Goal: Task Accomplishment & Management: Manage account settings

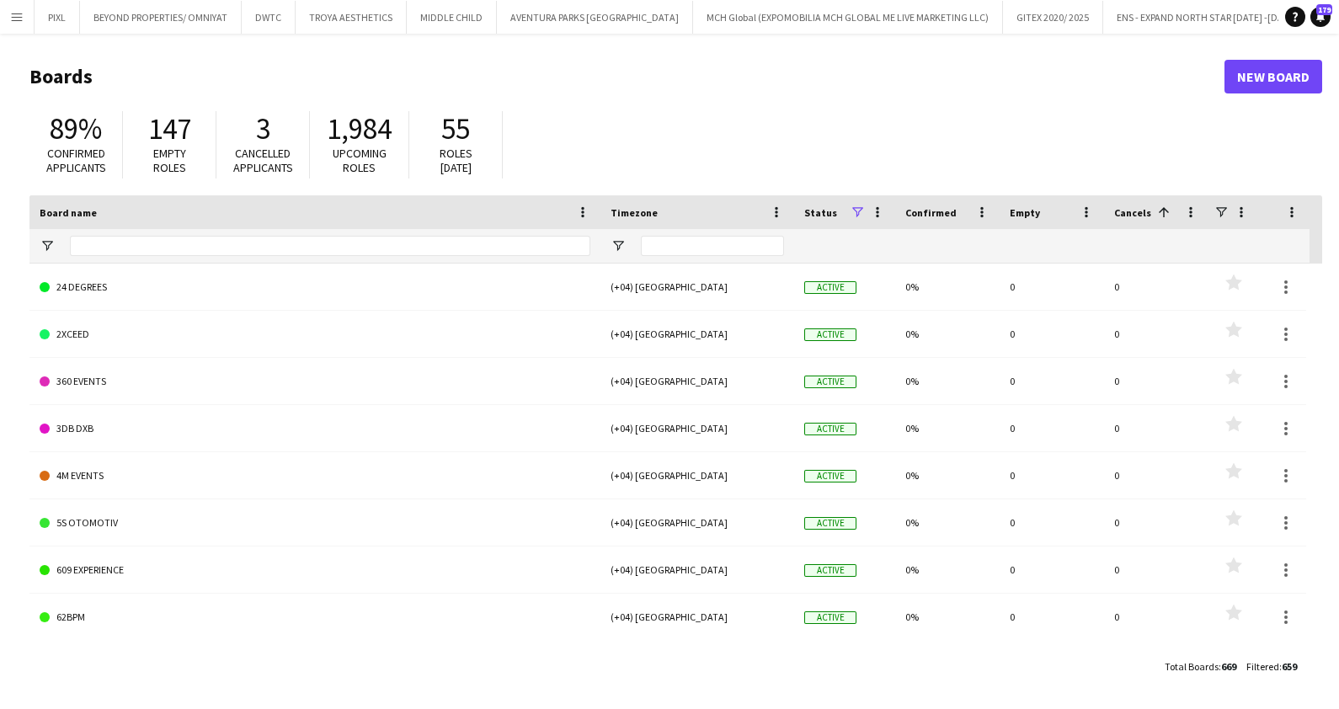
scroll to position [0, 133]
click at [870, 10] on button "GITEX 2020/ 2025 Close" at bounding box center [920, 17] width 100 height 33
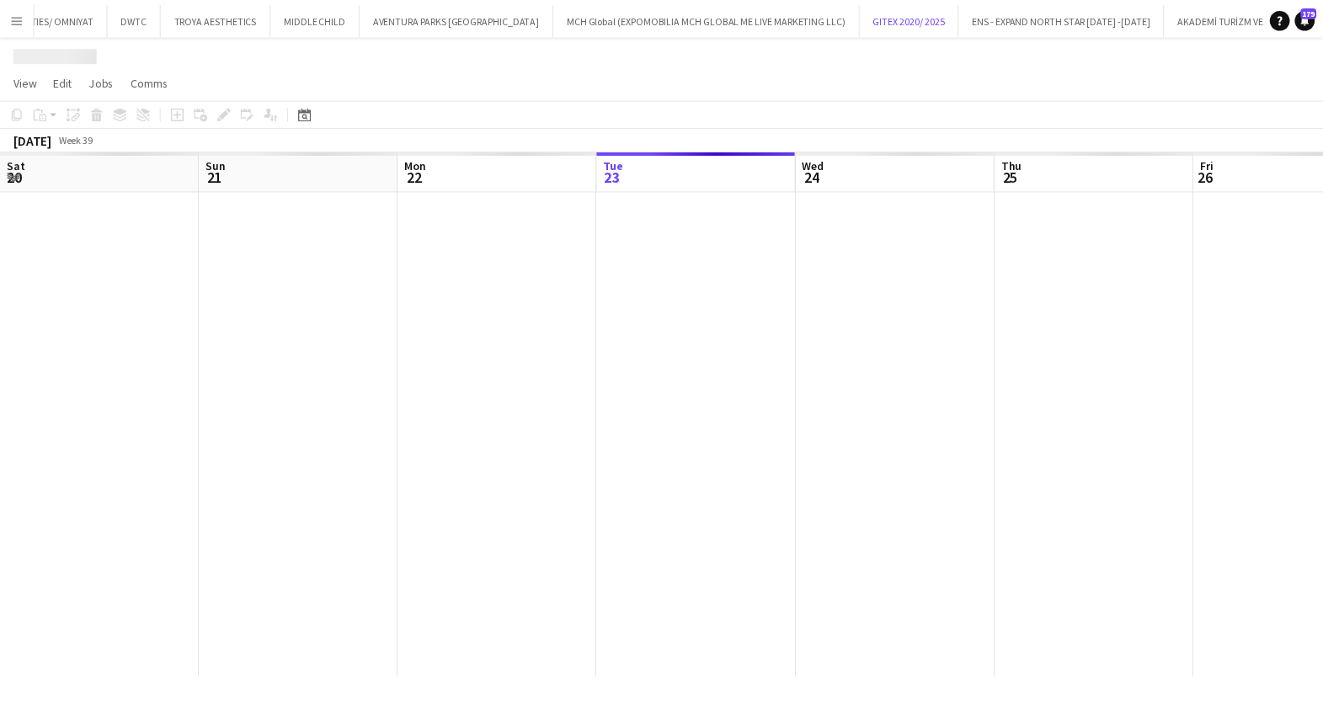
scroll to position [0, 402]
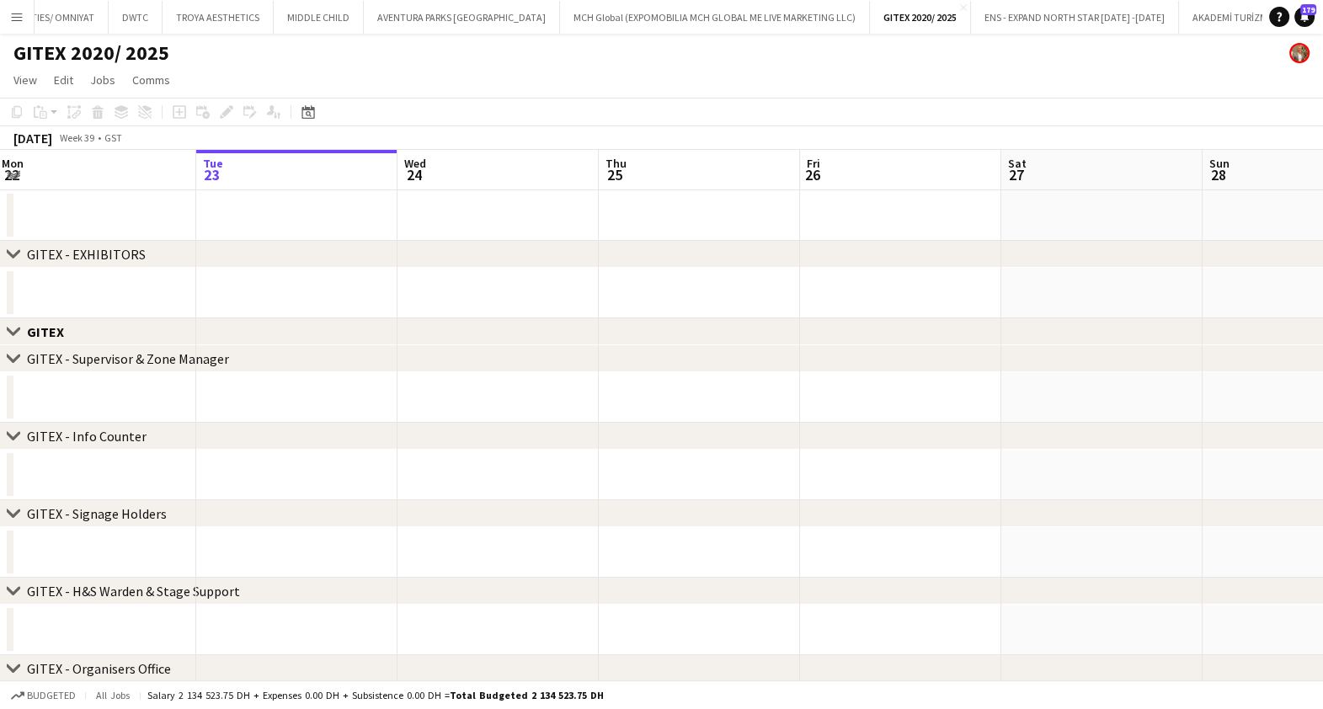
drag, startPoint x: 1225, startPoint y: 274, endPoint x: 371, endPoint y: 254, distance: 854.0
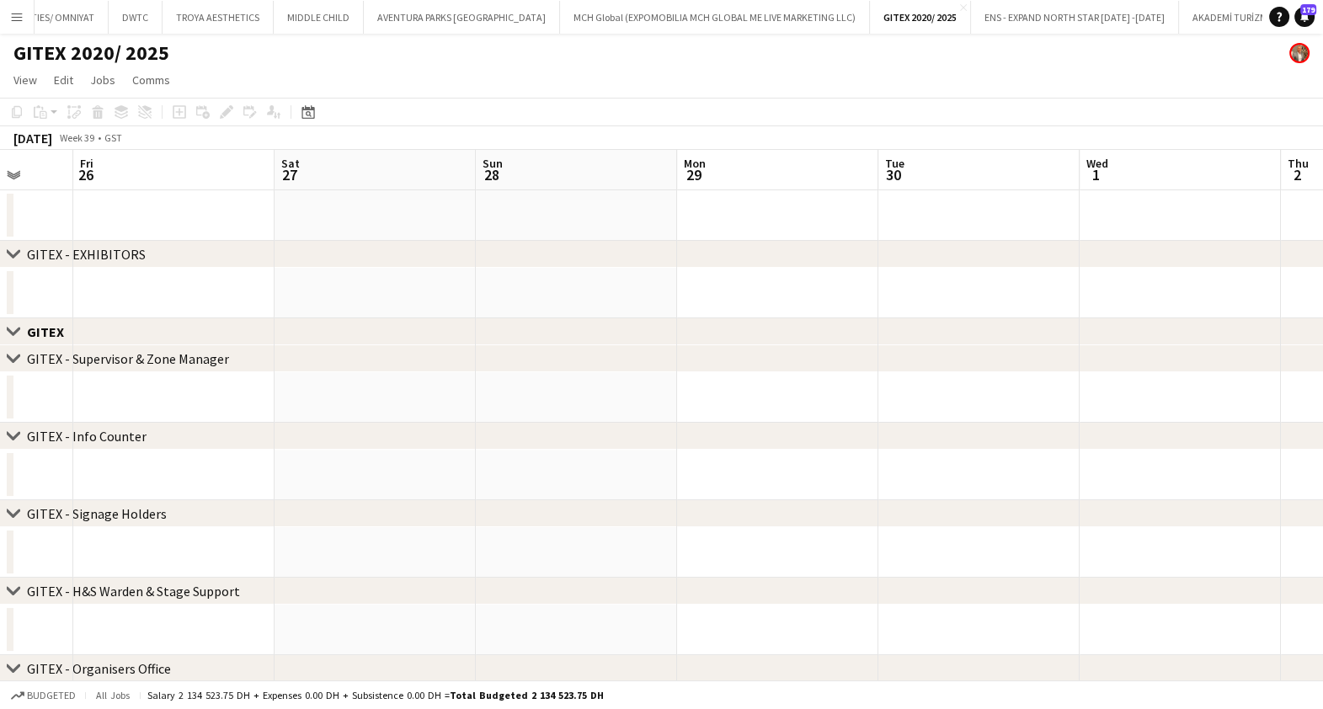
drag, startPoint x: 1173, startPoint y: 282, endPoint x: 567, endPoint y: 299, distance: 605.6
drag, startPoint x: 1088, startPoint y: 279, endPoint x: 275, endPoint y: 280, distance: 812.5
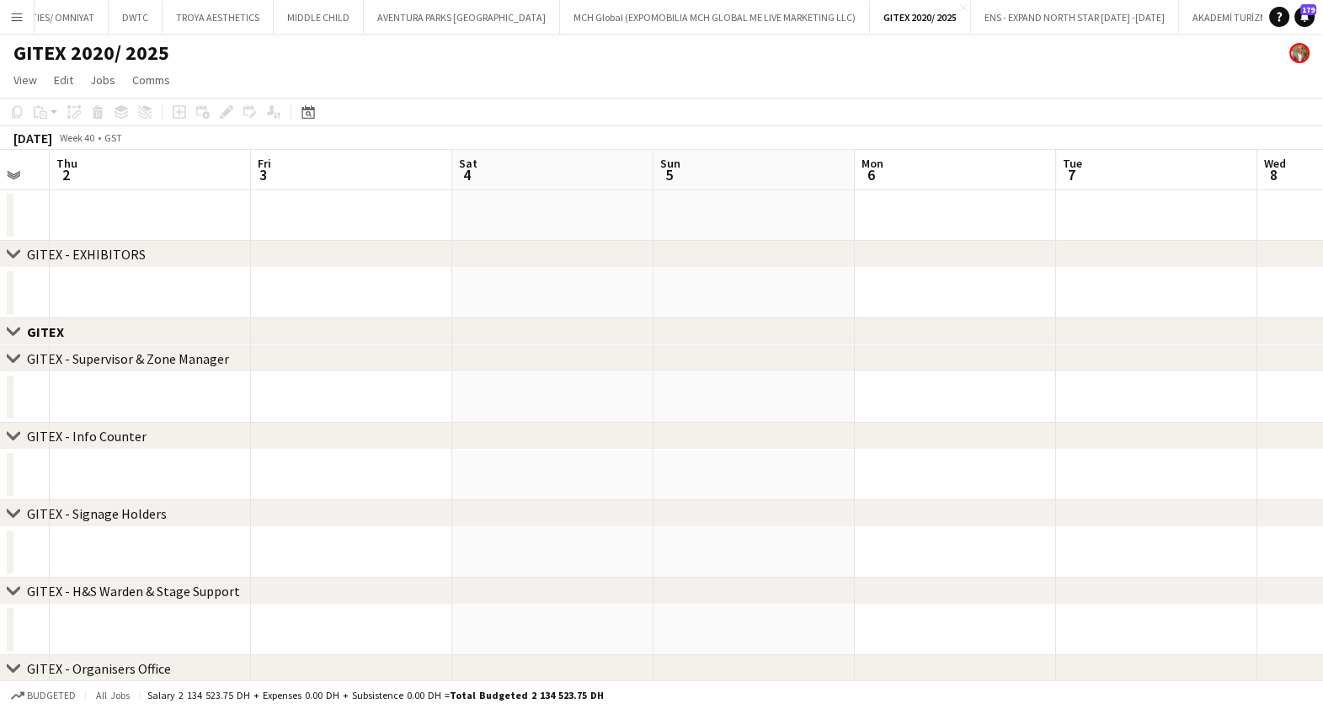
drag, startPoint x: 1137, startPoint y: 377, endPoint x: 1015, endPoint y: 361, distance: 122.3
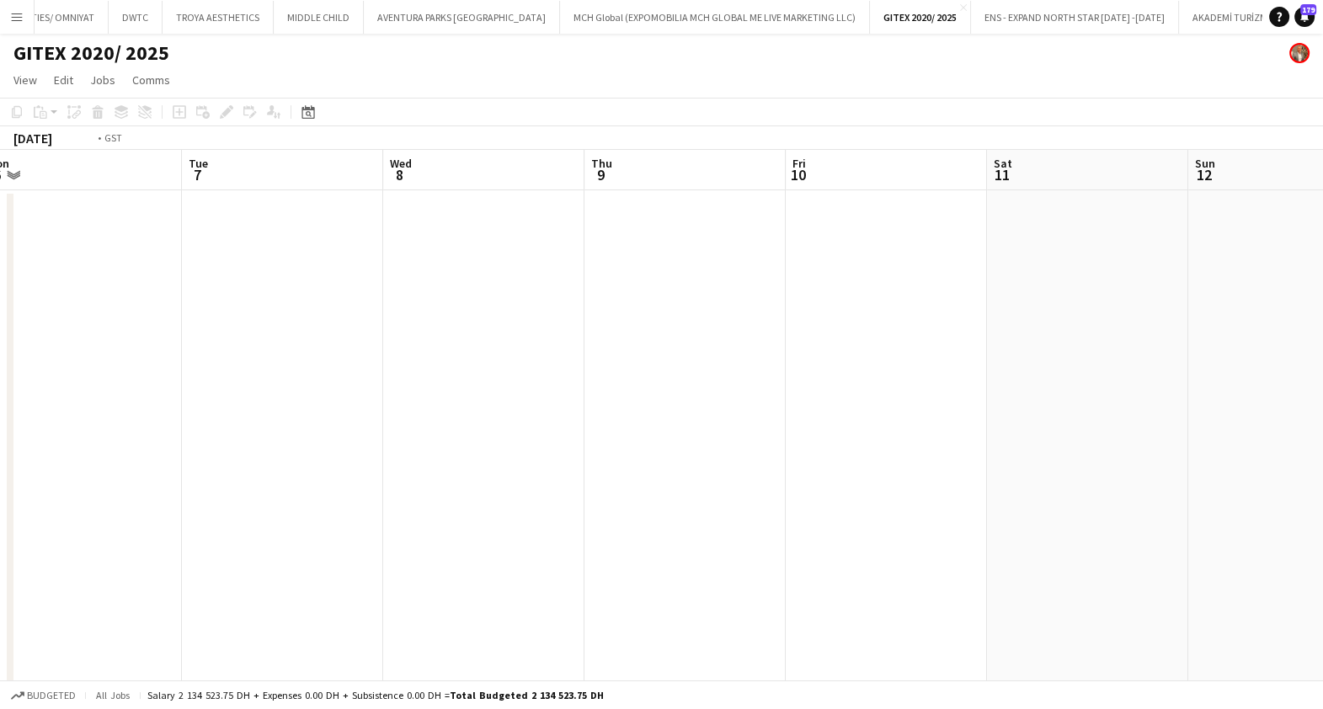
drag, startPoint x: 829, startPoint y: 391, endPoint x: 464, endPoint y: 372, distance: 365.9
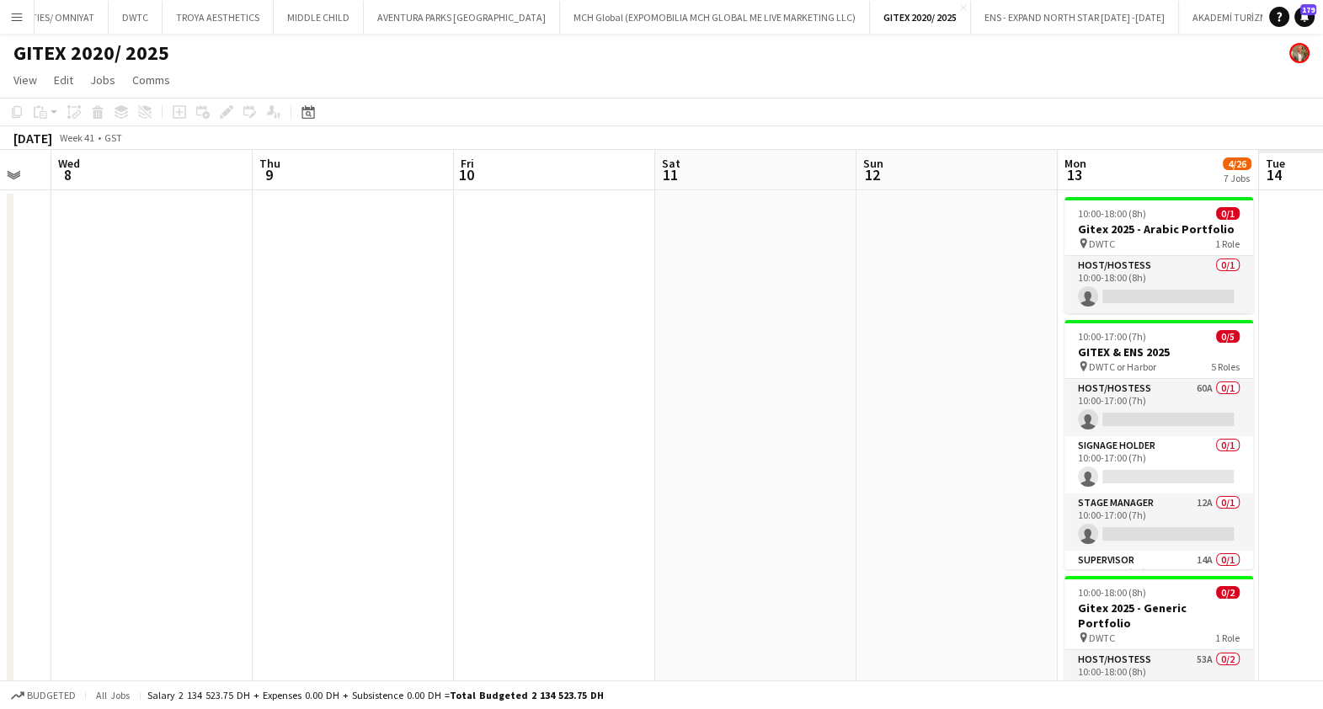
drag, startPoint x: 859, startPoint y: 365, endPoint x: 97, endPoint y: 355, distance: 762.0
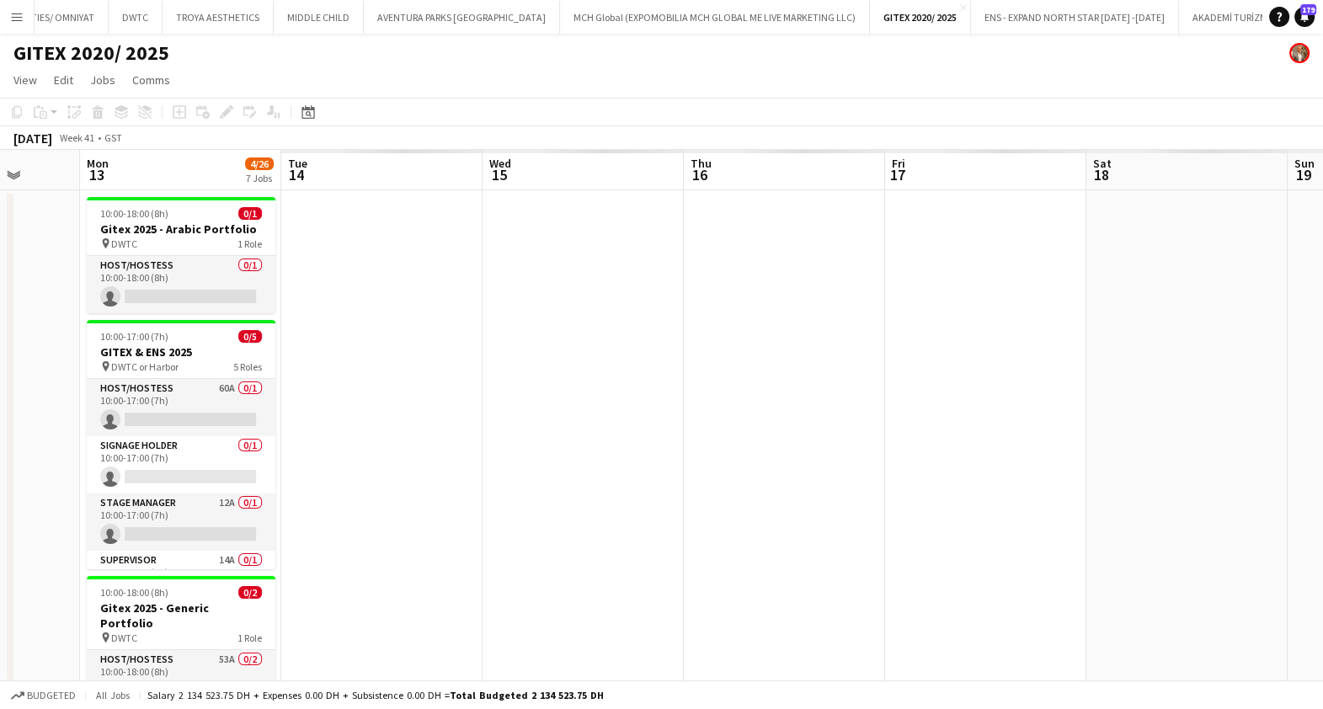
drag, startPoint x: 416, startPoint y: 366, endPoint x: 447, endPoint y: 362, distance: 31.4
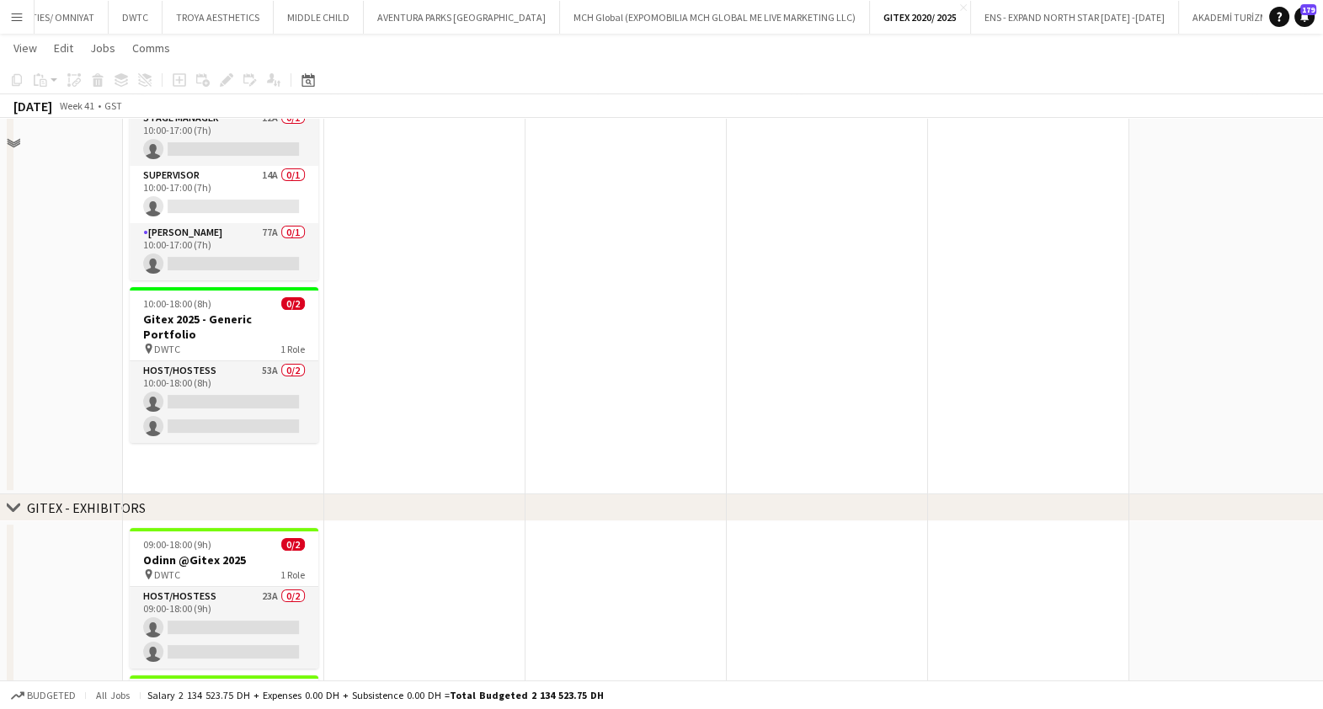
scroll to position [210, 0]
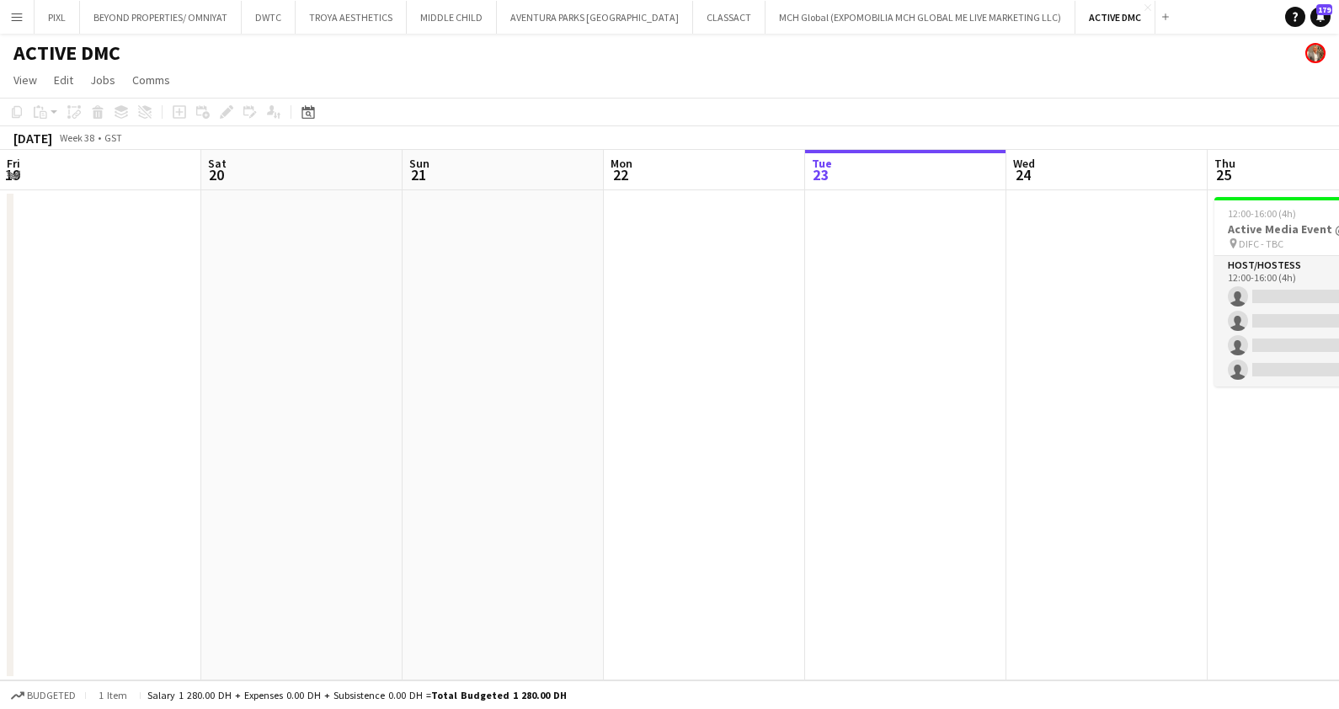
scroll to position [0, 402]
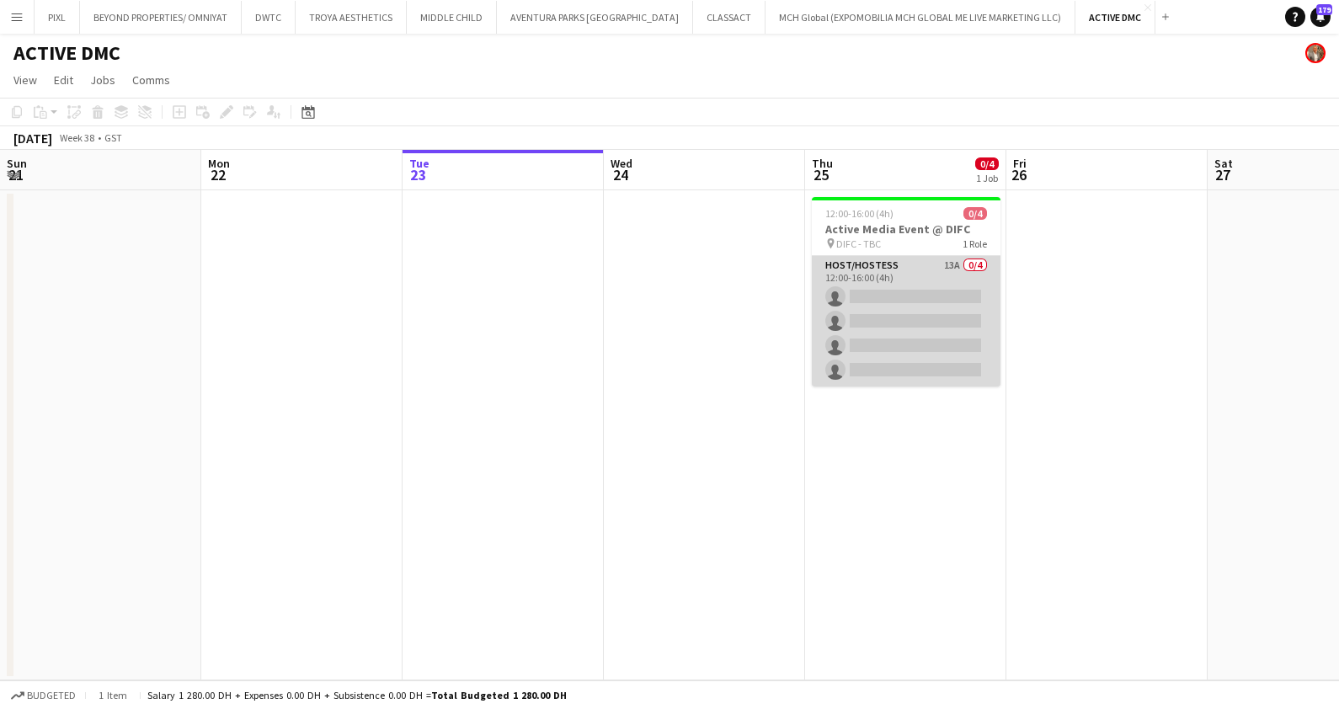
click at [901, 331] on app-card-role "Host/Hostess 13A 0/4 12:00-16:00 (4h) single-neutral-actions single-neutral-act…" at bounding box center [906, 321] width 189 height 131
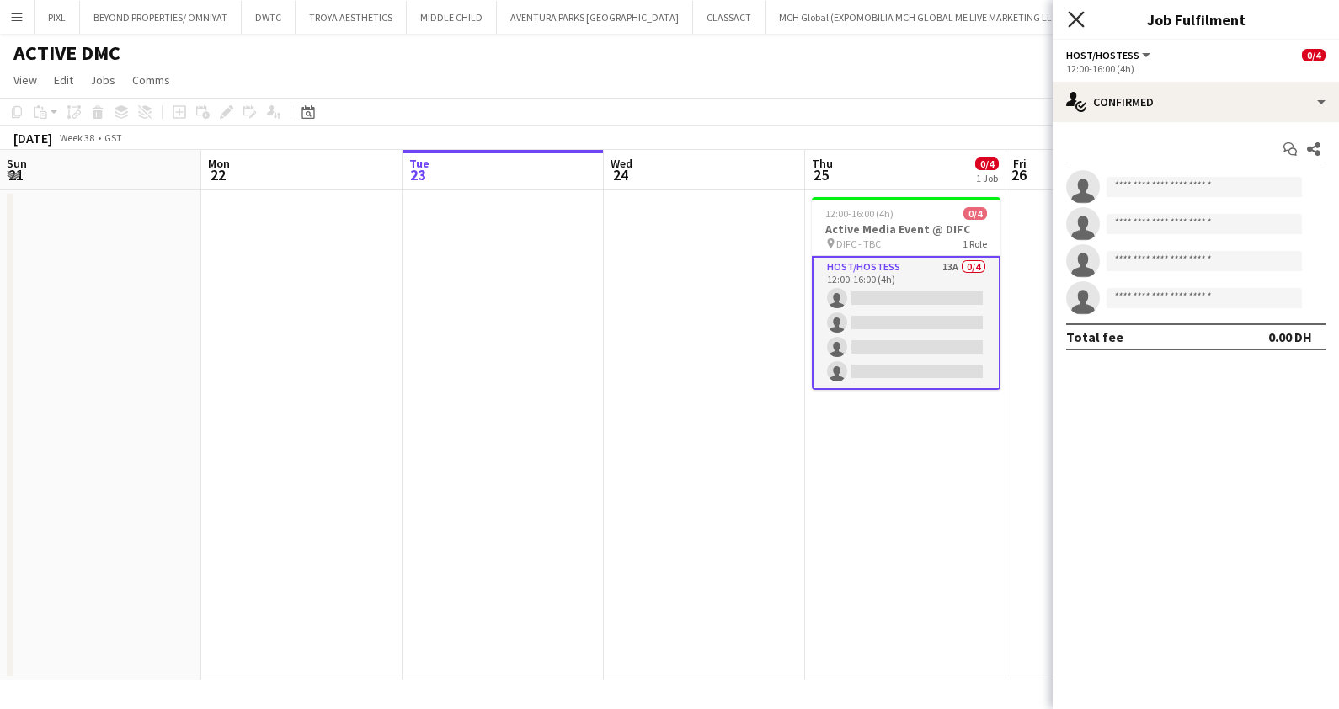
click at [1074, 19] on icon at bounding box center [1076, 19] width 16 height 16
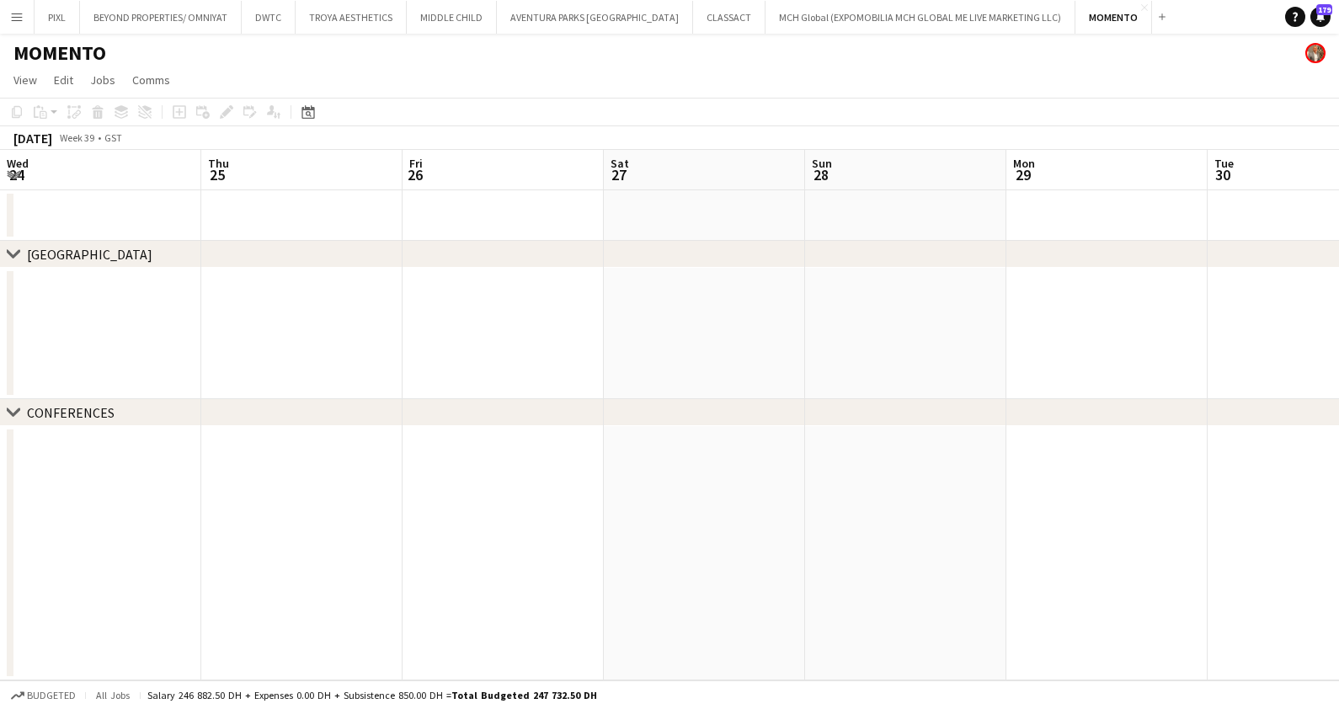
scroll to position [0, 726]
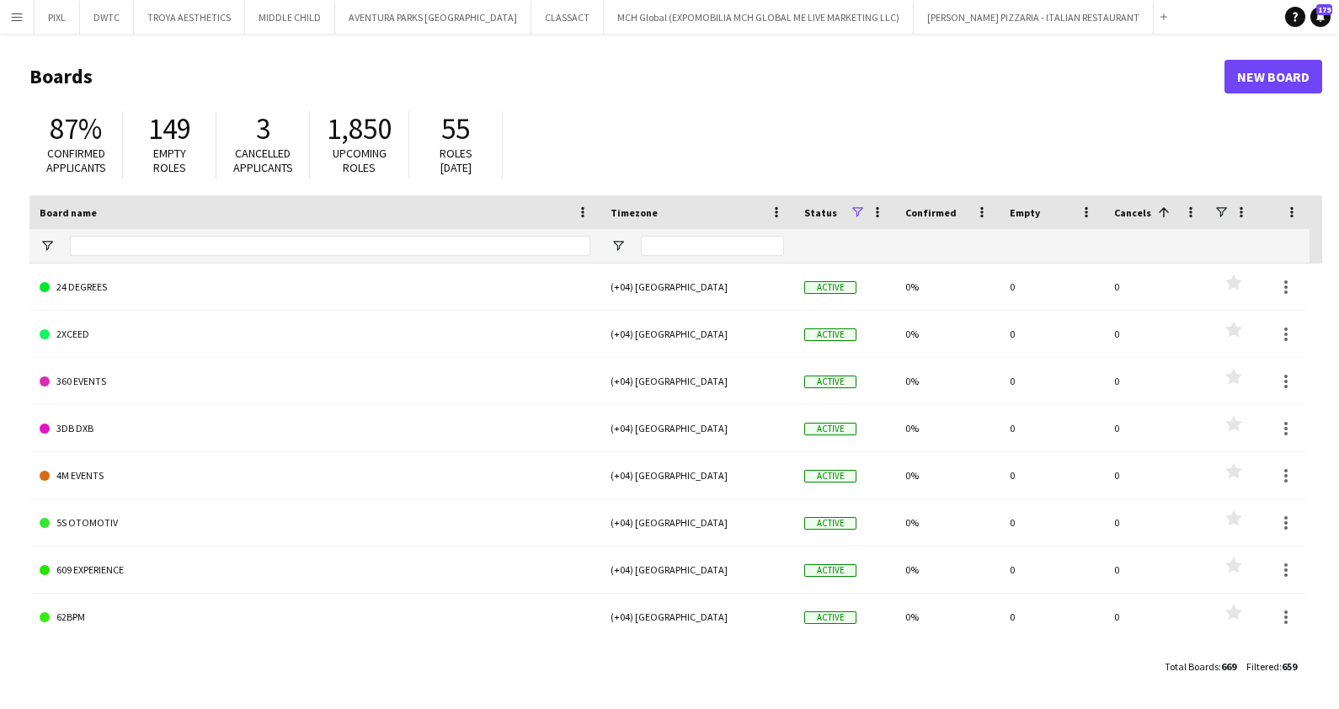
click at [18, 10] on app-icon "Menu" at bounding box center [16, 16] width 13 height 13
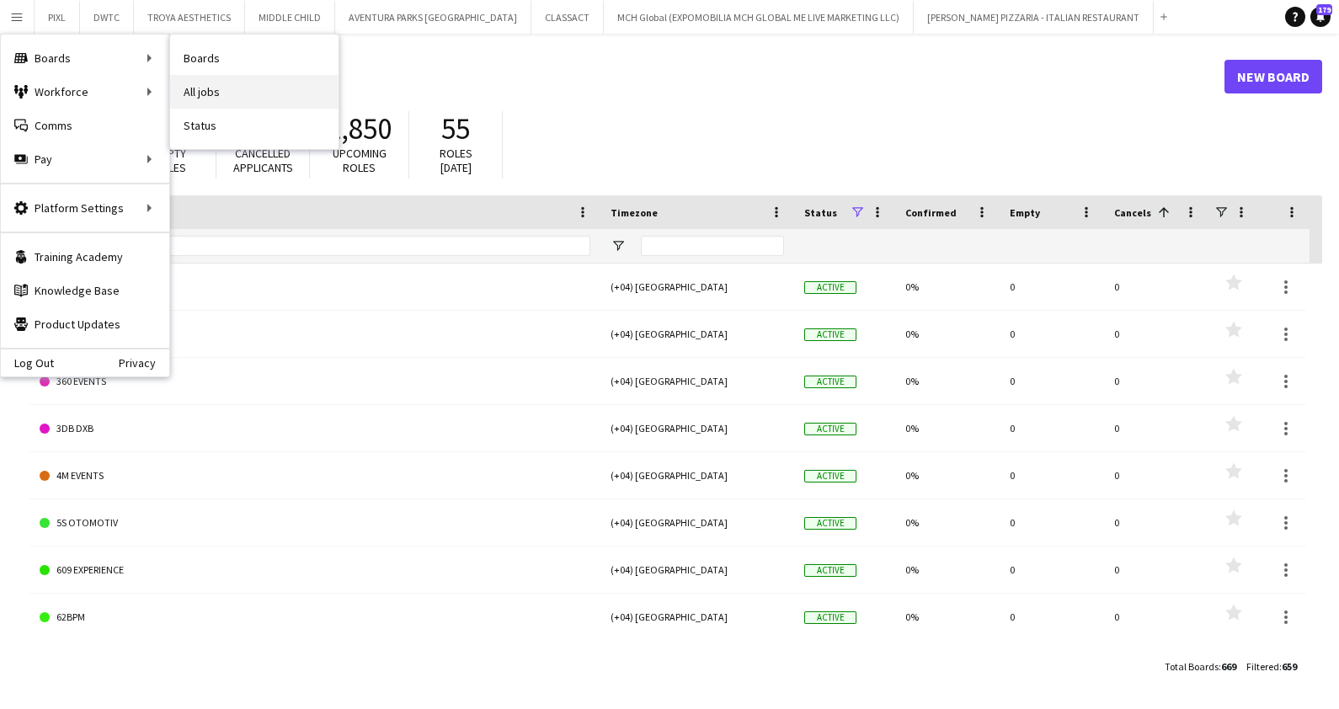
click at [245, 92] on link "All jobs" at bounding box center [254, 92] width 168 height 34
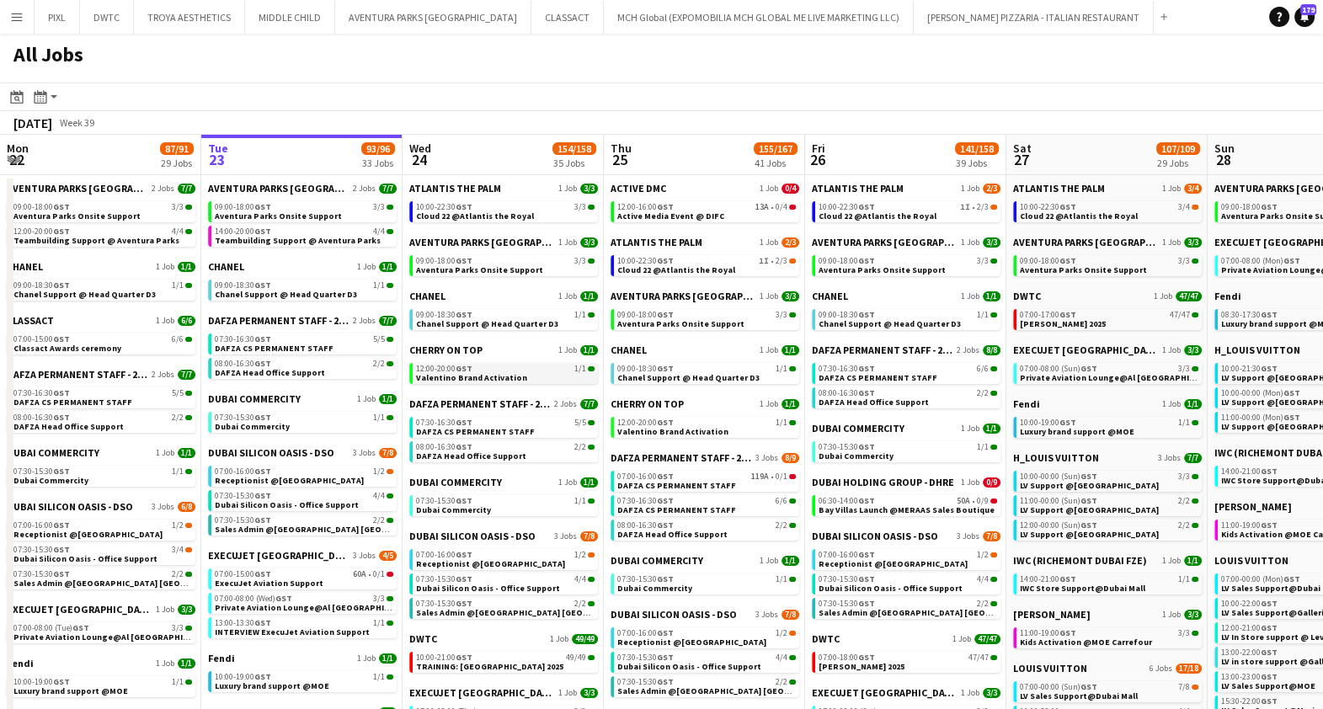
click at [501, 370] on div "12:00-20:00 GST 1/1" at bounding box center [505, 369] width 178 height 8
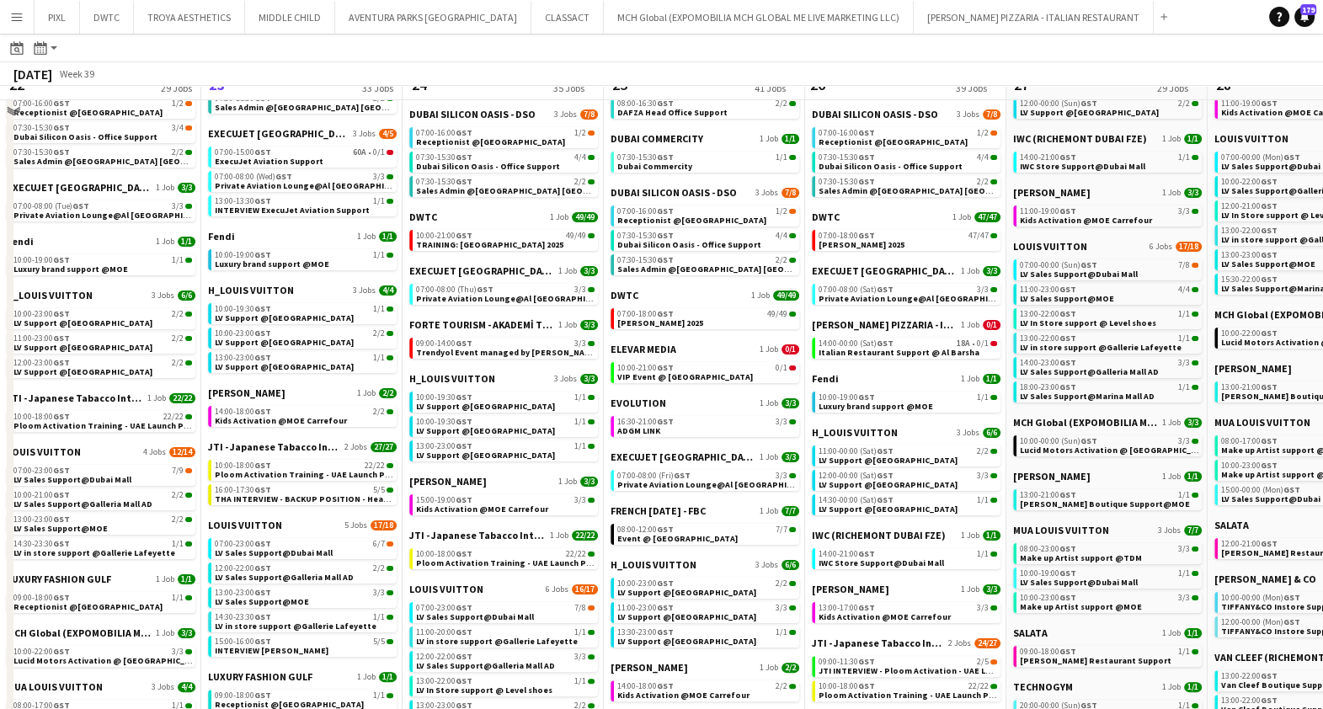
scroll to position [316, 0]
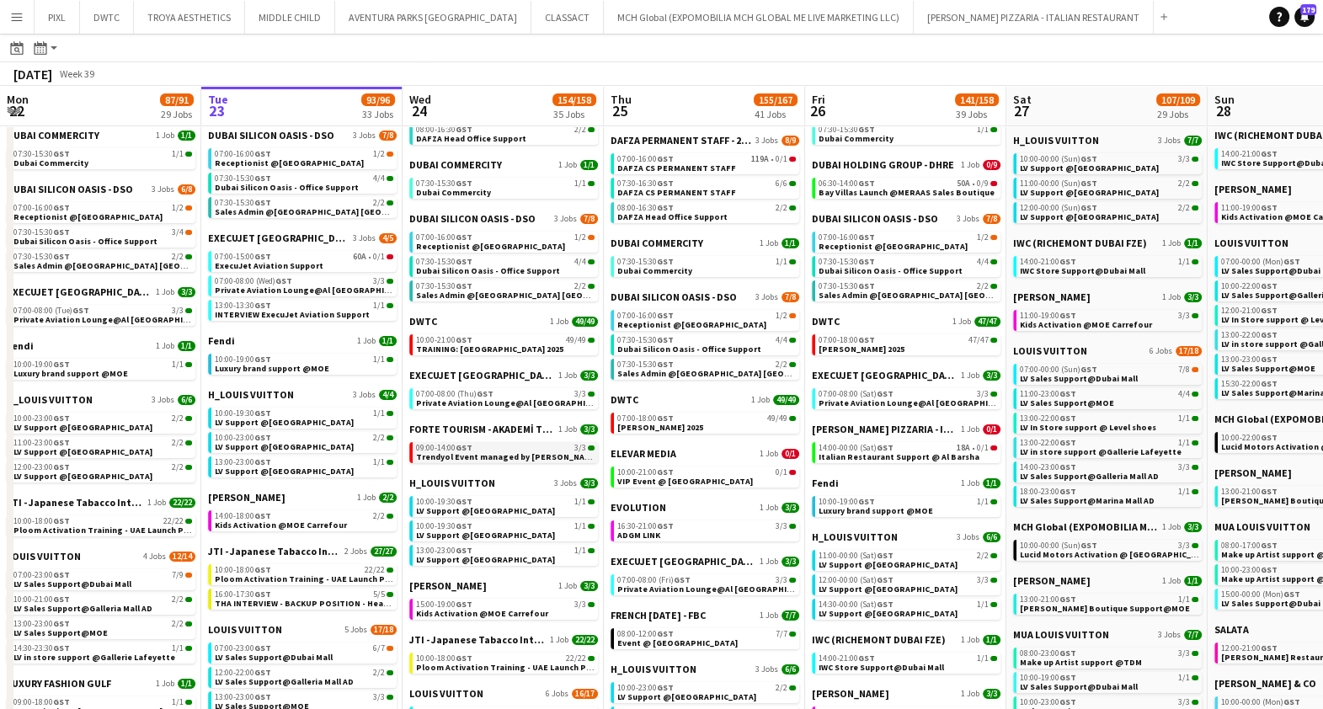
click at [519, 455] on span "Trendyol Event managed by FORTE" at bounding box center [507, 456] width 183 height 11
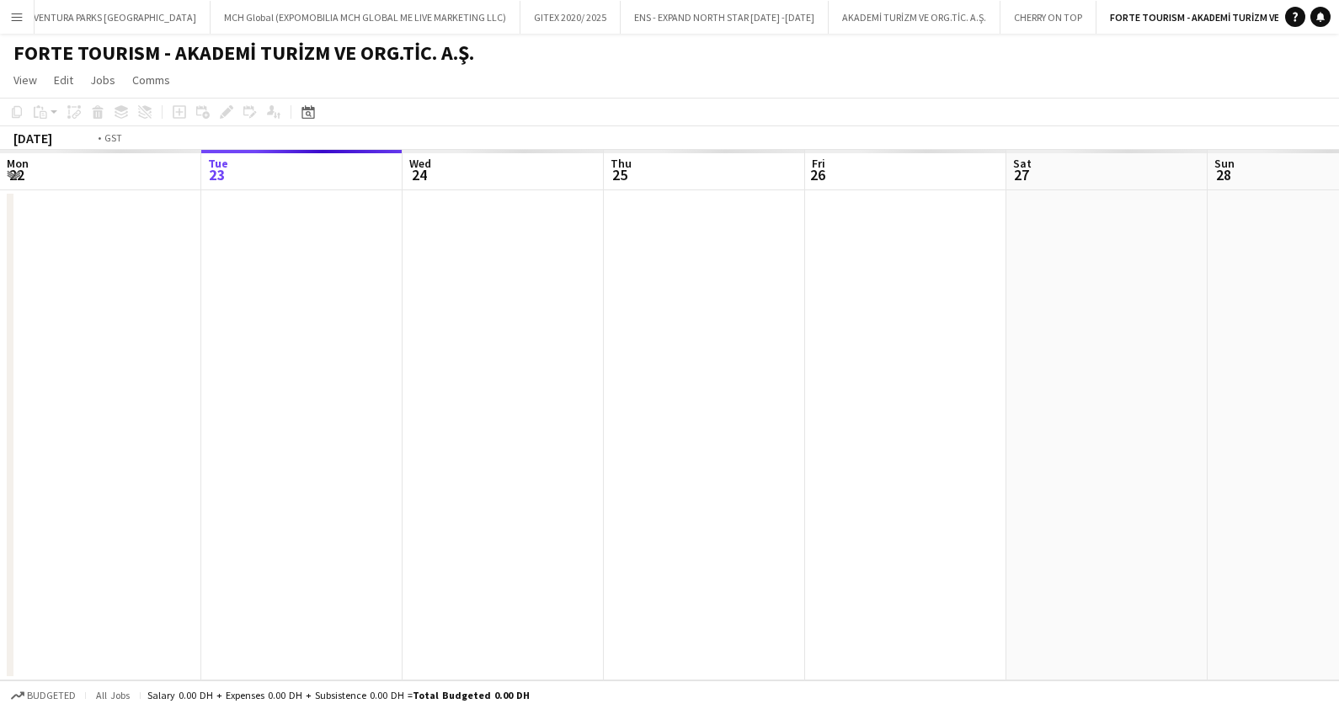
scroll to position [0, 578]
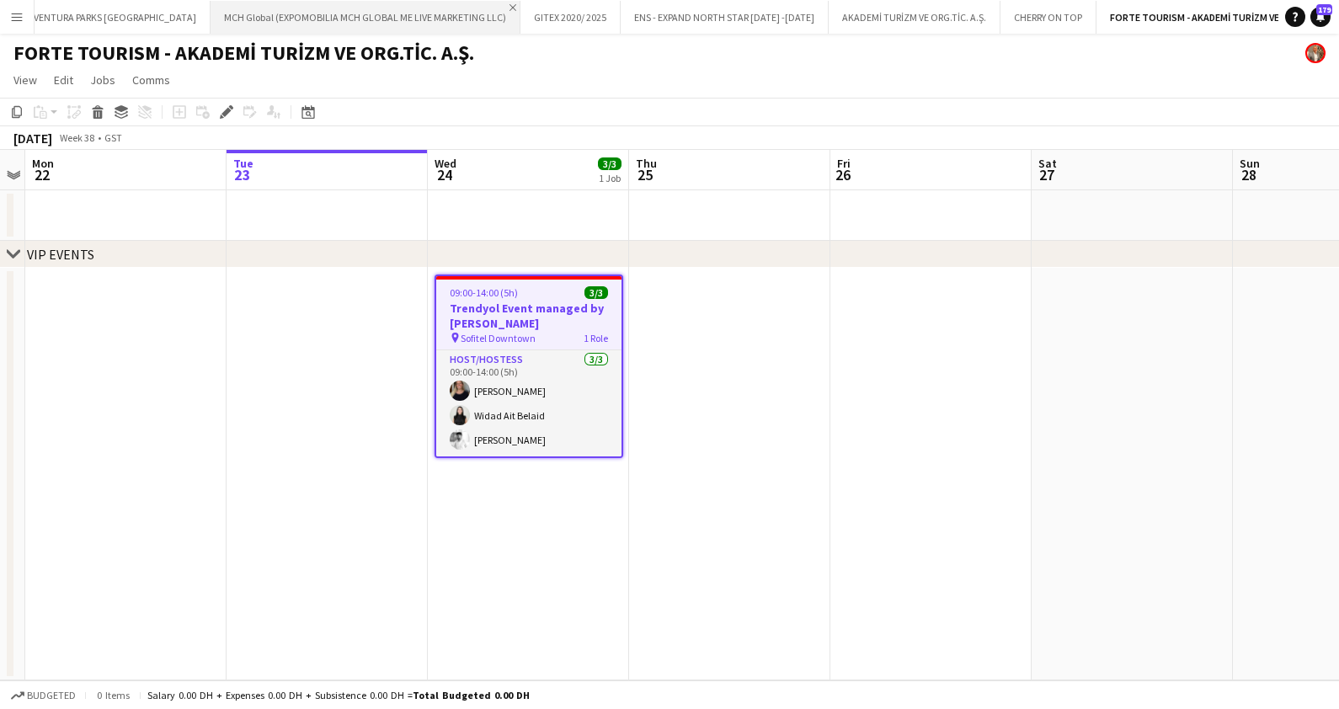
click at [509, 5] on app-icon "Close" at bounding box center [512, 7] width 7 height 7
click at [221, 5] on app-icon "Close" at bounding box center [223, 7] width 7 height 7
click at [307, 5] on app-icon "Close" at bounding box center [310, 7] width 7 height 7
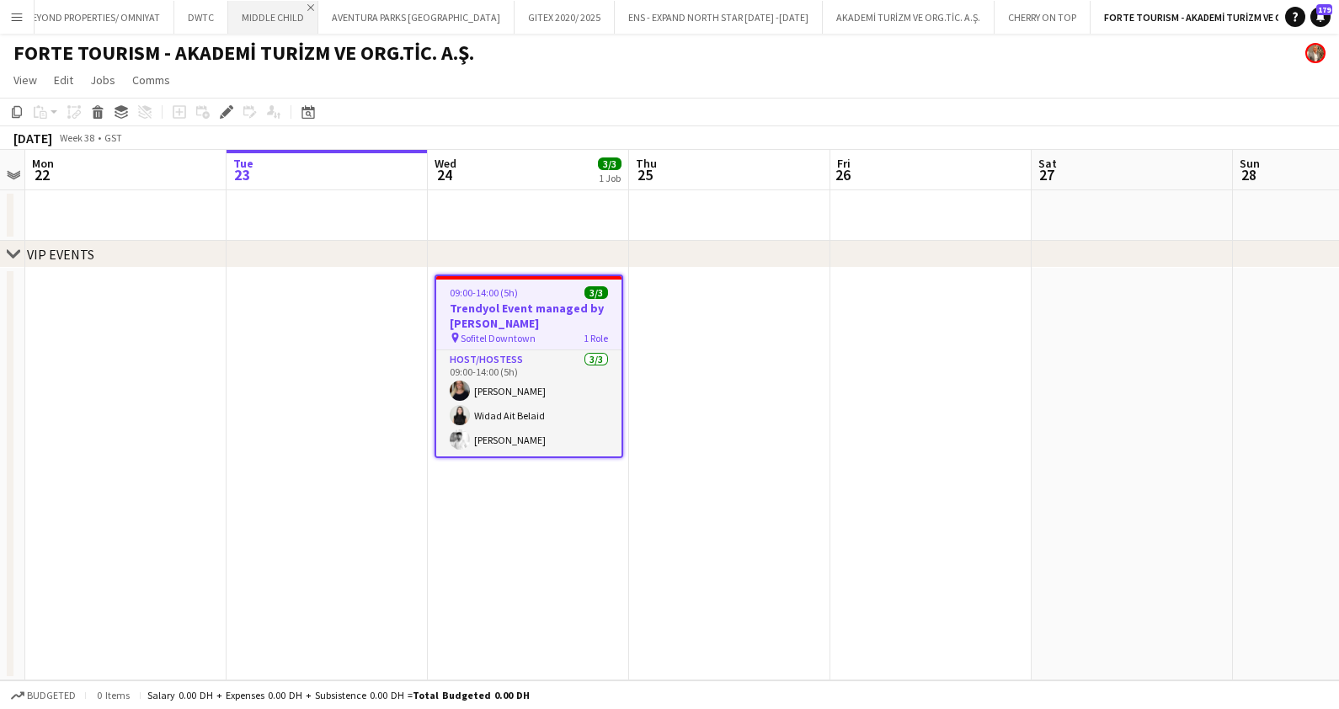
scroll to position [0, 0]
click at [56, 19] on button "PIXL Close" at bounding box center [57, 17] width 45 height 33
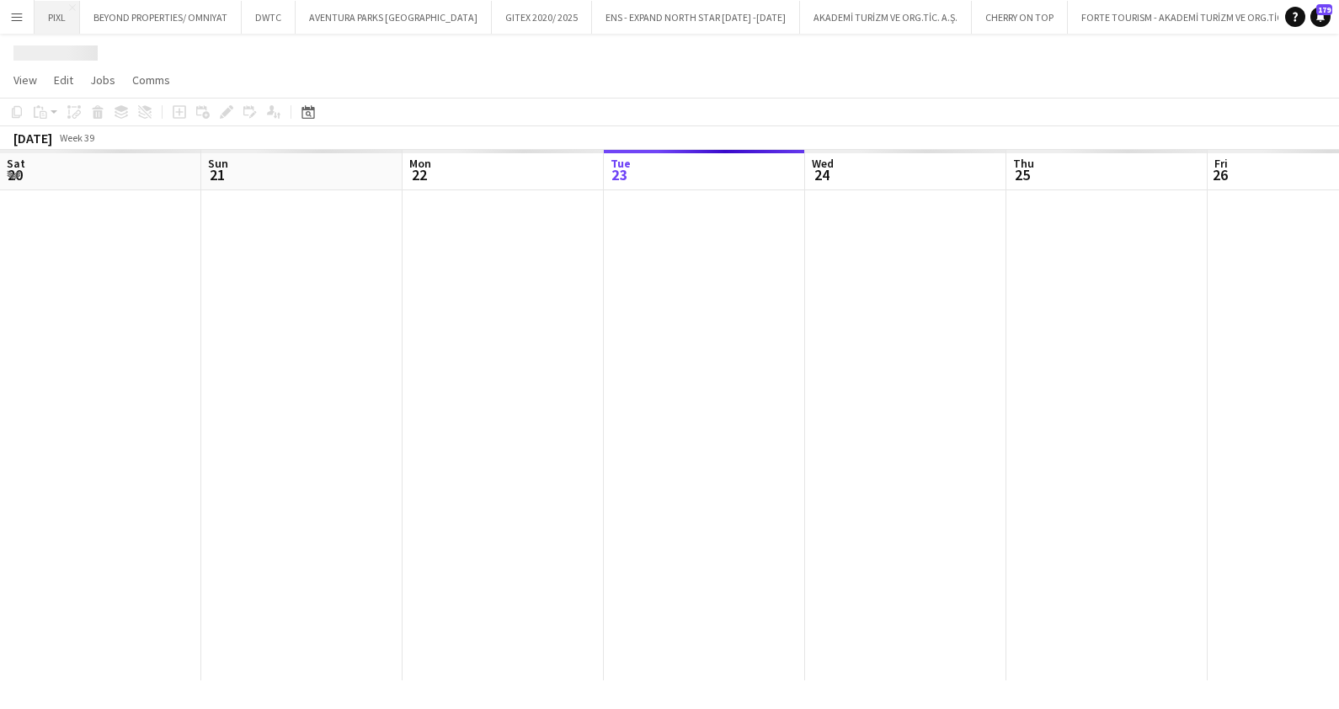
scroll to position [0, 402]
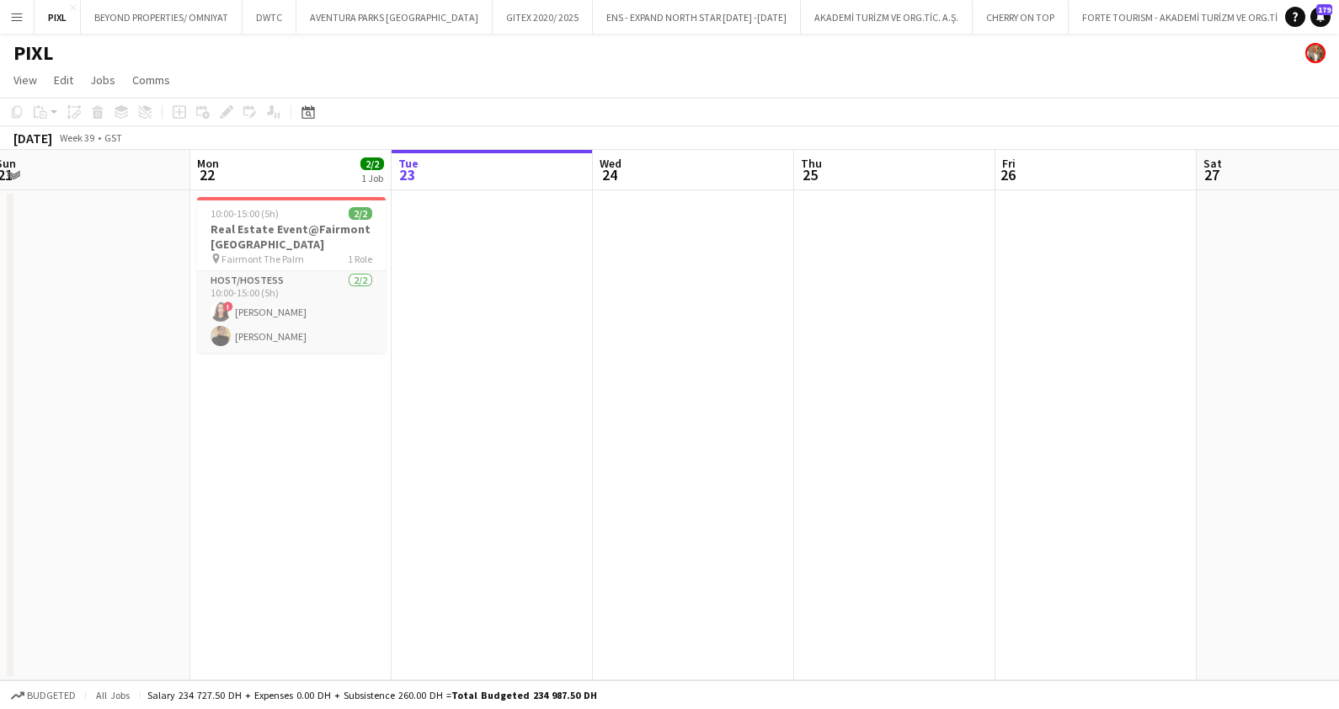
drag, startPoint x: 296, startPoint y: 344, endPoint x: 488, endPoint y: 317, distance: 193.9
click at [488, 317] on app-calendar-viewport "Fri 19 Sat 20 Sun 21 Mon 22 2/2 1 Job Tue 23 Wed 24 Thu 25 Fri 26 Sat 27 Sun 28…" at bounding box center [669, 415] width 1339 height 530
click at [267, 229] on h3 "Real Estate Event@Fairmont the Palm" at bounding box center [293, 236] width 189 height 30
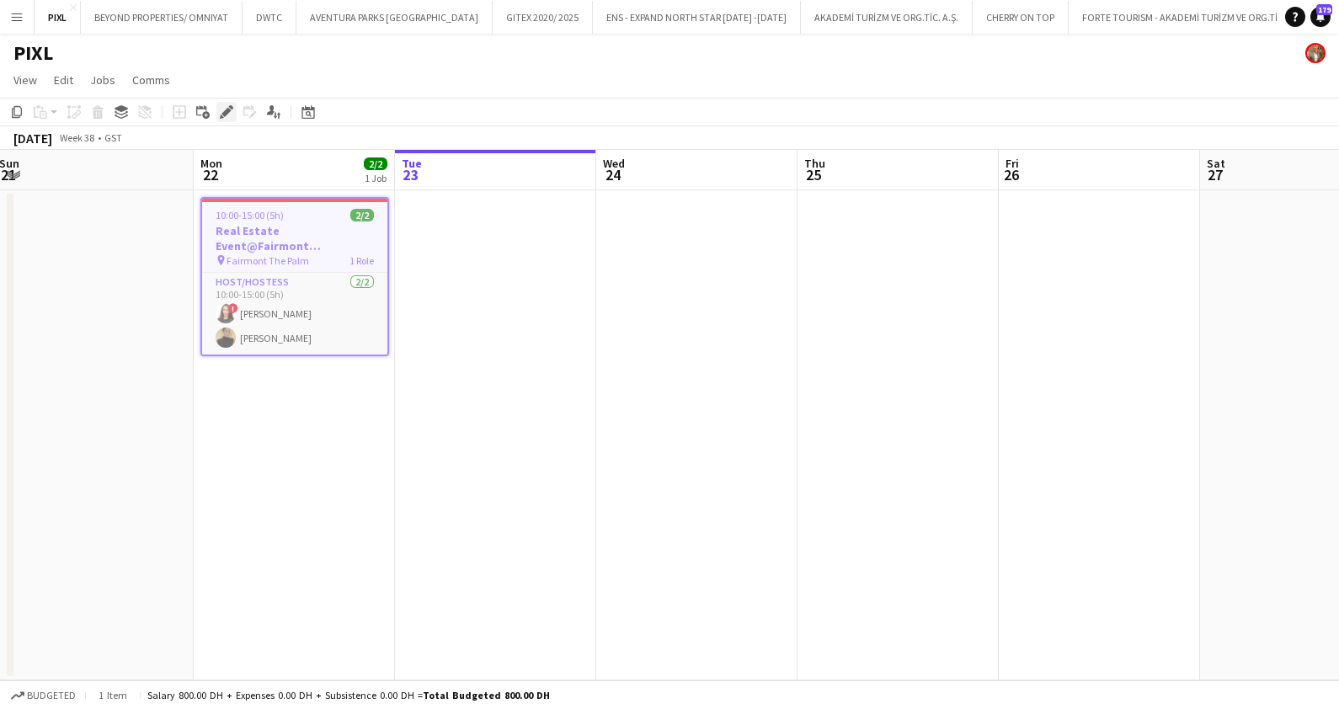
click at [229, 114] on icon "Edit" at bounding box center [226, 111] width 13 height 13
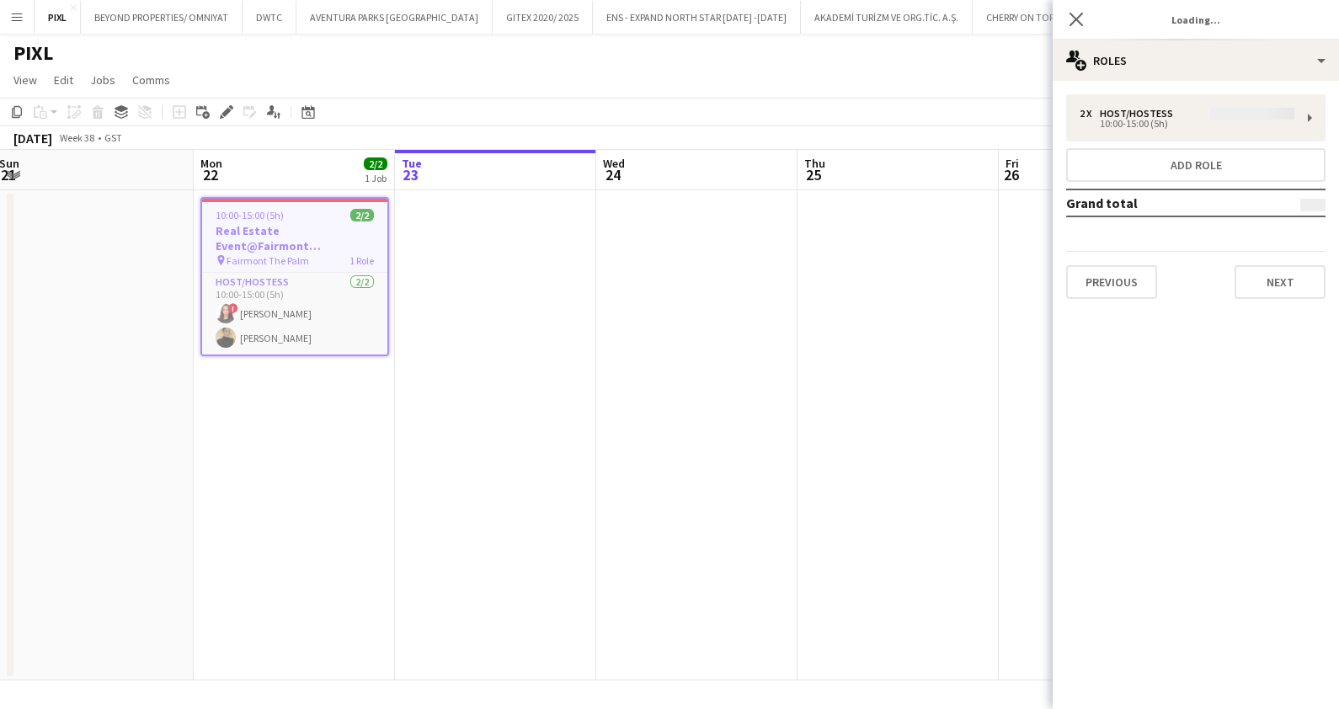
type input "**********"
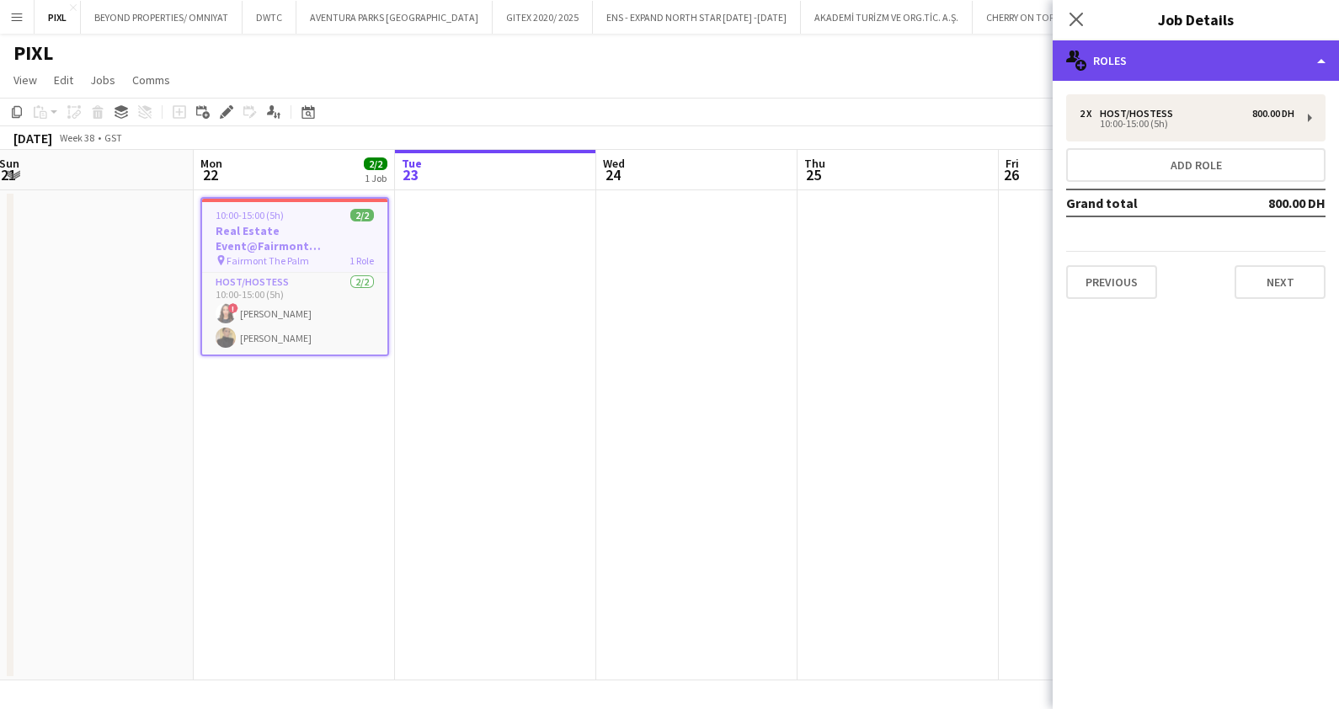
click at [1190, 72] on div "multiple-users-add Roles" at bounding box center [1195, 60] width 286 height 40
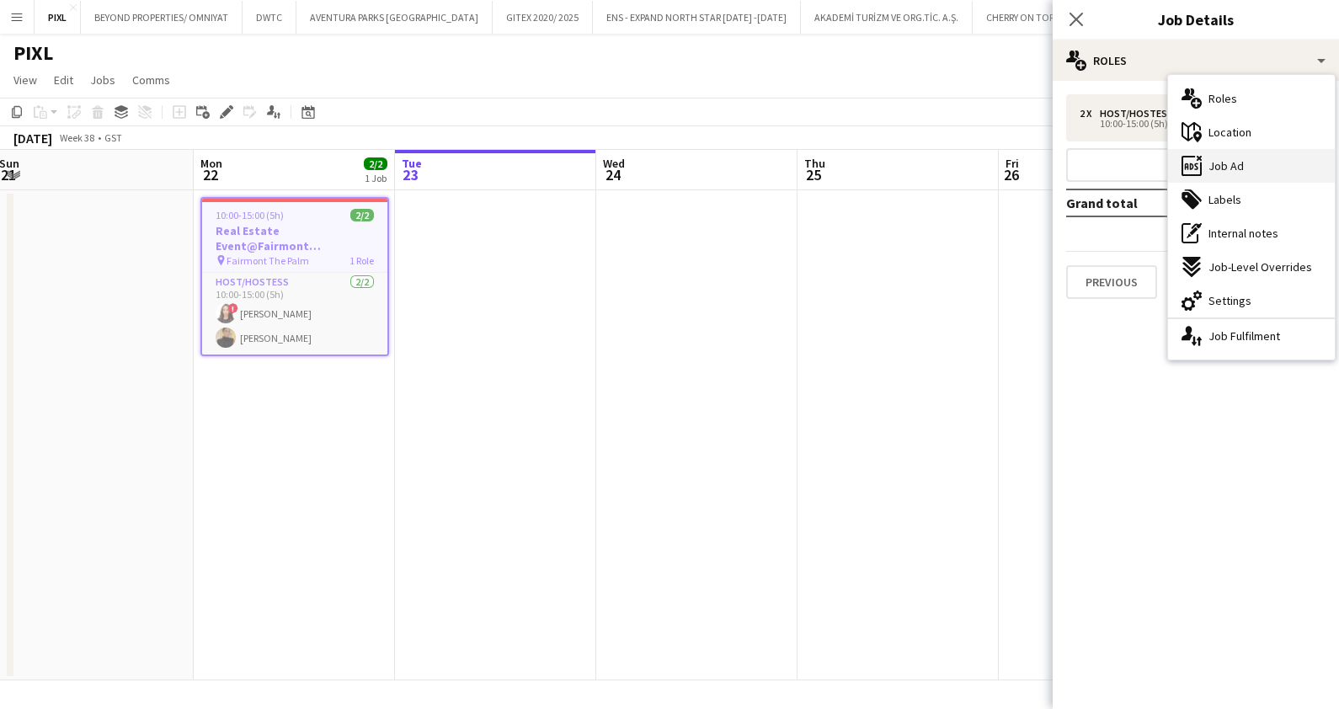
click at [1242, 154] on div "ads-window Job Ad" at bounding box center [1251, 166] width 167 height 34
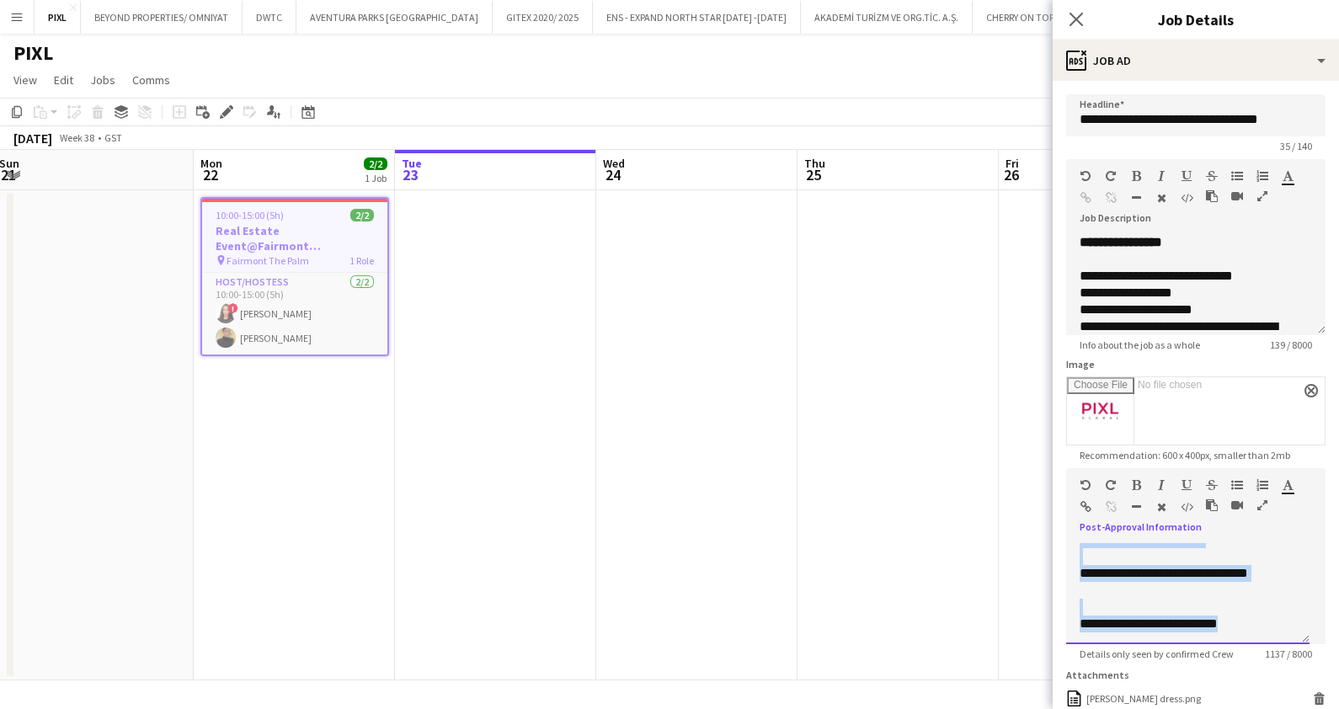
scroll to position [1042, 0]
drag, startPoint x: 1074, startPoint y: 547, endPoint x: 1340, endPoint y: 668, distance: 292.0
click at [1338, 668] on html "Menu Boards Boards Boards All jobs Status Workforce Workforce My Workforce Recr…" at bounding box center [669, 354] width 1339 height 709
copy div "**********"
click at [1069, 20] on icon "Close pop-in" at bounding box center [1076, 19] width 16 height 16
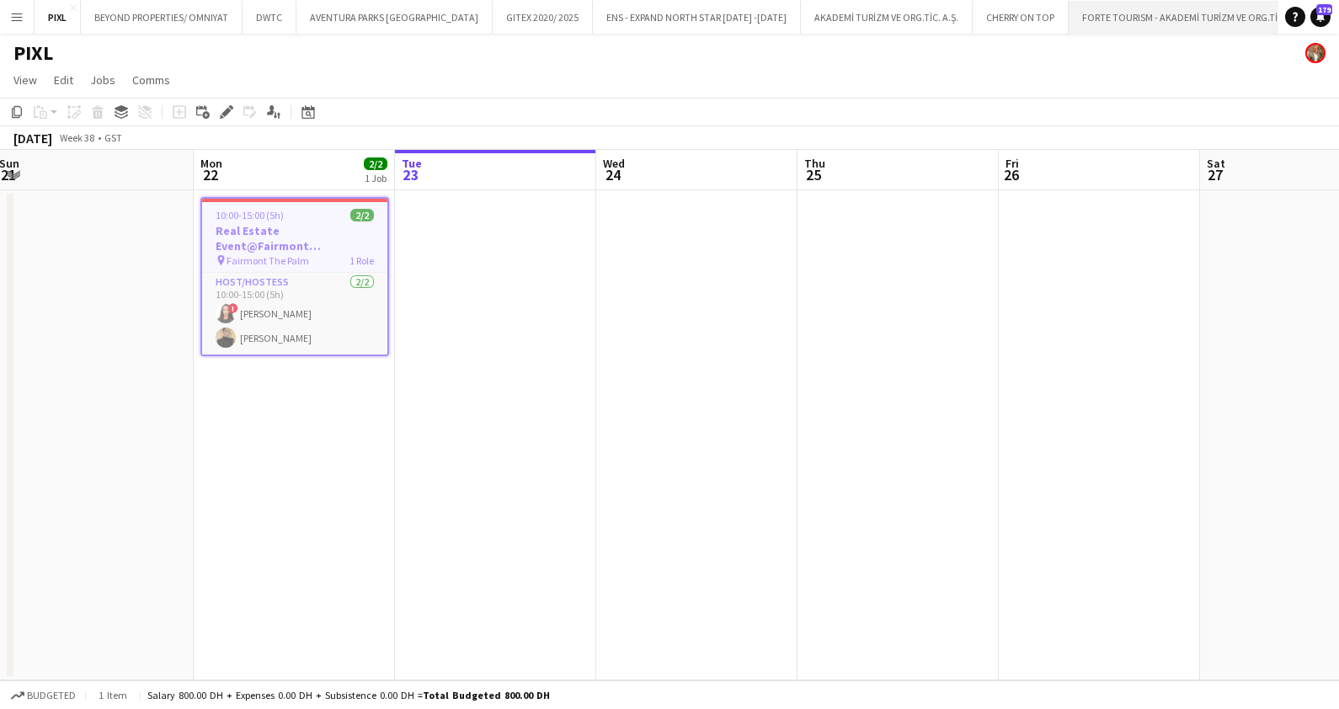
click at [1068, 9] on button "FORTE TOURISM - AKADEMİ TURİZM VE ORG.TİC. A.Ş. Close" at bounding box center [1192, 17] width 249 height 33
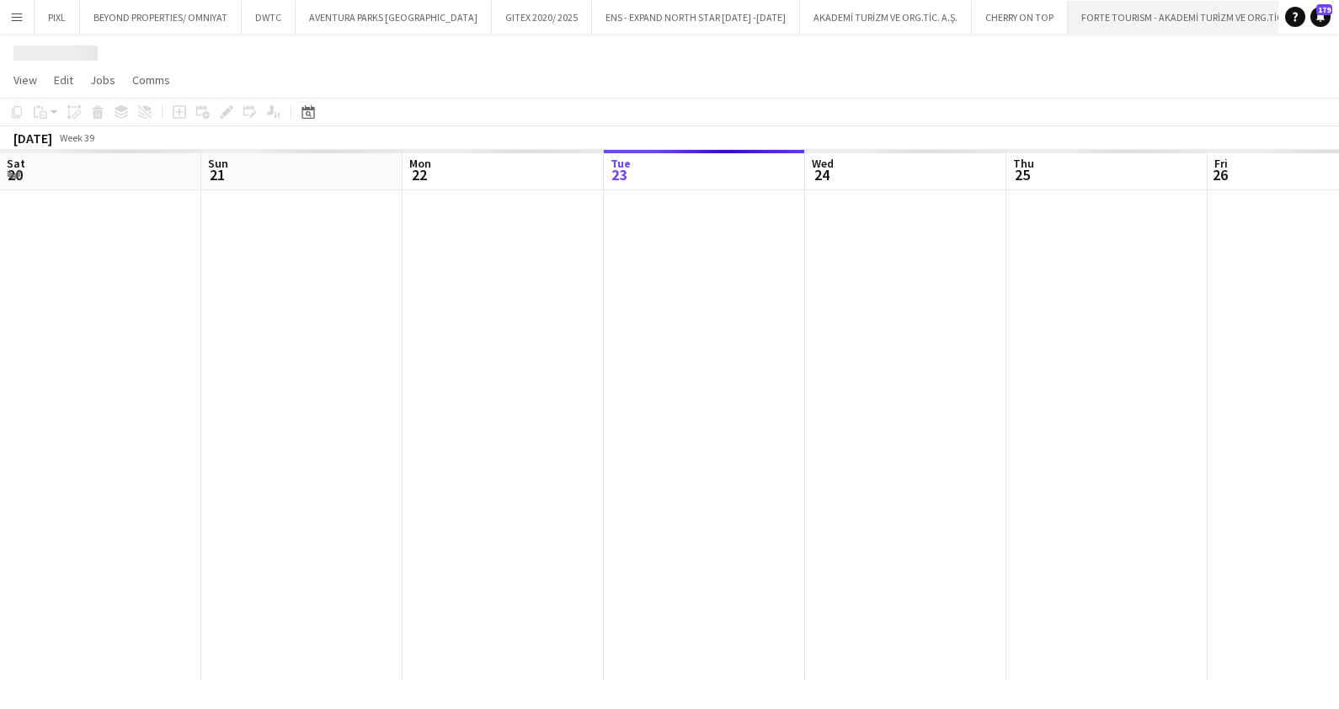
scroll to position [0, 402]
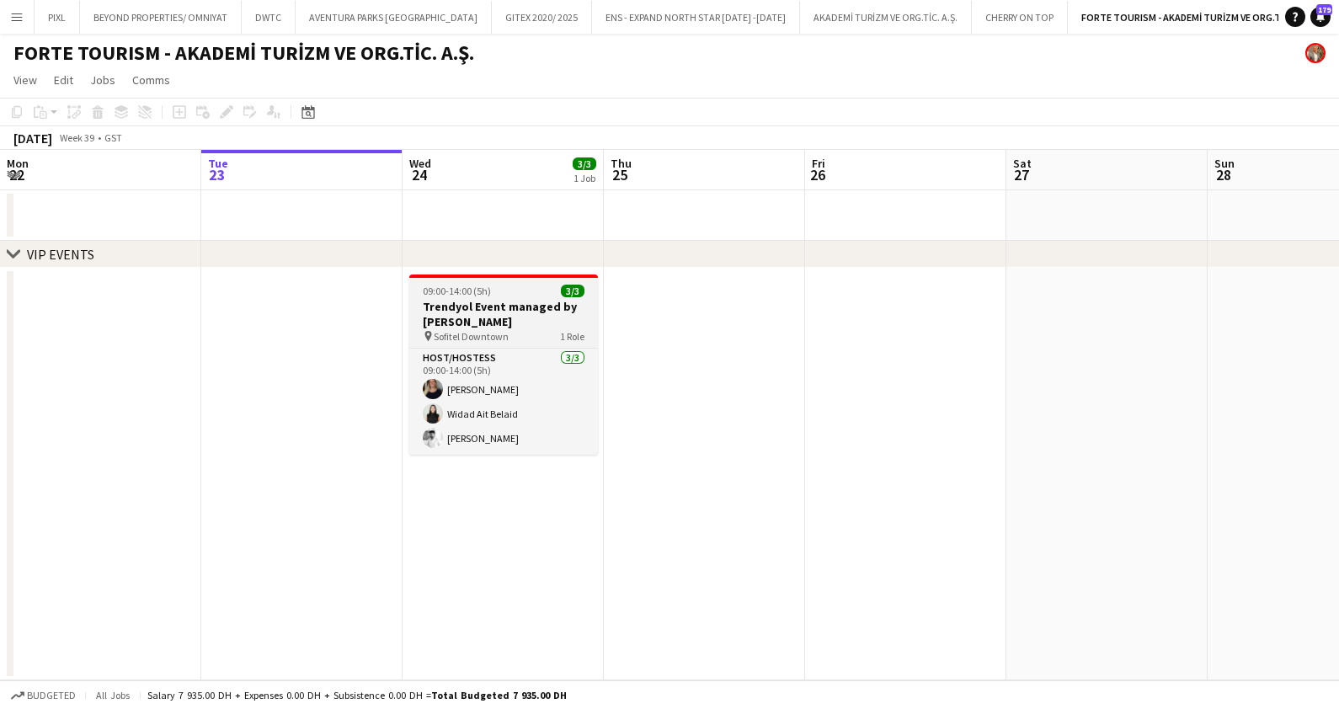
click at [495, 307] on h3 "Trendyol Event managed by [PERSON_NAME]" at bounding box center [503, 314] width 189 height 30
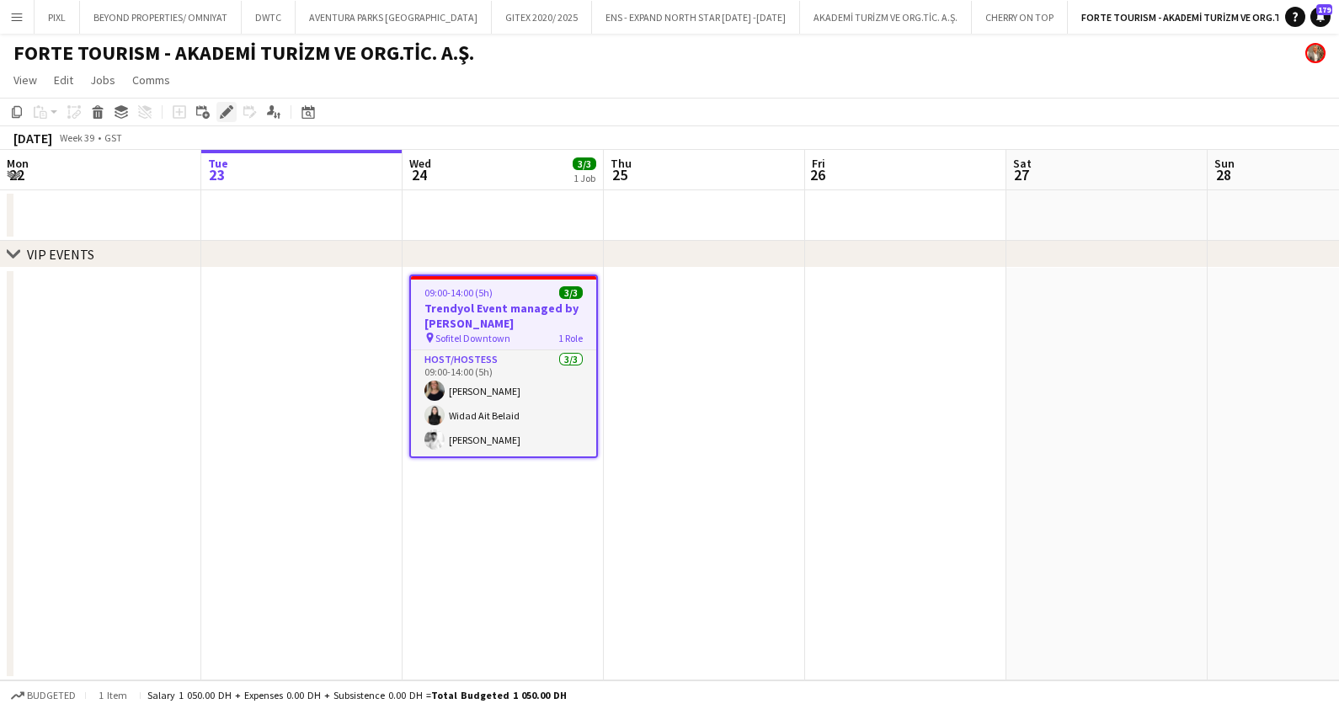
click at [224, 111] on icon at bounding box center [225, 112] width 9 height 9
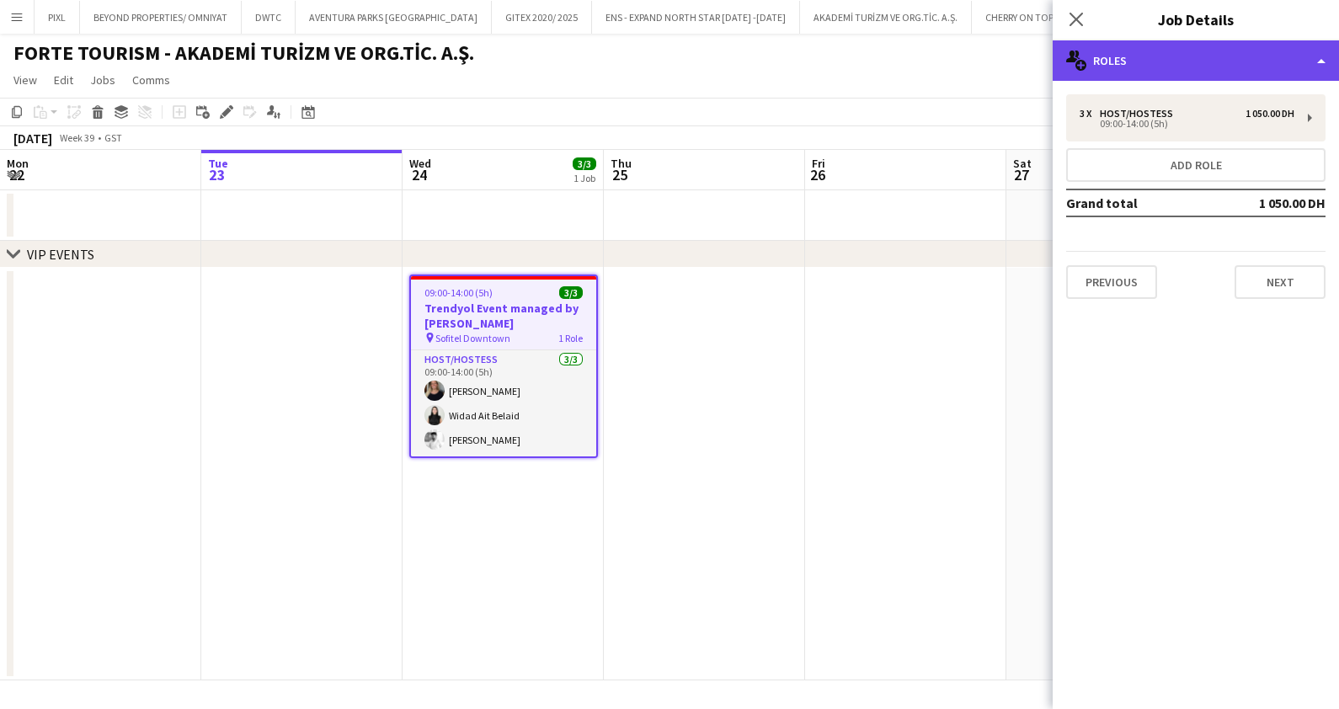
click at [1297, 56] on div "multiple-users-add Roles" at bounding box center [1195, 60] width 286 height 40
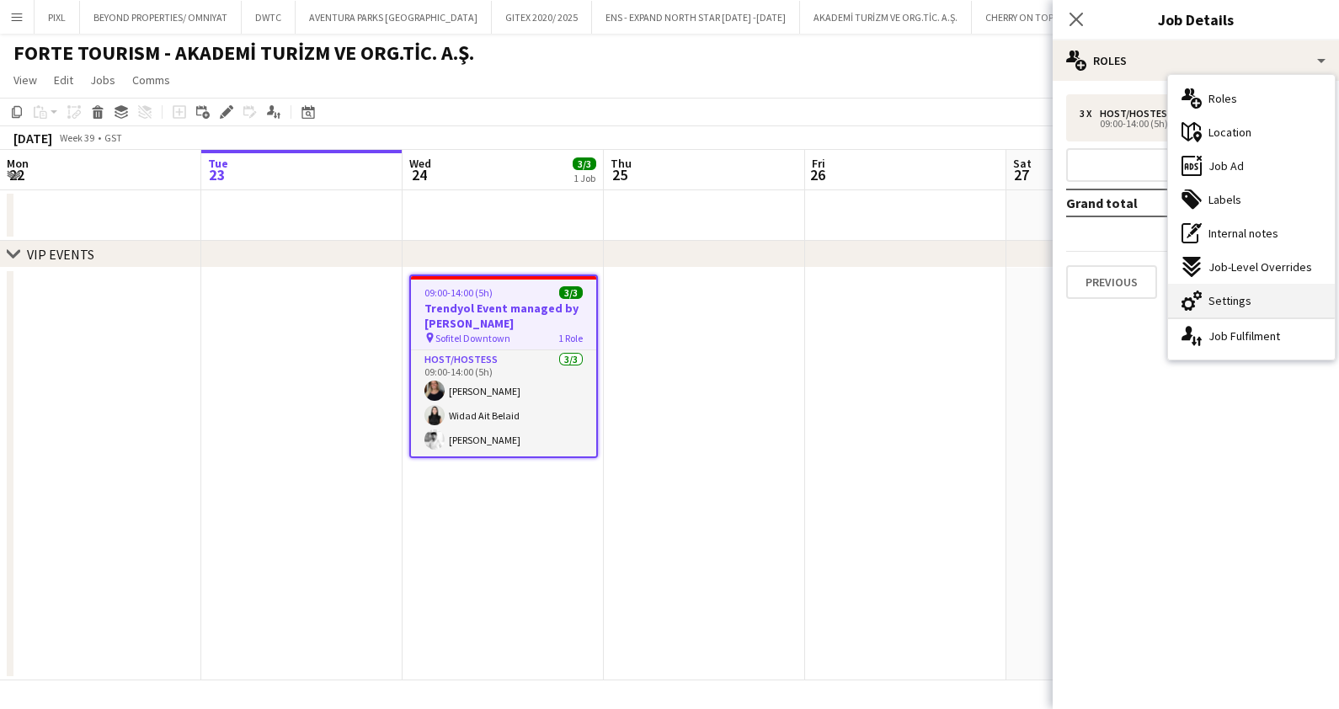
click at [1214, 299] on span "Settings" at bounding box center [1229, 300] width 43 height 15
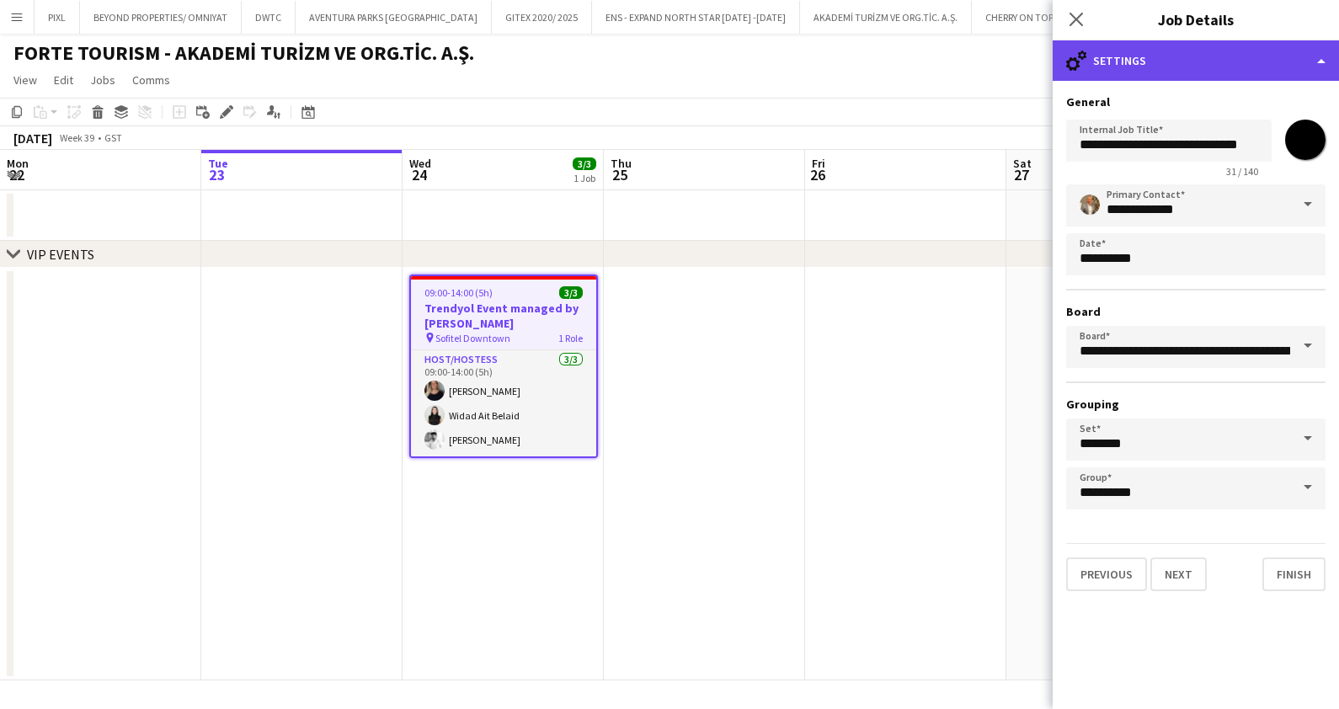
click at [1193, 44] on div "cog-double-3 Settings" at bounding box center [1195, 60] width 286 height 40
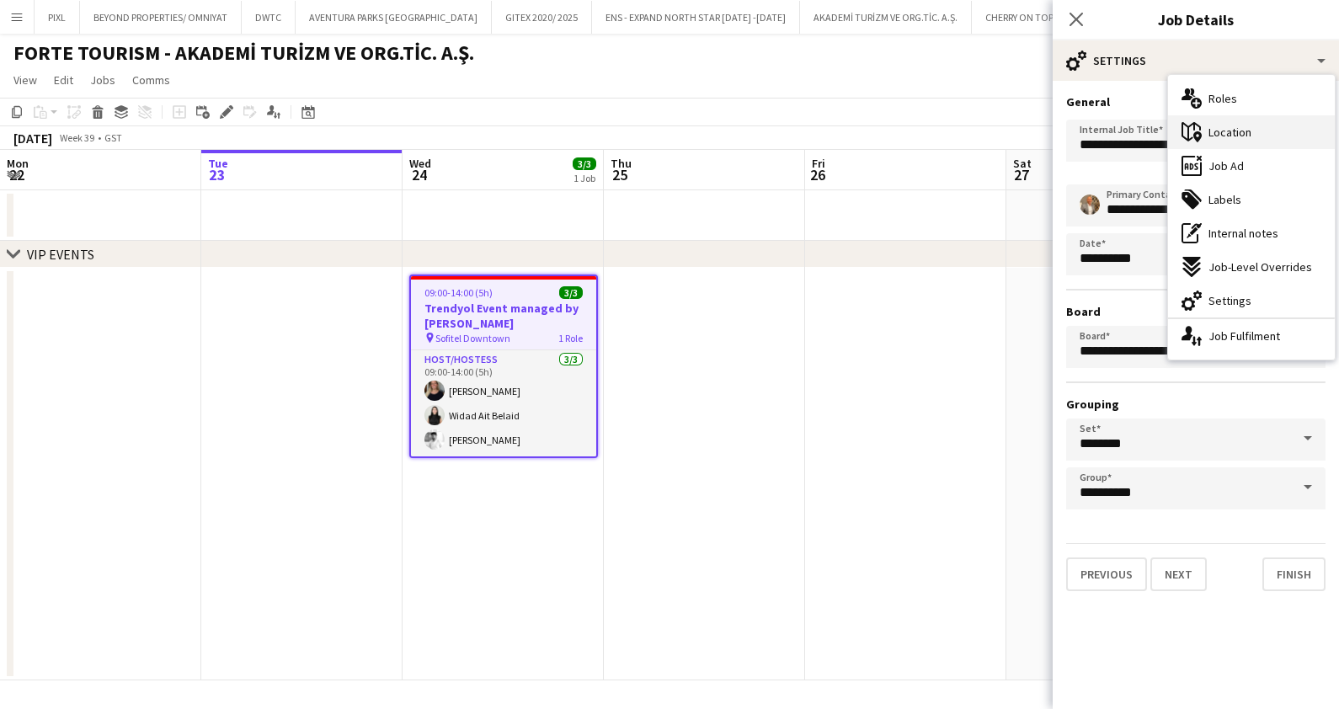
click at [1247, 131] on span "Location" at bounding box center [1229, 132] width 43 height 15
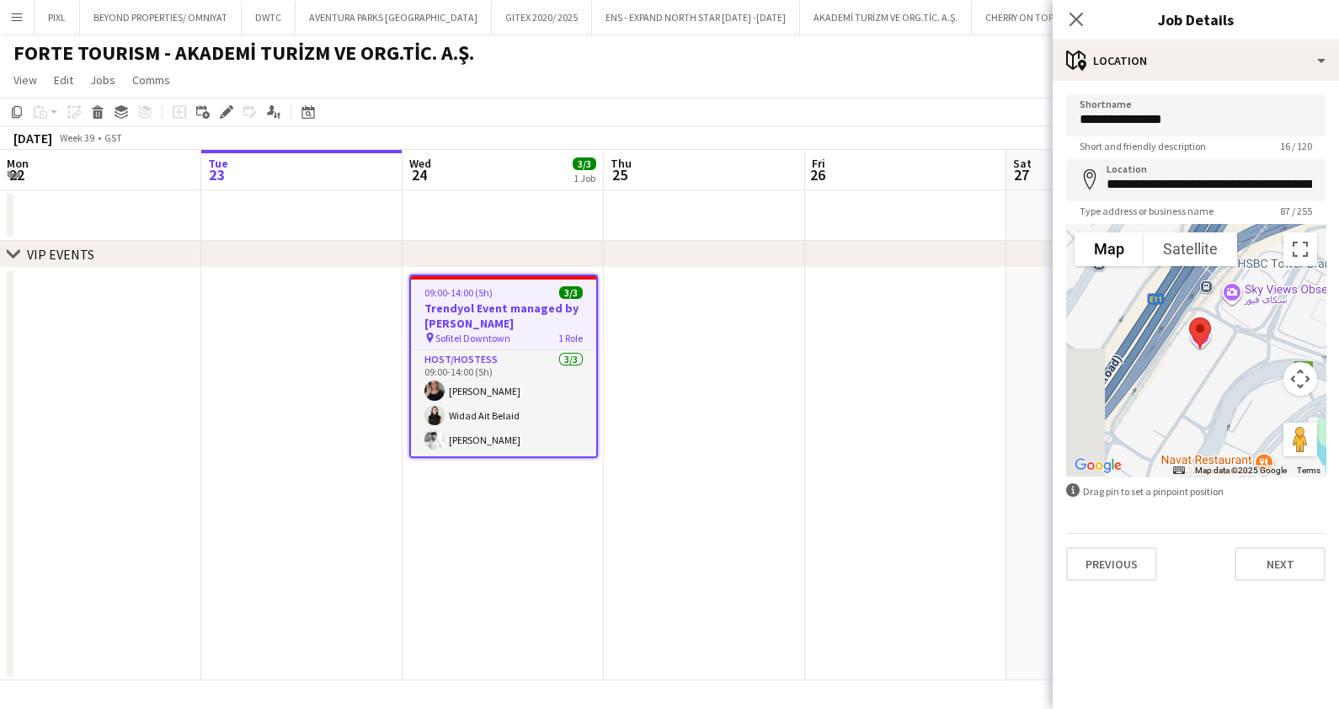
drag, startPoint x: 1164, startPoint y: 342, endPoint x: 1234, endPoint y: 381, distance: 80.3
click at [1234, 381] on div at bounding box center [1195, 350] width 259 height 253
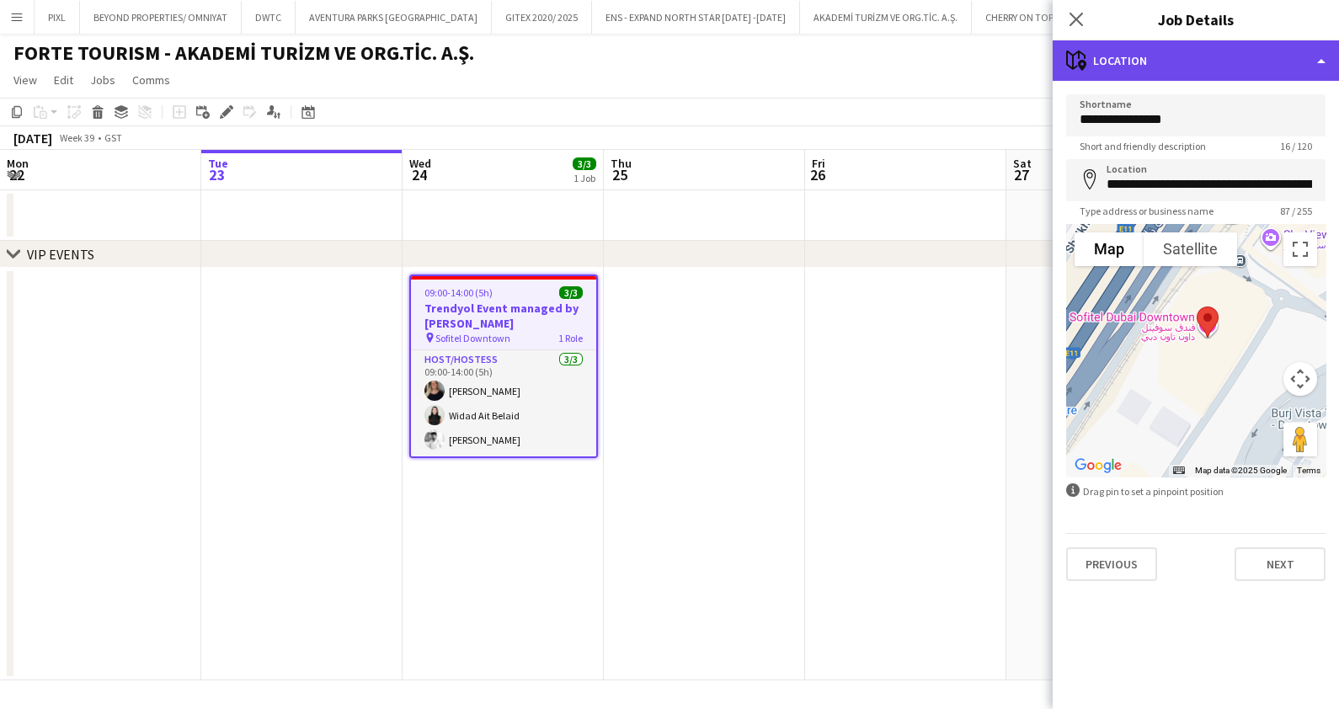
click at [1213, 72] on div "maps-pin-1 Location" at bounding box center [1195, 60] width 286 height 40
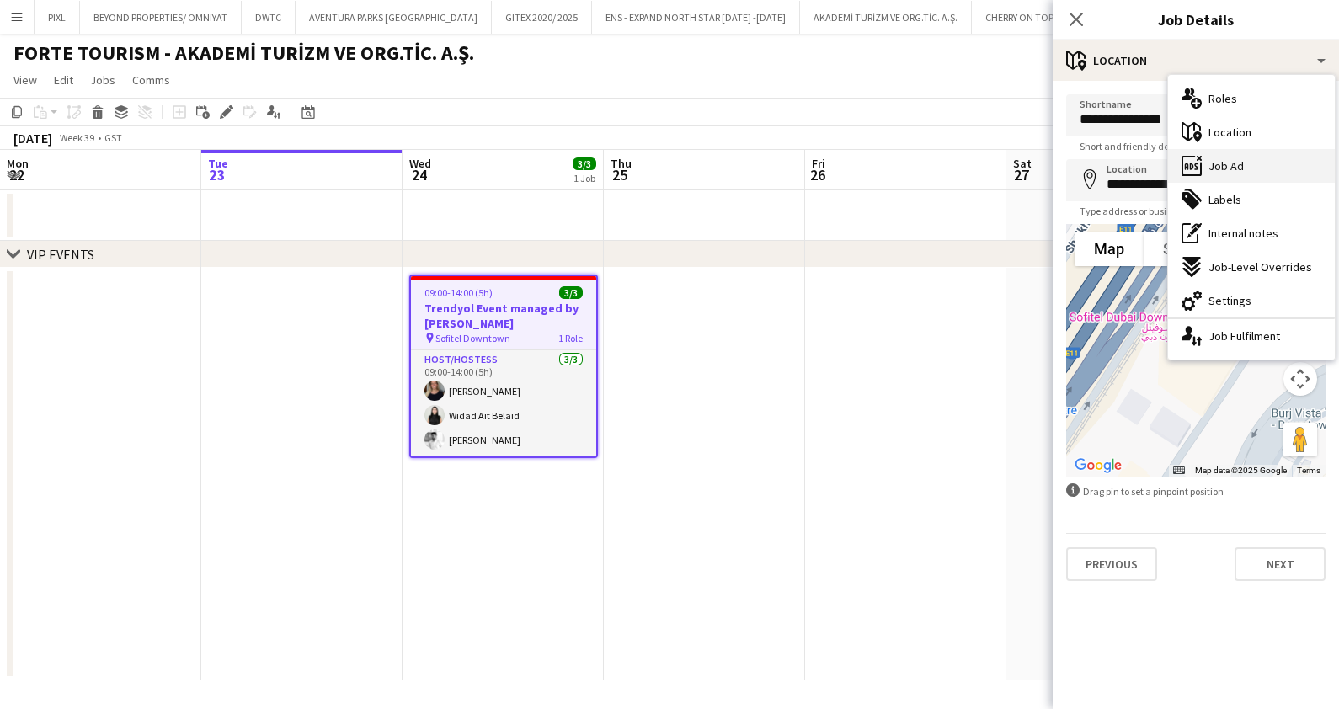
click at [1236, 173] on span "Job Ad" at bounding box center [1225, 165] width 35 height 15
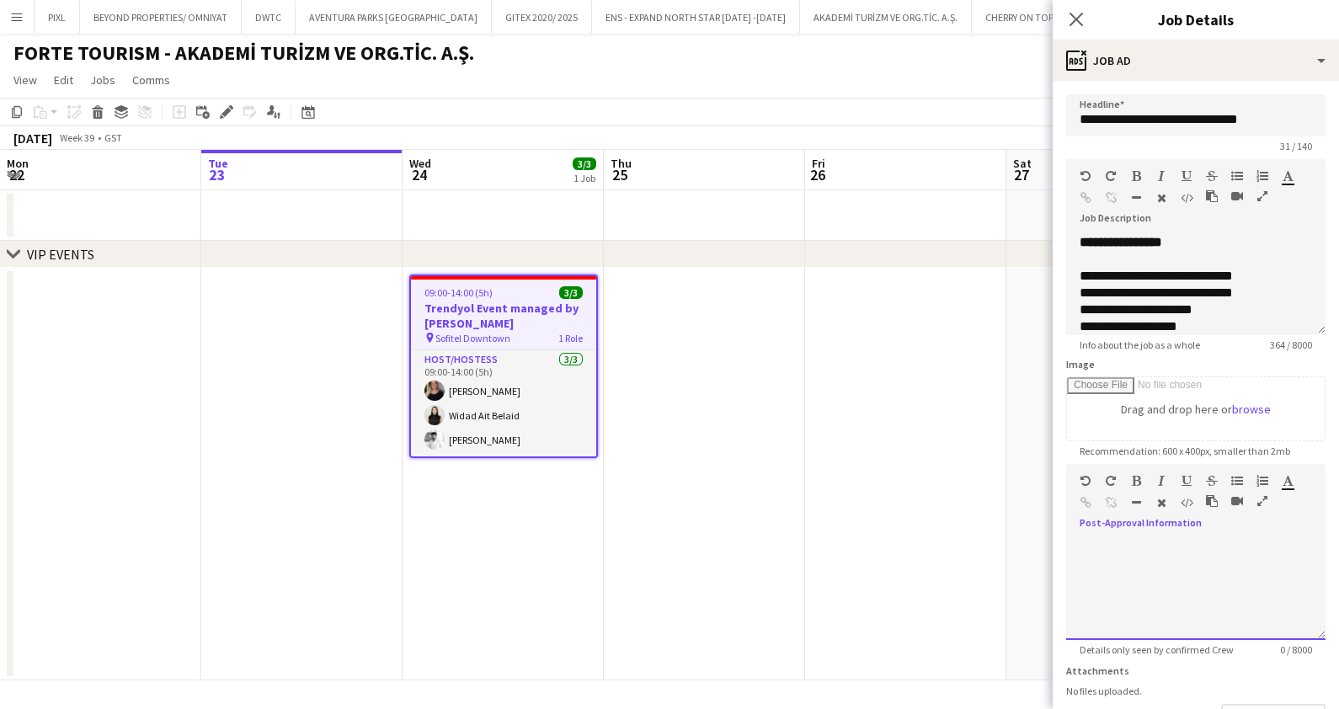
click at [1116, 551] on div at bounding box center [1195, 589] width 259 height 101
paste div
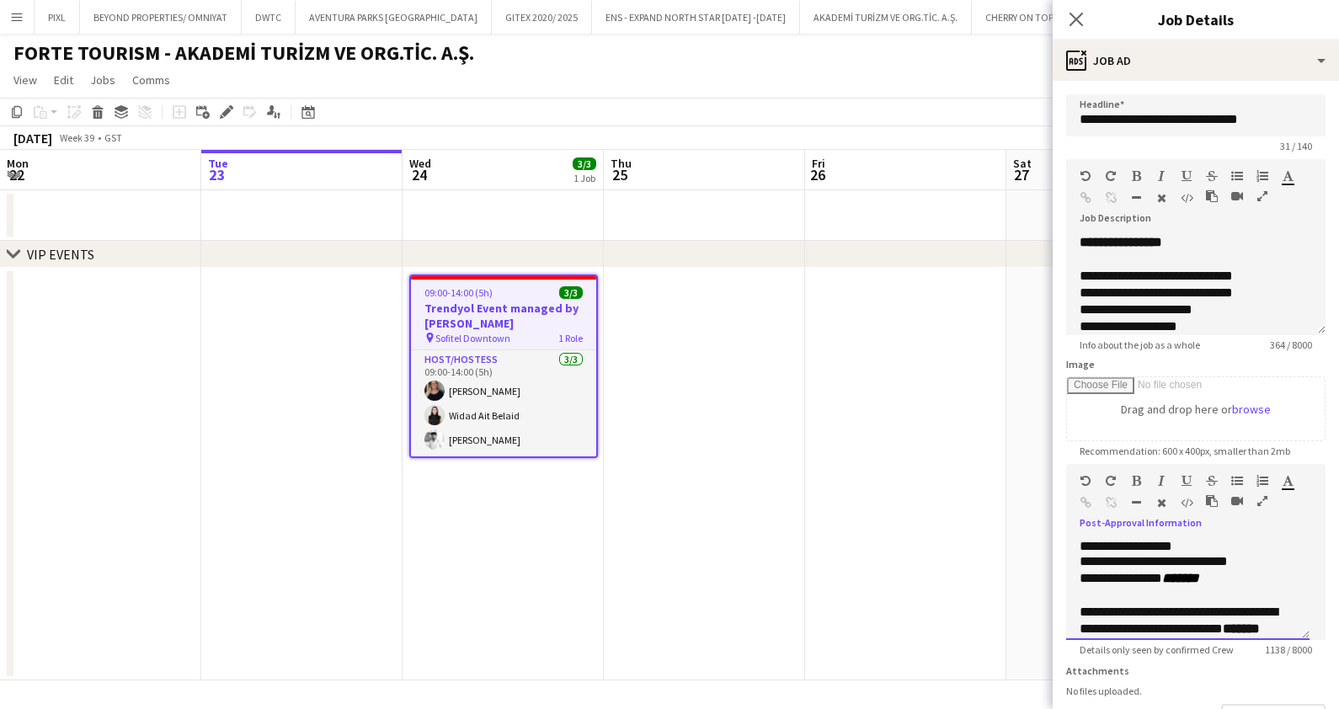
drag, startPoint x: 1260, startPoint y: 561, endPoint x: 1160, endPoint y: 559, distance: 99.4
click at [1160, 559] on div "**********" at bounding box center [1179, 561] width 200 height 17
click at [1240, 581] on div "**********" at bounding box center [1187, 578] width 216 height 17
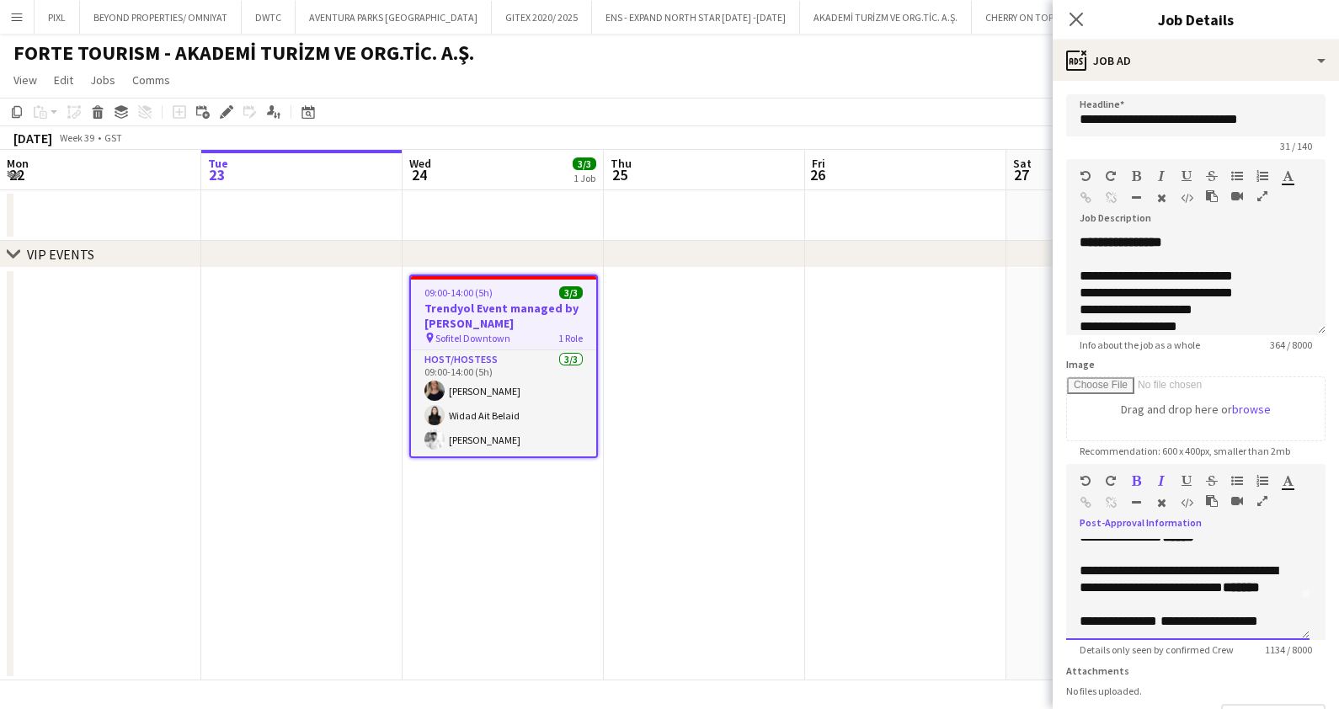
click at [1223, 594] on span "*****" at bounding box center [1236, 587] width 26 height 13
click at [1094, 596] on div "**********" at bounding box center [1187, 579] width 216 height 34
click at [1138, 482] on icon "button" at bounding box center [1136, 481] width 9 height 12
click at [1155, 596] on div "**********" at bounding box center [1187, 579] width 216 height 34
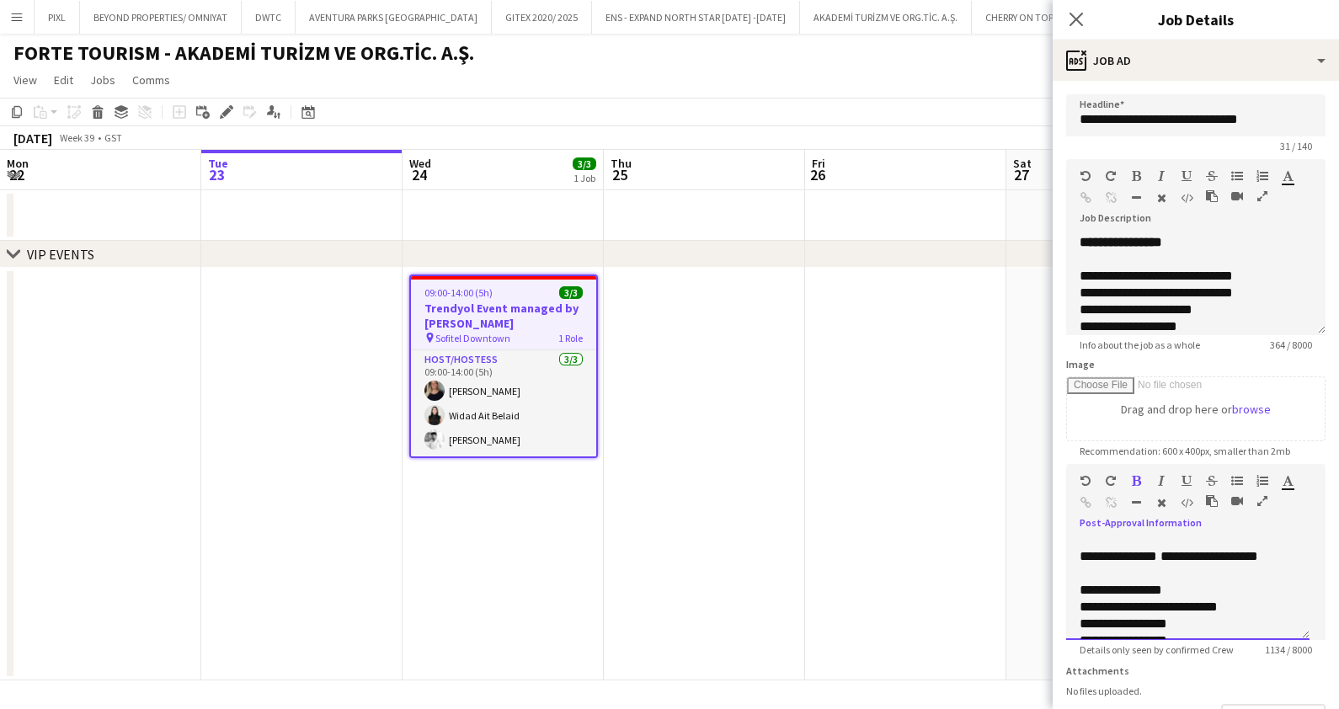
scroll to position [126, 0]
drag, startPoint x: 1173, startPoint y: 586, endPoint x: 1183, endPoint y: 558, distance: 29.6
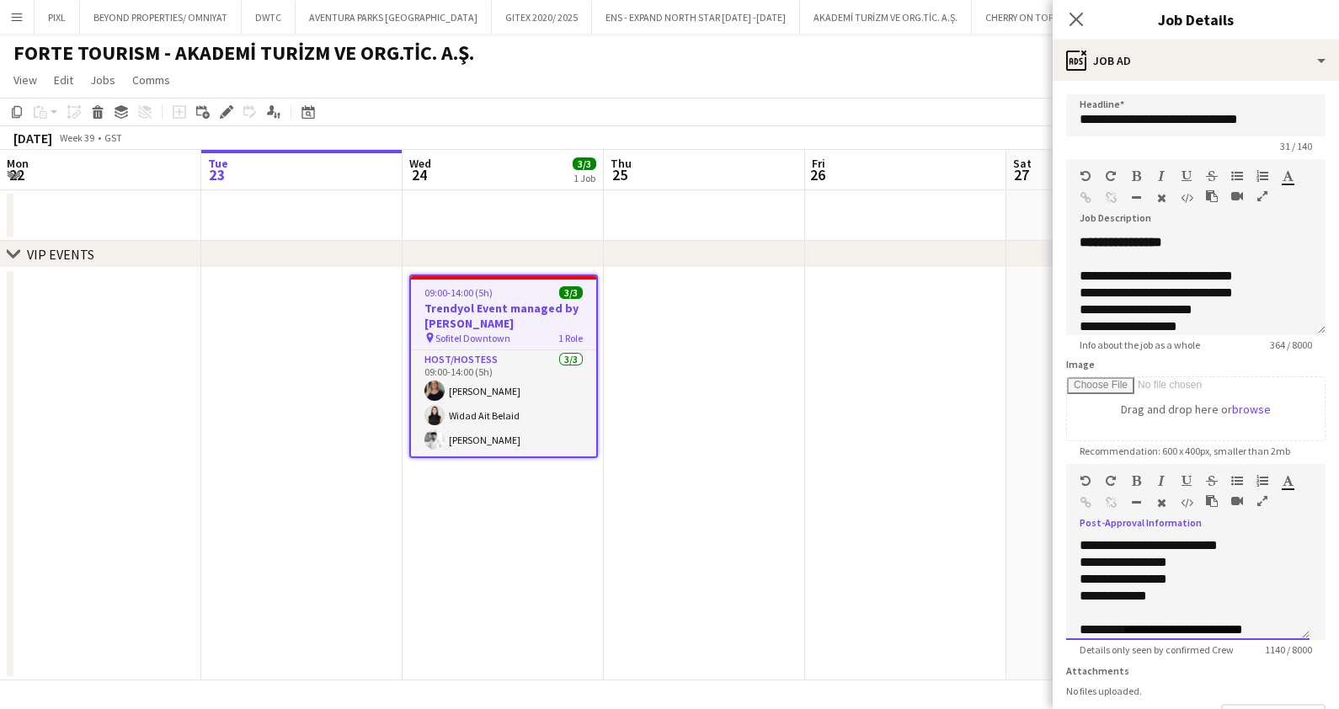
scroll to position [210, 0]
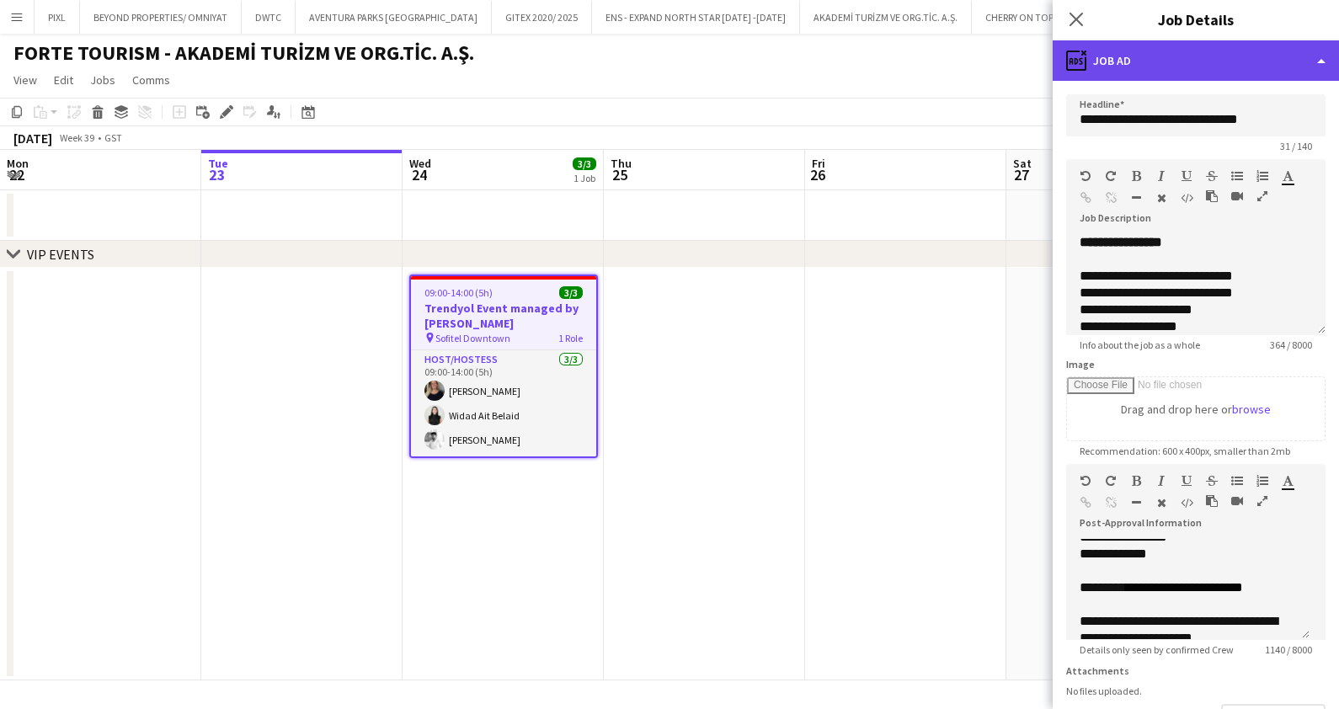
click at [1219, 78] on div "ads-window Job Ad" at bounding box center [1195, 60] width 286 height 40
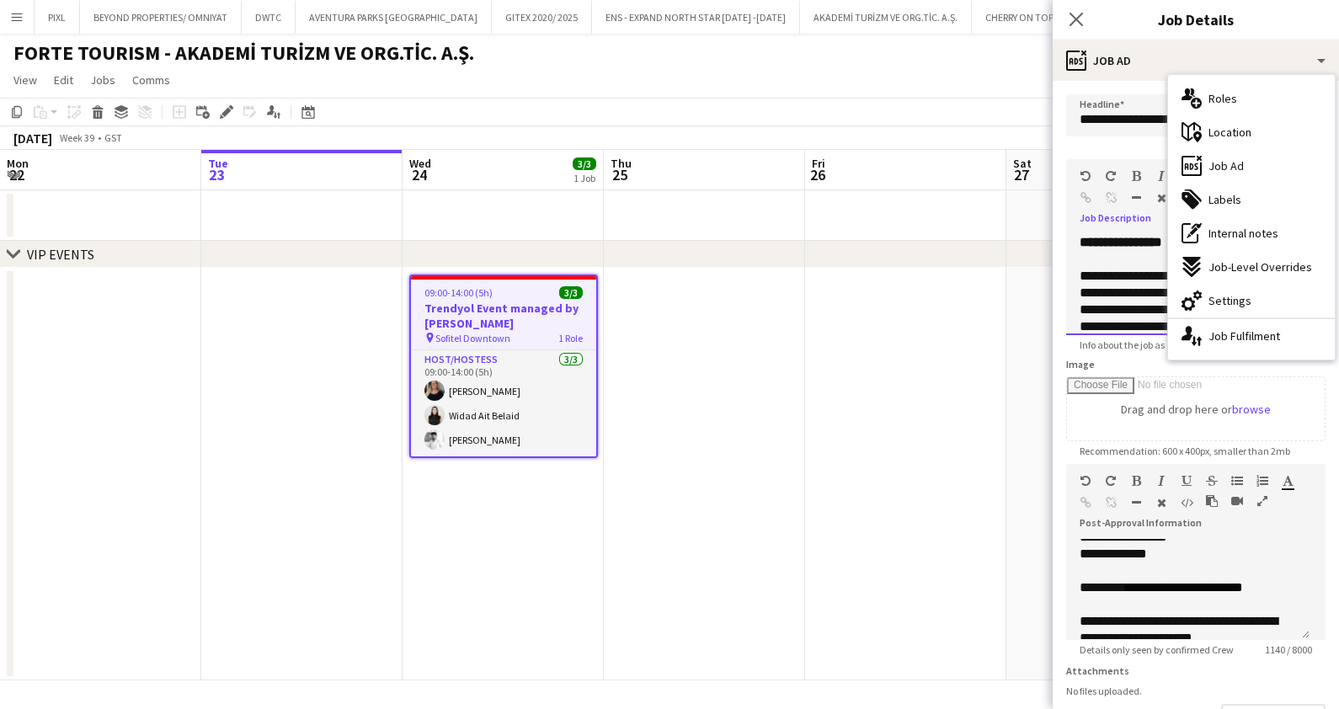
click at [1120, 285] on div "**********" at bounding box center [1179, 293] width 200 height 17
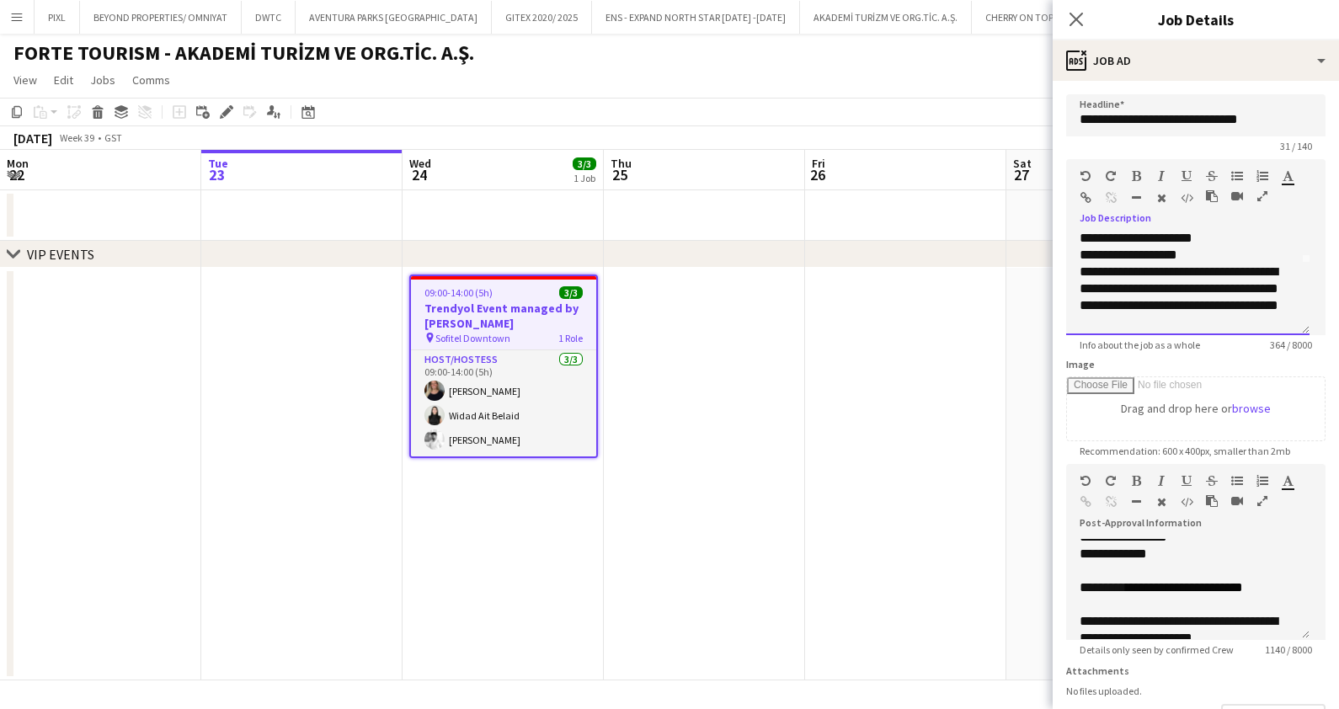
scroll to position [164, 0]
drag, startPoint x: 1074, startPoint y: 274, endPoint x: 1180, endPoint y: 309, distance: 110.8
click at [1180, 309] on div "**********" at bounding box center [1187, 284] width 243 height 101
copy div "**********"
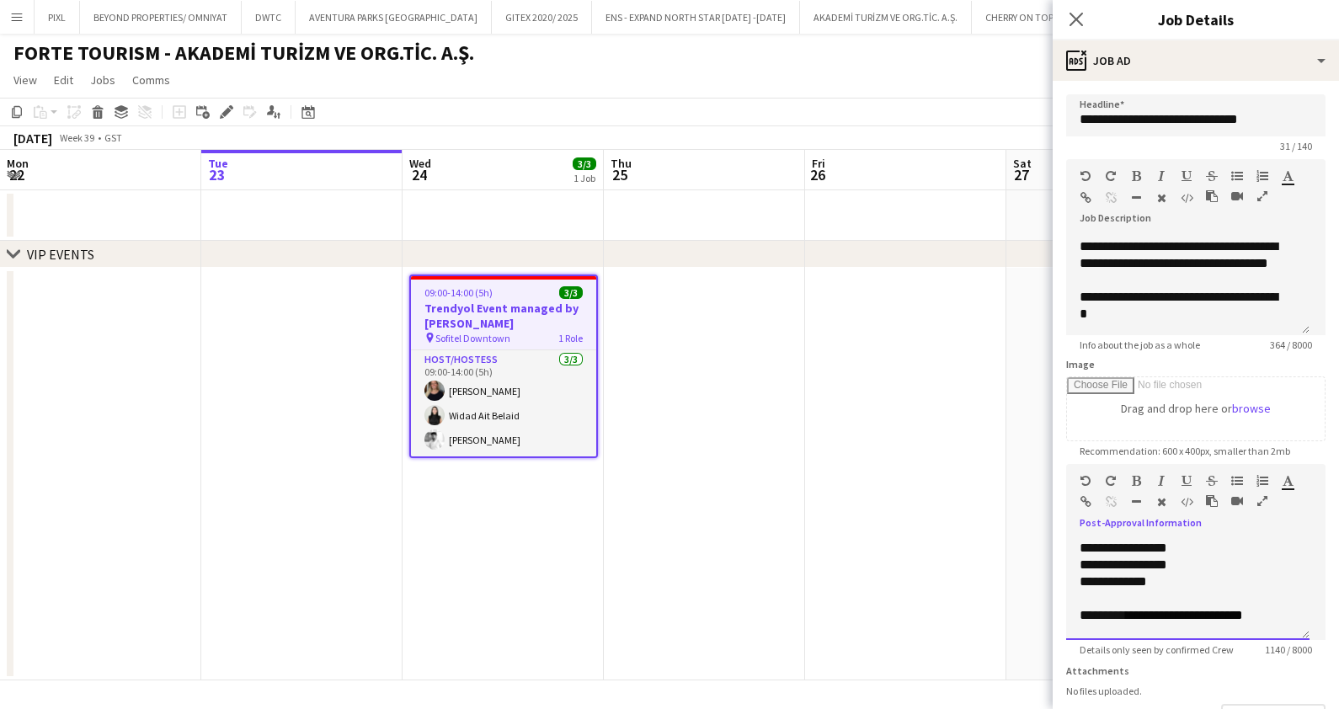
scroll to position [168, 0]
drag, startPoint x: 1160, startPoint y: 629, endPoint x: 1107, endPoint y: 582, distance: 71.0
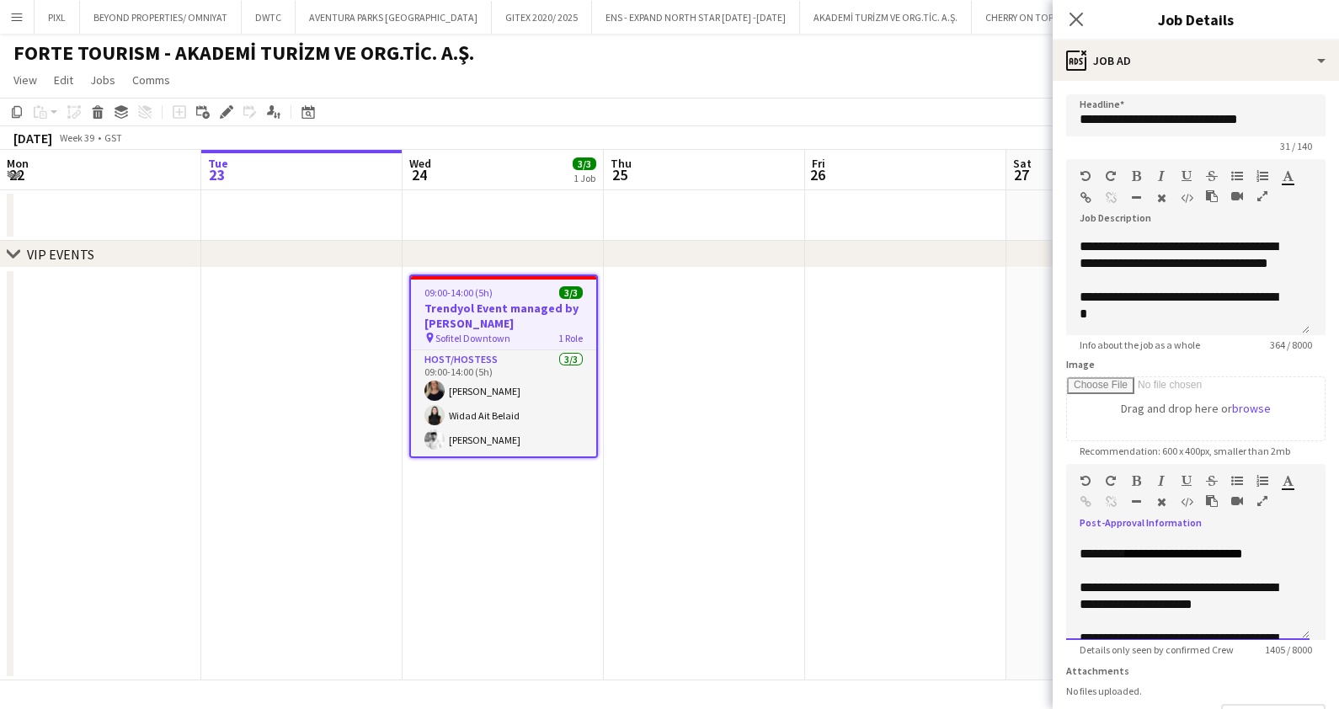
scroll to position [408, 0]
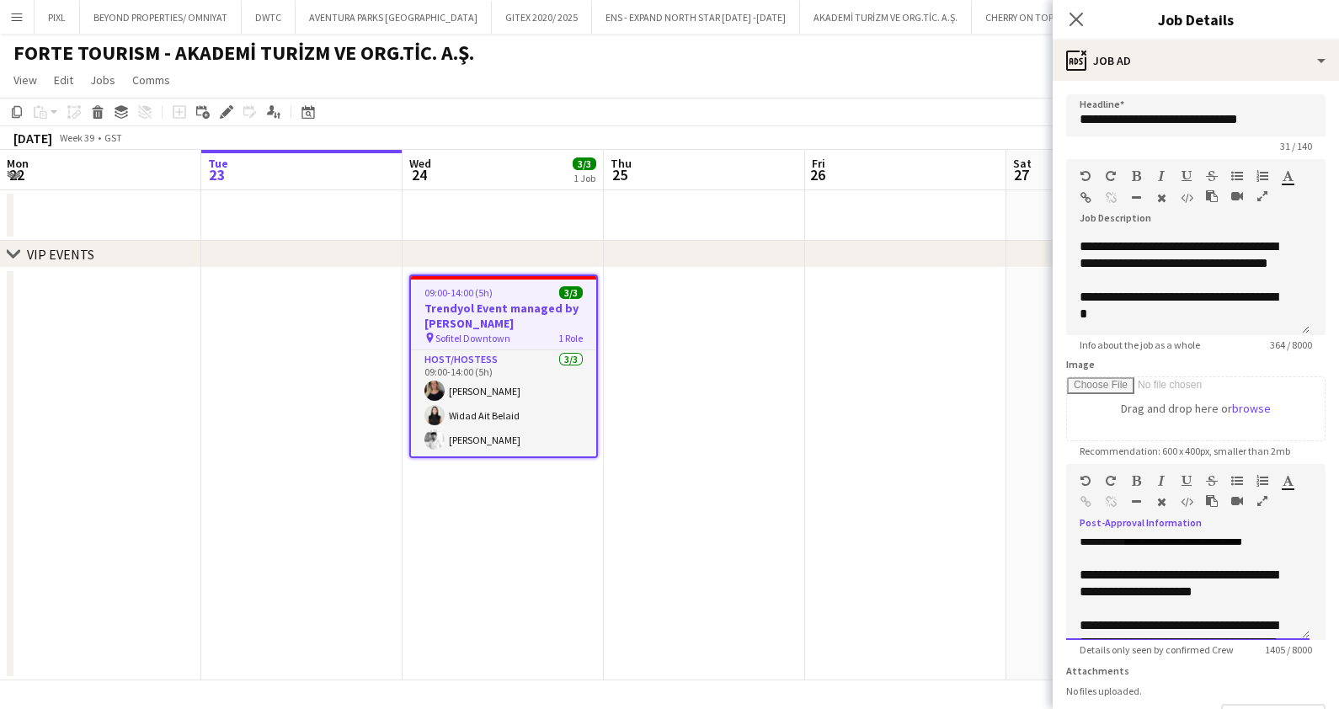
click at [1165, 547] on font "**********" at bounding box center [1184, 541] width 117 height 13
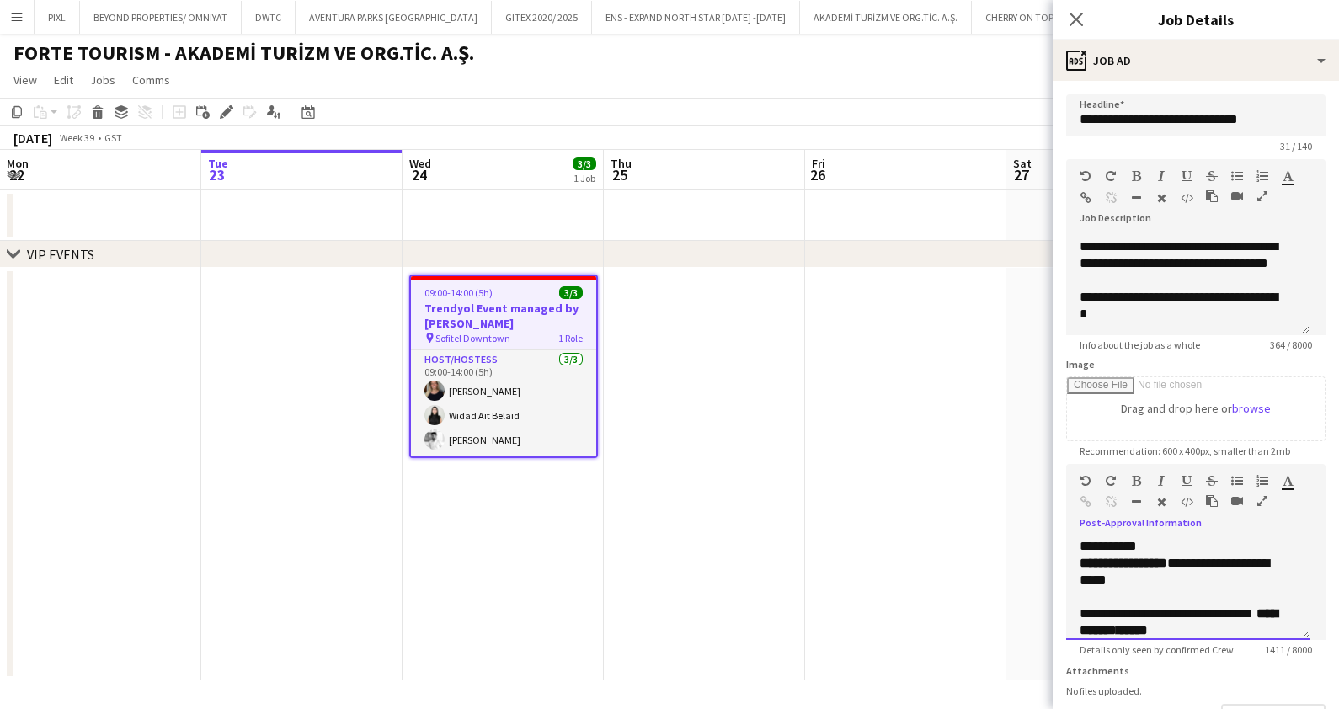
scroll to position [619, 0]
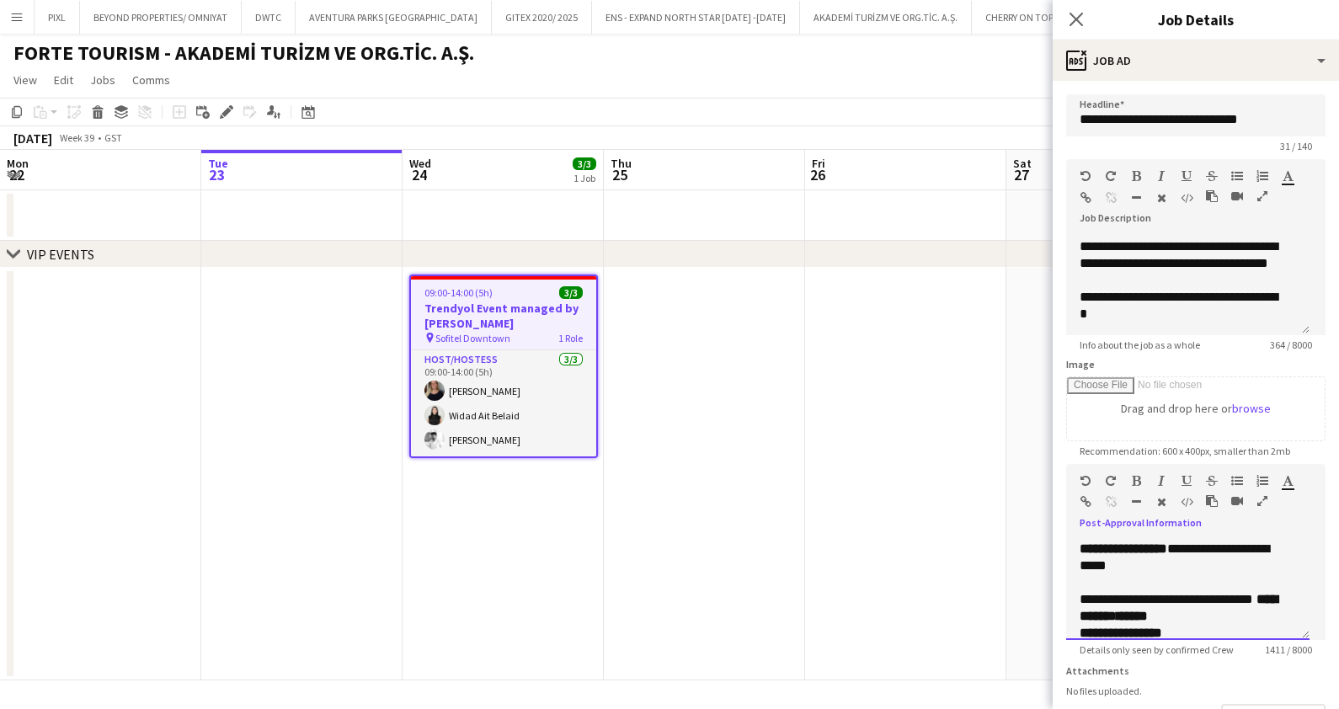
drag, startPoint x: 1191, startPoint y: 623, endPoint x: 1075, endPoint y: 606, distance: 116.6
click at [1075, 606] on div "**********" at bounding box center [1187, 589] width 243 height 101
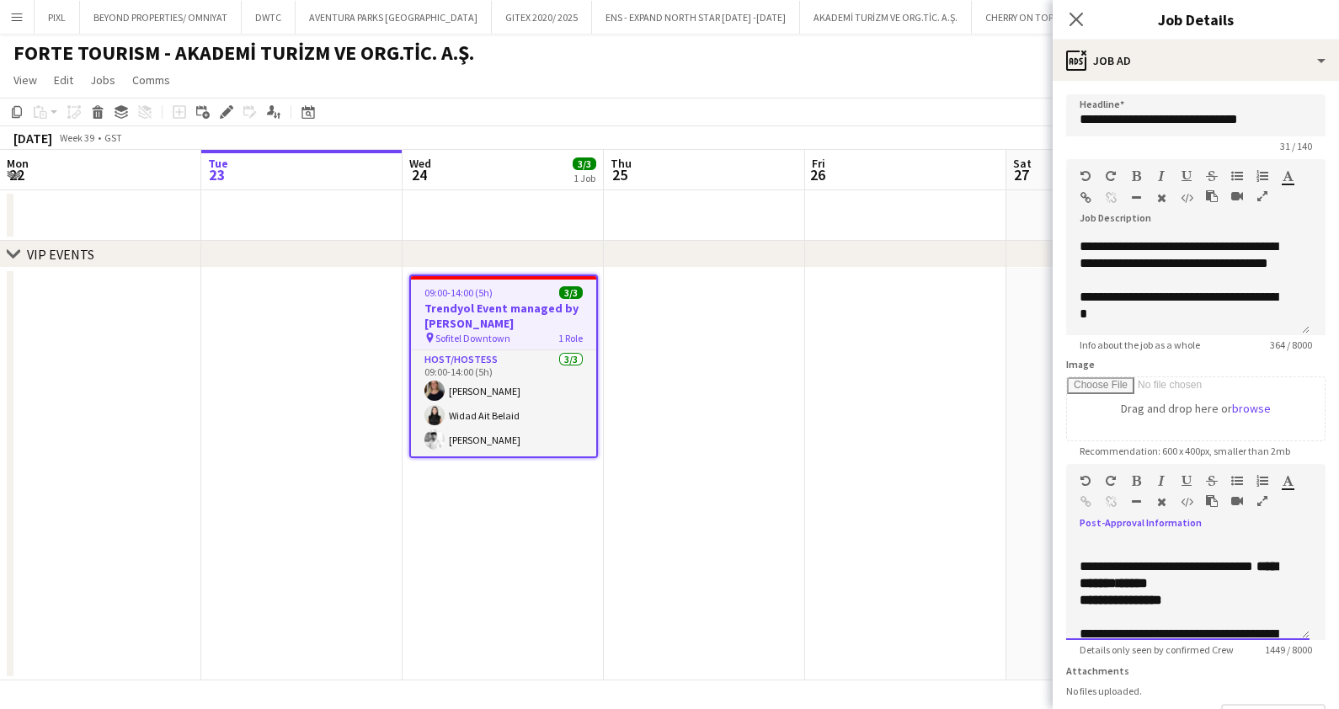
scroll to position [711, 0]
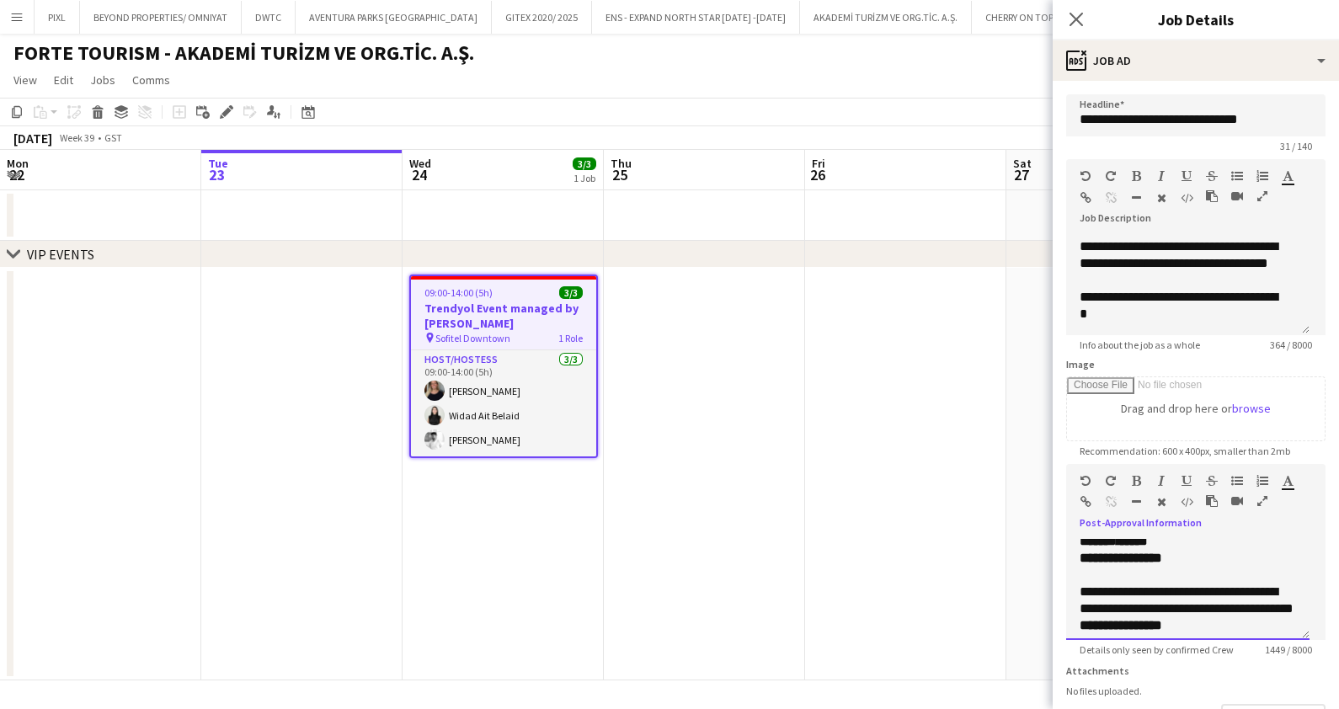
drag, startPoint x: 1223, startPoint y: 594, endPoint x: 1137, endPoint y: 599, distance: 86.0
click at [1136, 550] on div "**********" at bounding box center [1187, 533] width 216 height 34
drag, startPoint x: 1203, startPoint y: 611, endPoint x: 1111, endPoint y: 592, distance: 93.8
click at [1111, 592] on div "**********" at bounding box center [1187, 449] width 216 height 1212
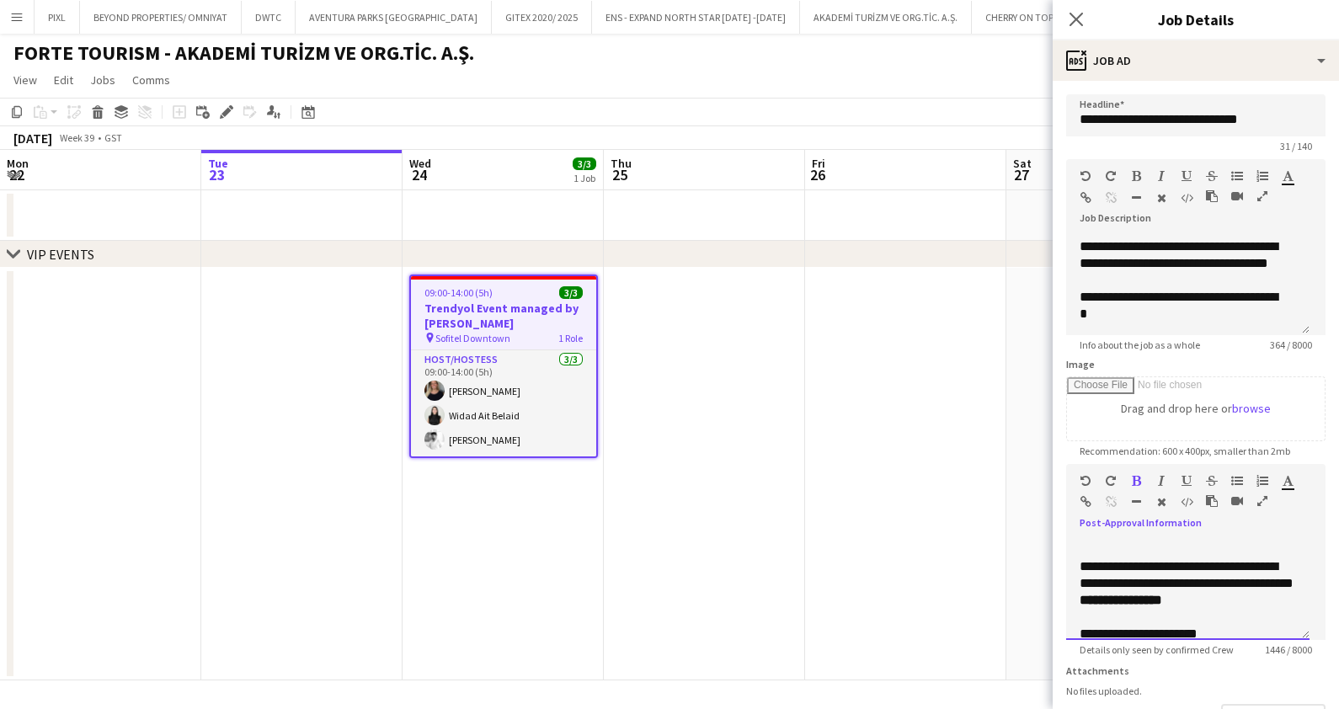
drag, startPoint x: 1170, startPoint y: 588, endPoint x: 1078, endPoint y: 583, distance: 92.7
click at [1078, 583] on div "**********" at bounding box center [1187, 589] width 243 height 101
click at [1137, 477] on icon "button" at bounding box center [1136, 481] width 9 height 12
click at [1179, 541] on div "**********" at bounding box center [1179, 533] width 200 height 17
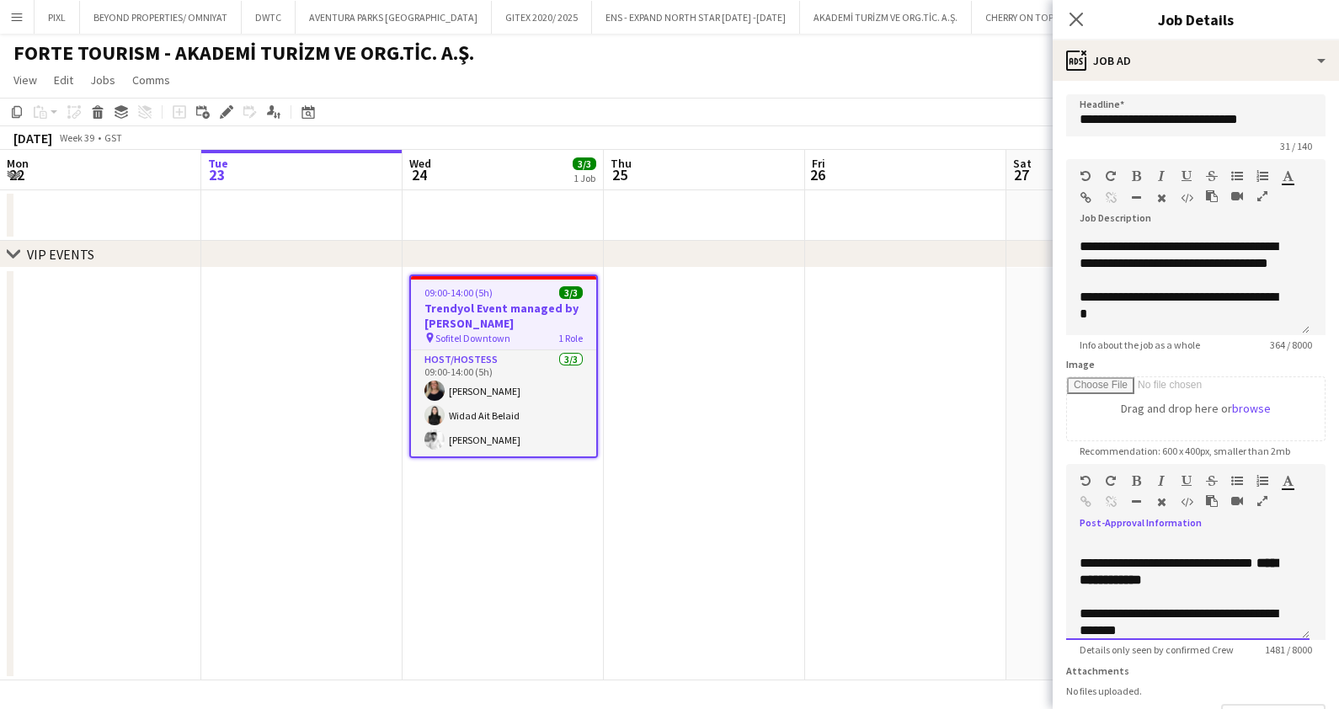
scroll to position [664, 0]
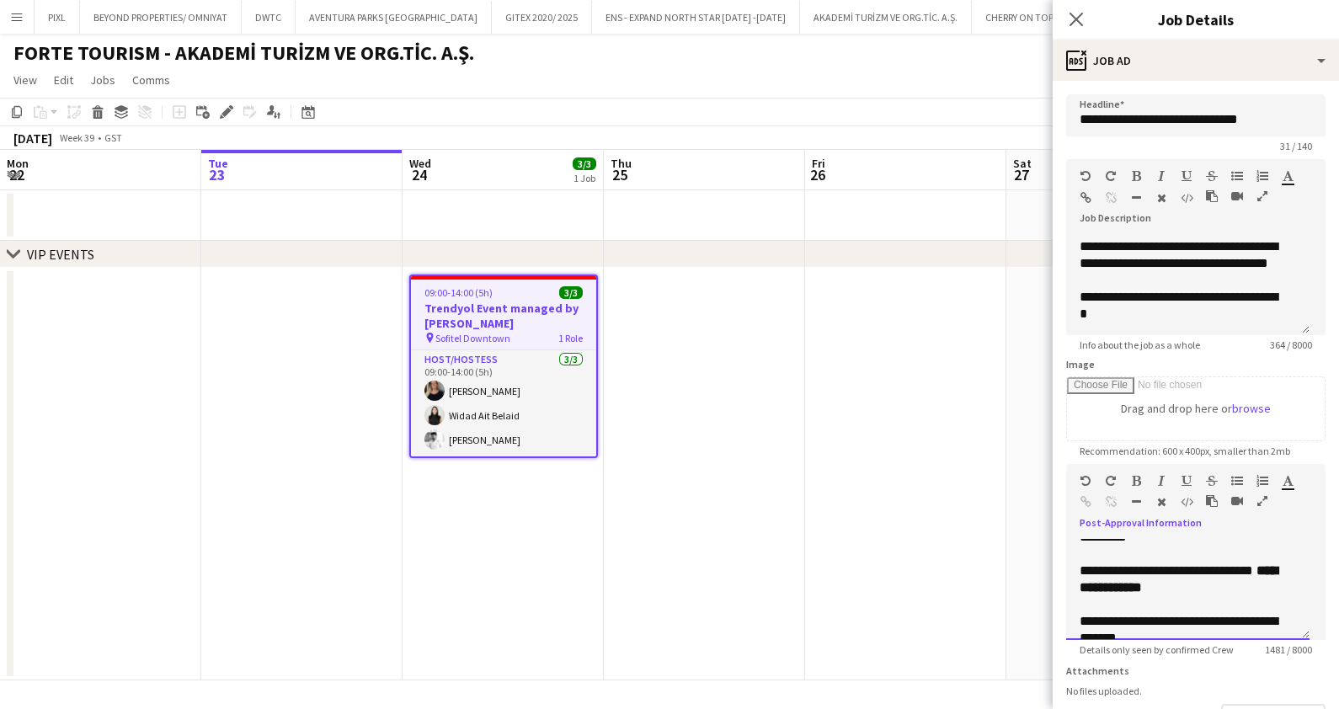
drag, startPoint x: 1138, startPoint y: 547, endPoint x: 1081, endPoint y: 560, distance: 57.8
click at [1081, 512] on div "**********" at bounding box center [1187, 495] width 216 height 34
click at [1136, 477] on icon "button" at bounding box center [1136, 481] width 9 height 12
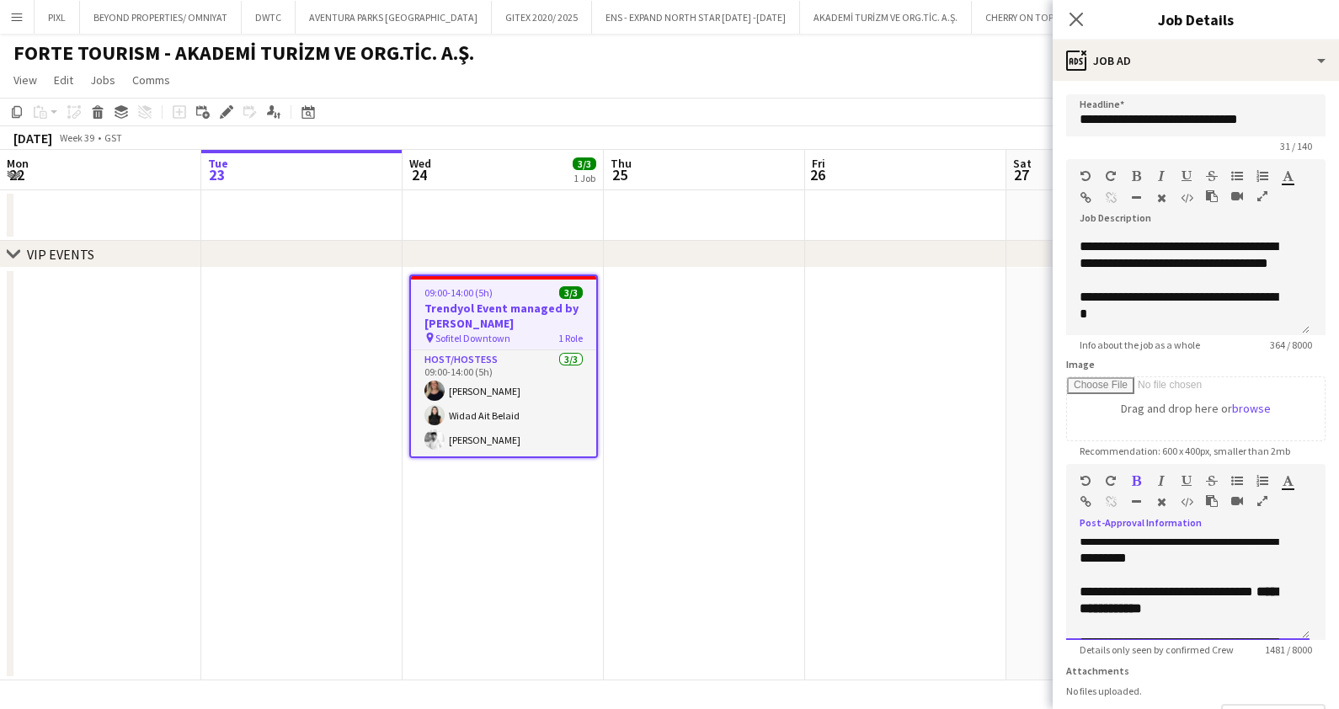
scroll to position [635, 0]
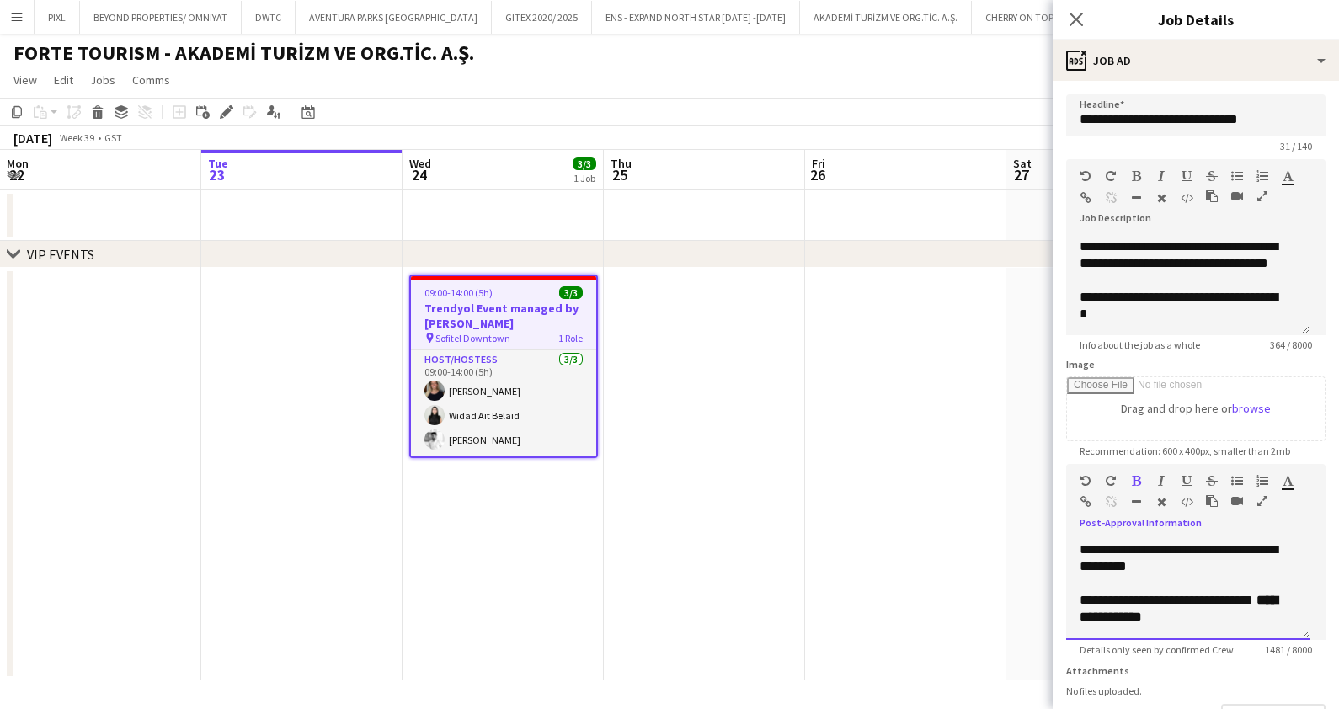
drag, startPoint x: 1164, startPoint y: 554, endPoint x: 1134, endPoint y: 600, distance: 54.9
click at [1134, 573] on span "**********" at bounding box center [1178, 557] width 198 height 29
click at [1137, 480] on icon "button" at bounding box center [1136, 481] width 9 height 12
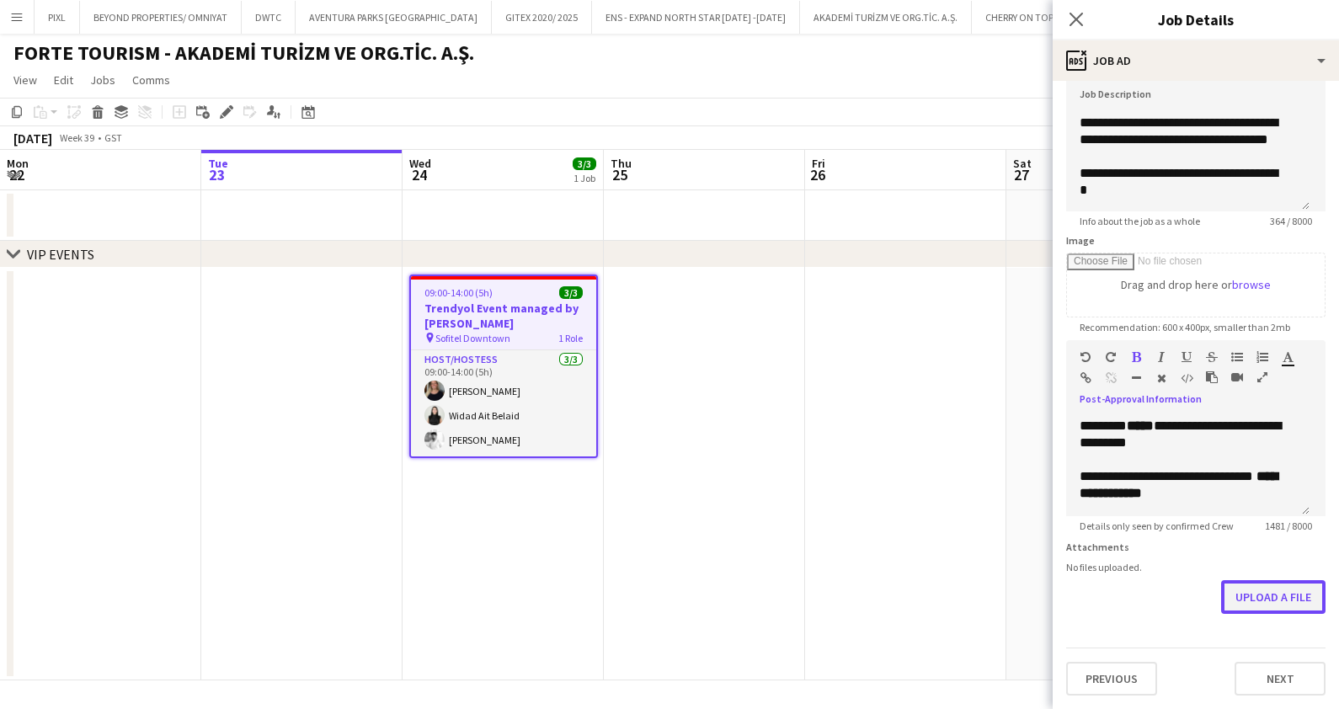
click at [1263, 594] on button "Upload a file" at bounding box center [1273, 597] width 104 height 34
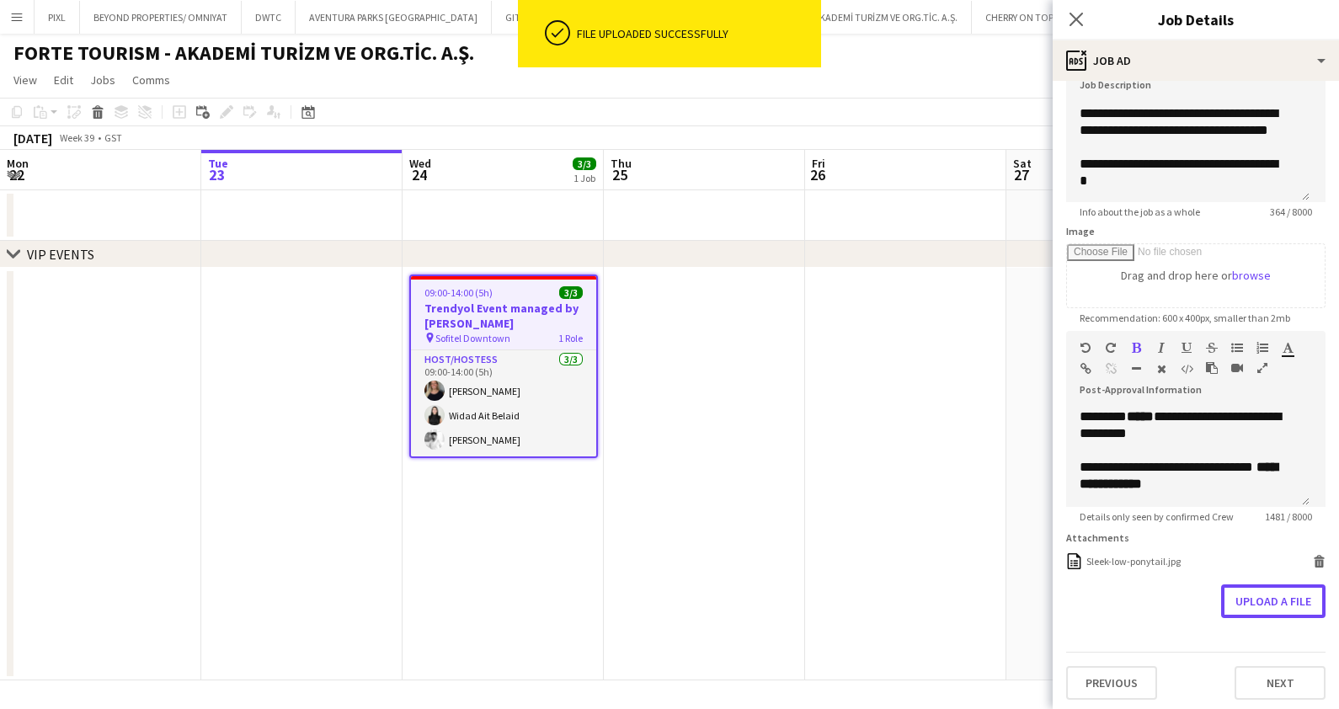
click at [1265, 612] on button "Upload a file" at bounding box center [1273, 601] width 104 height 34
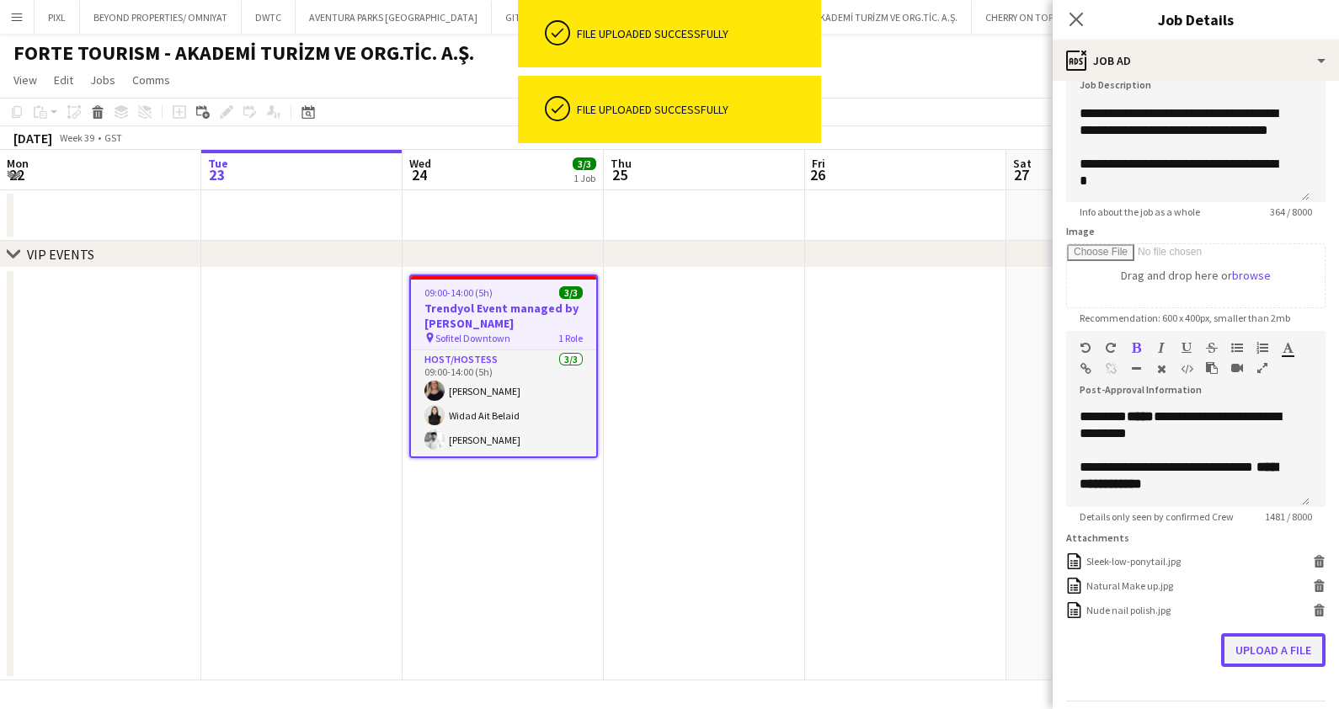
click at [1255, 655] on button "Upload a file" at bounding box center [1273, 650] width 104 height 34
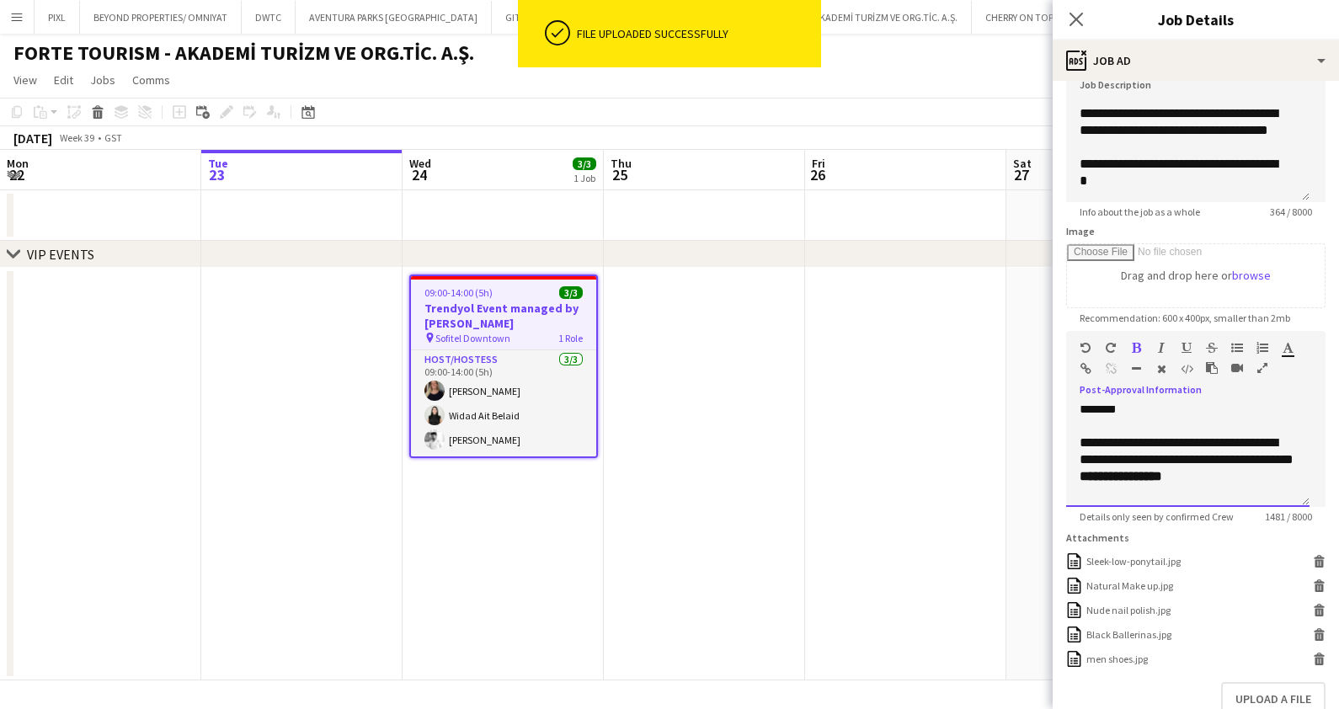
scroll to position [761, 0]
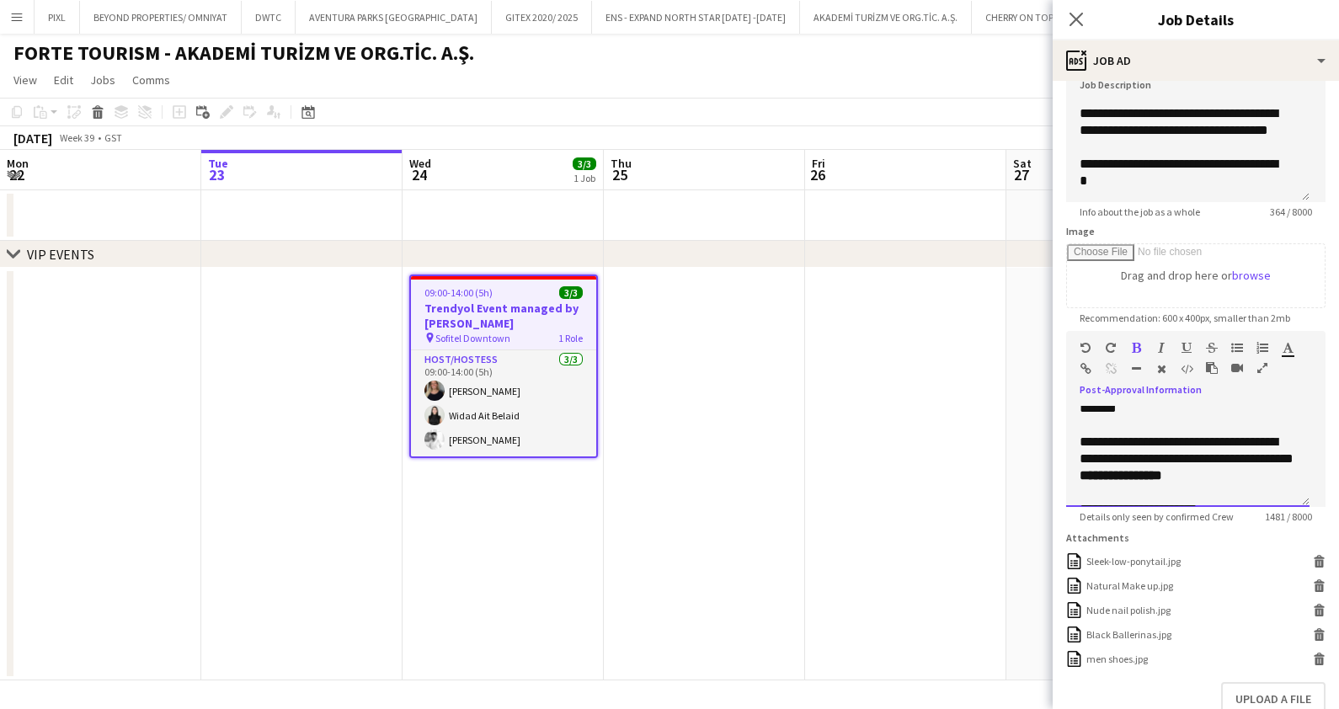
drag, startPoint x: 1242, startPoint y: 448, endPoint x: 1212, endPoint y: 447, distance: 30.3
click at [1212, 417] on div "**********" at bounding box center [1179, 400] width 200 height 34
click at [1133, 347] on icon "button" at bounding box center [1136, 348] width 9 height 12
click at [1201, 417] on div "**********" at bounding box center [1179, 400] width 200 height 34
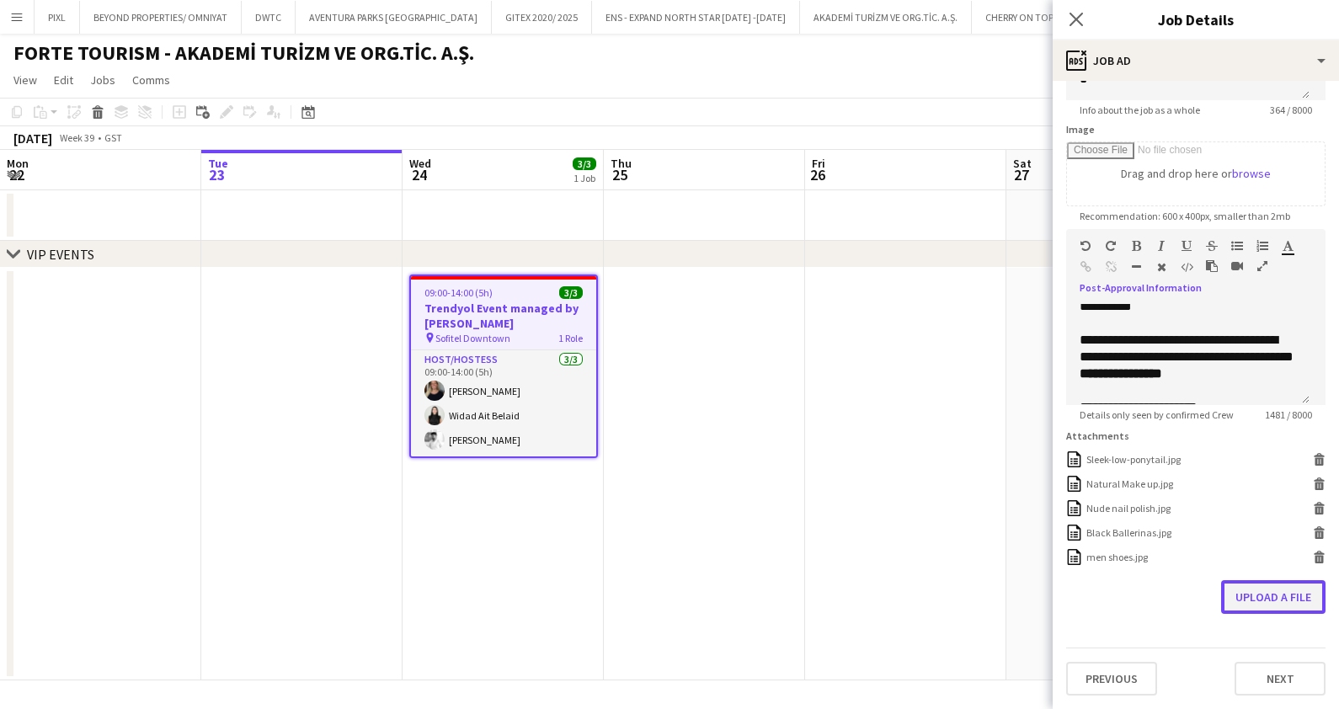
click at [1246, 593] on button "Upload a file" at bounding box center [1273, 597] width 104 height 34
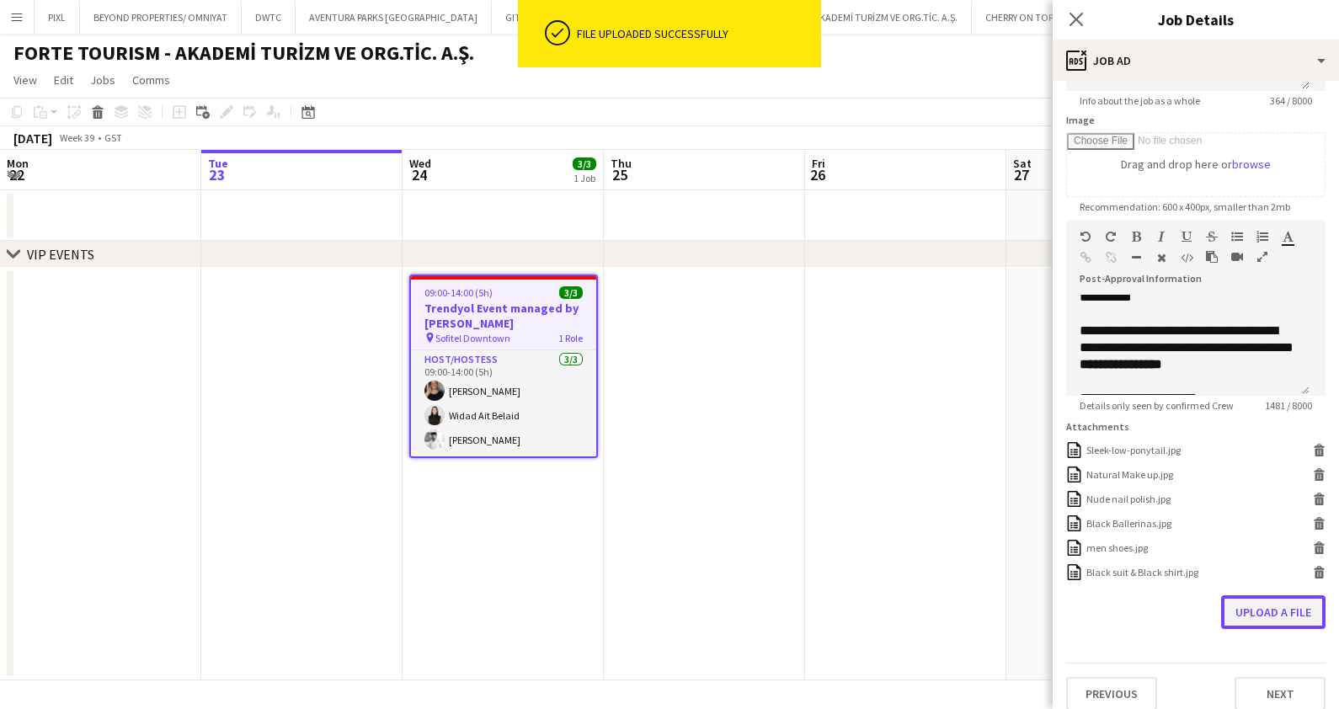
click at [1263, 627] on button "Upload a file" at bounding box center [1273, 612] width 104 height 34
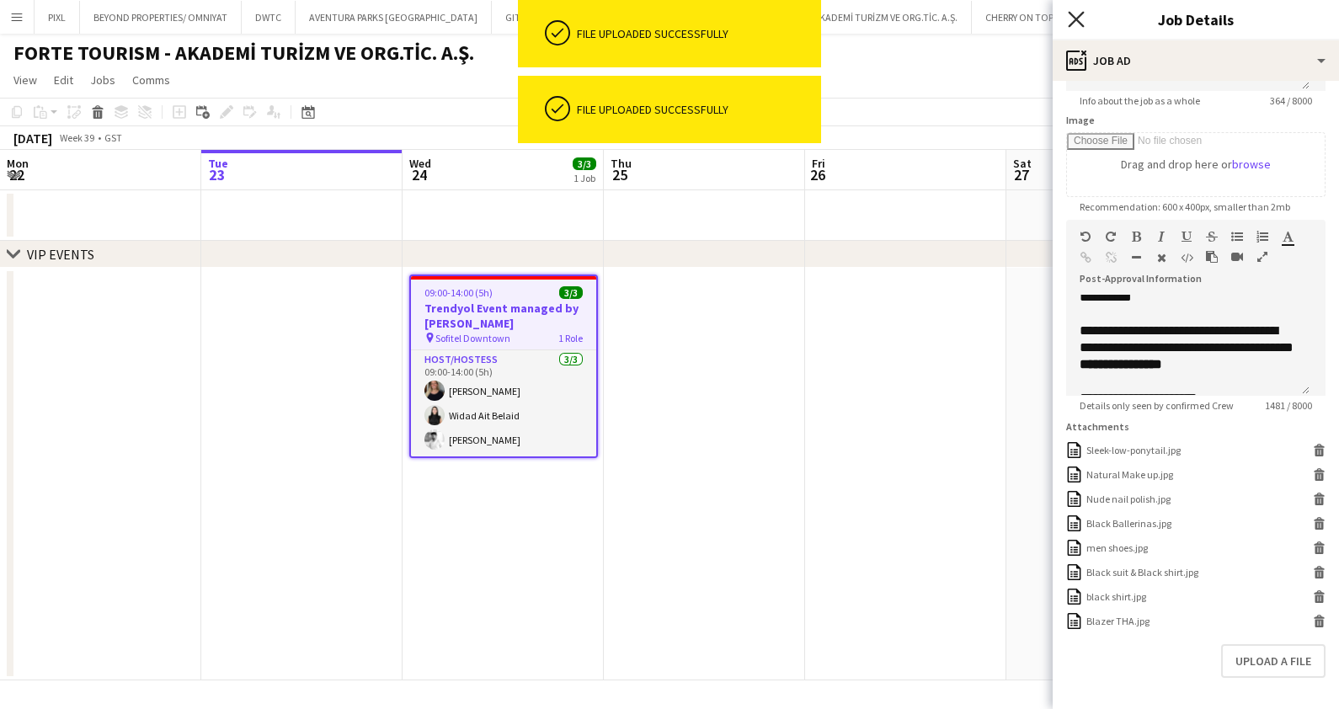
click at [1074, 16] on icon at bounding box center [1076, 19] width 16 height 16
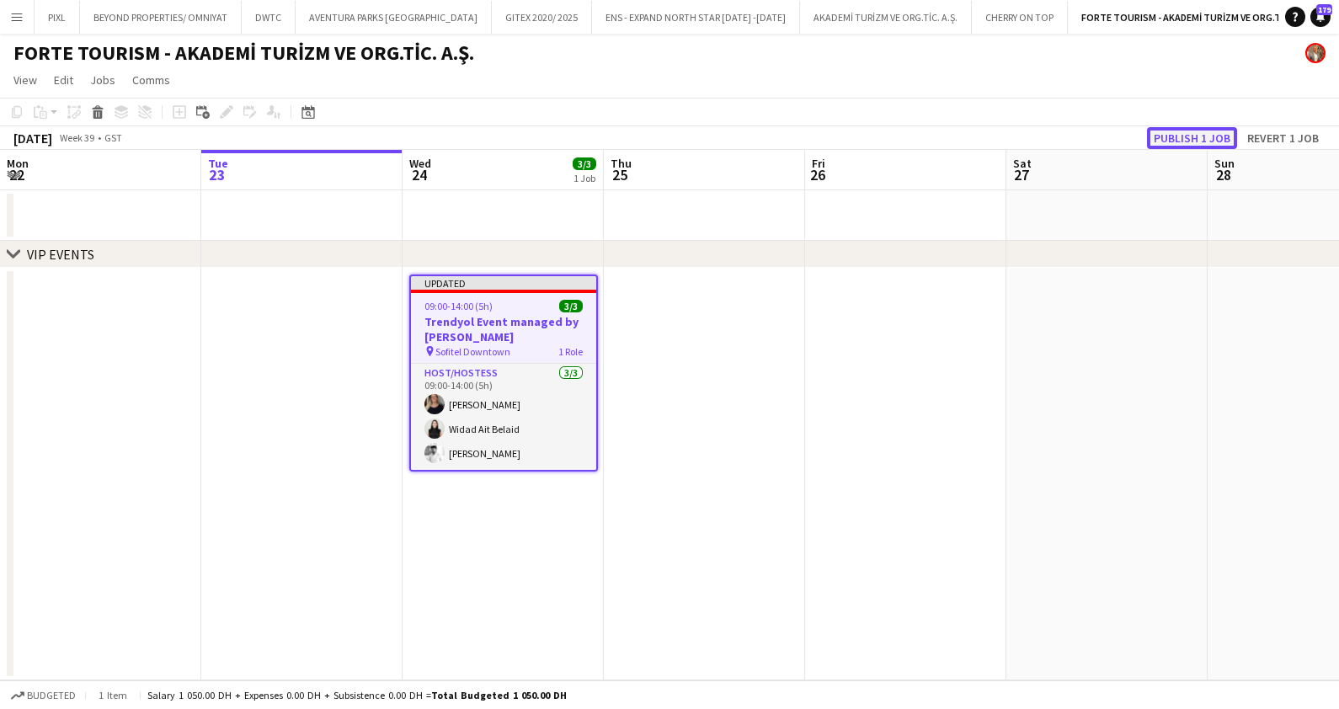
click at [1201, 131] on button "Publish 1 job" at bounding box center [1192, 138] width 90 height 22
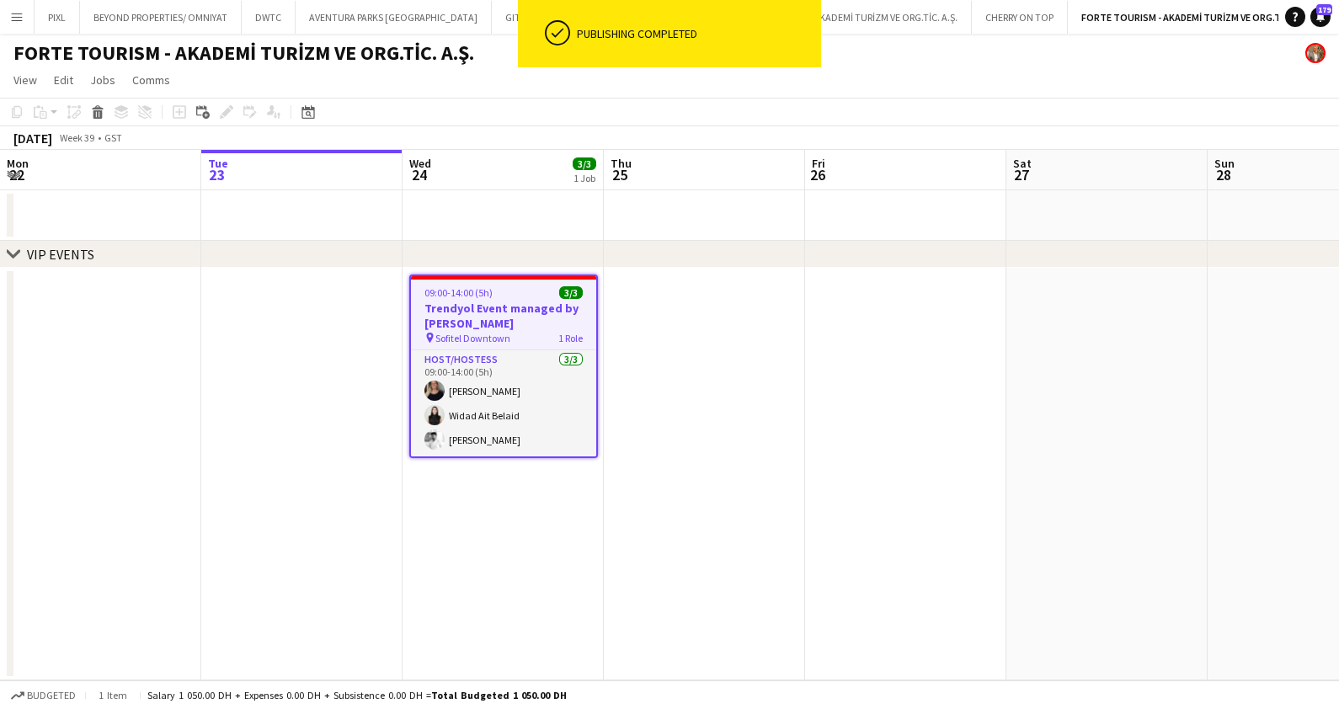
click at [482, 209] on app-date-cell at bounding box center [502, 215] width 201 height 51
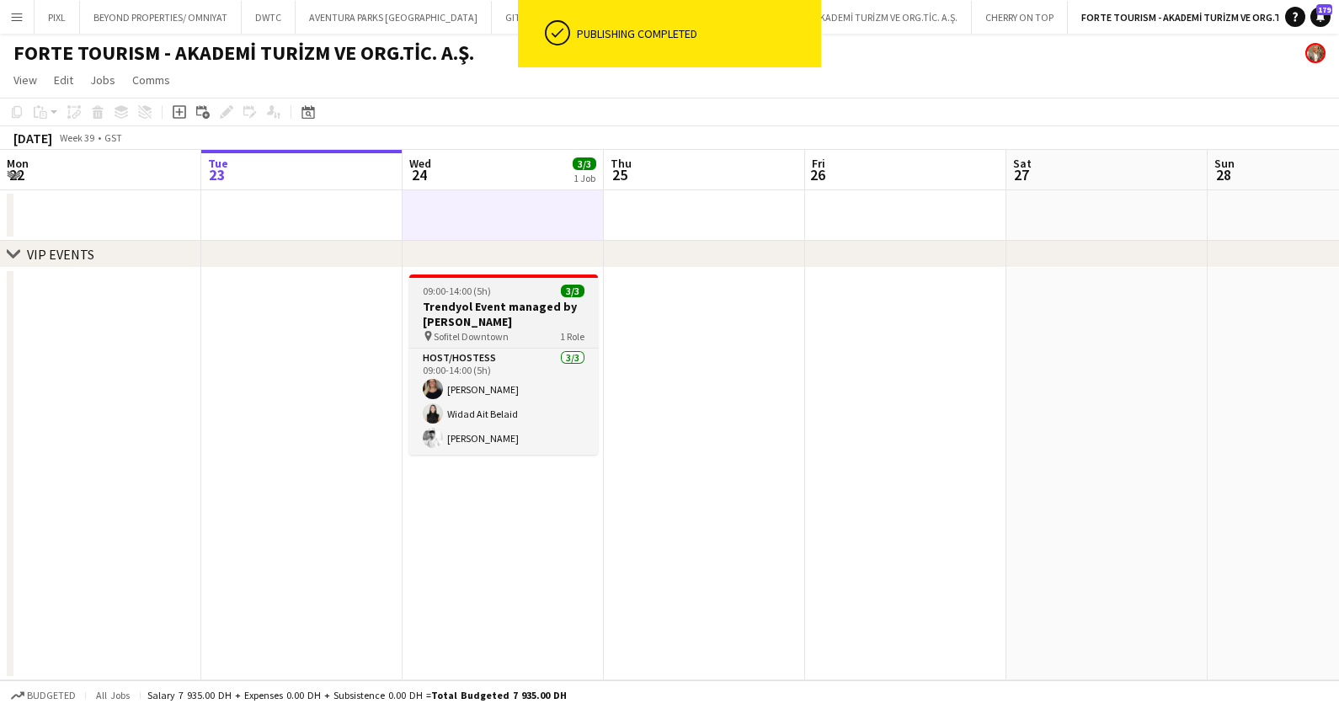
click at [474, 301] on h3 "Trendyol Event managed by [PERSON_NAME]" at bounding box center [503, 314] width 189 height 30
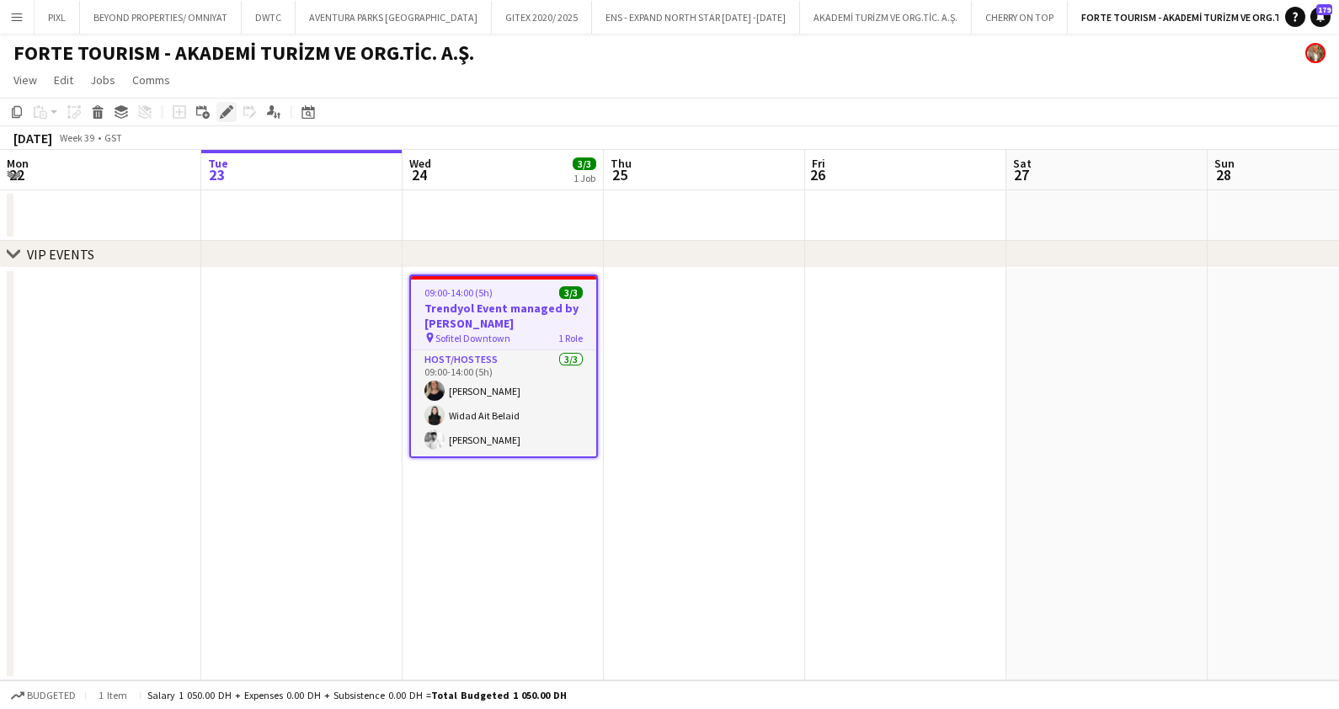
click at [225, 109] on icon "Edit" at bounding box center [226, 111] width 13 height 13
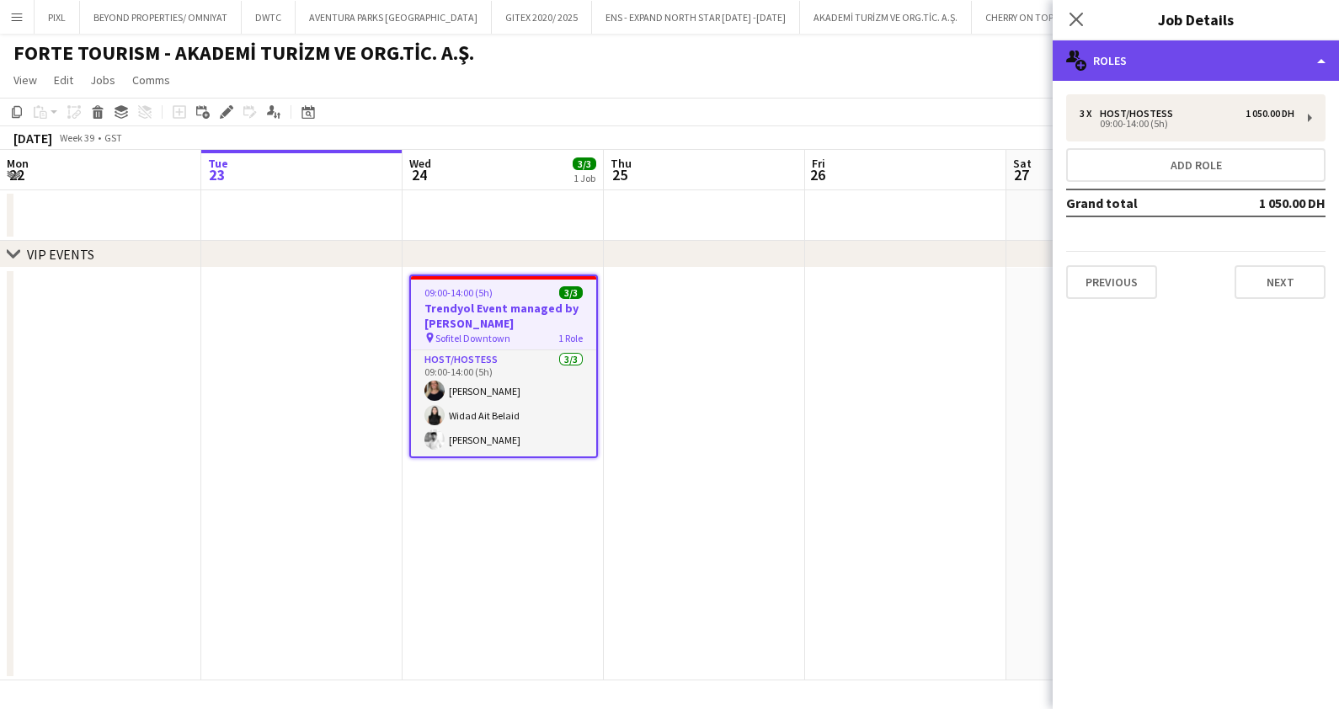
click at [1137, 59] on div "multiple-users-add Roles" at bounding box center [1195, 60] width 286 height 40
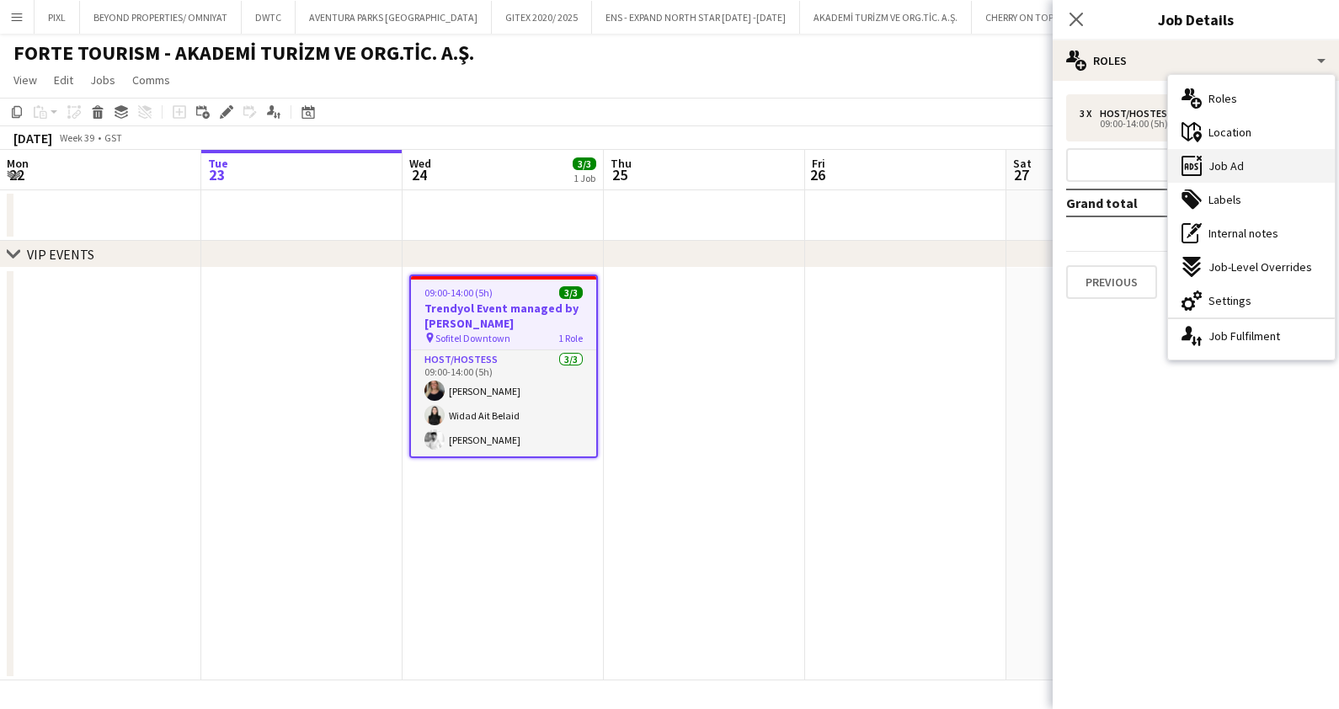
click at [1233, 167] on span "Job Ad" at bounding box center [1225, 165] width 35 height 15
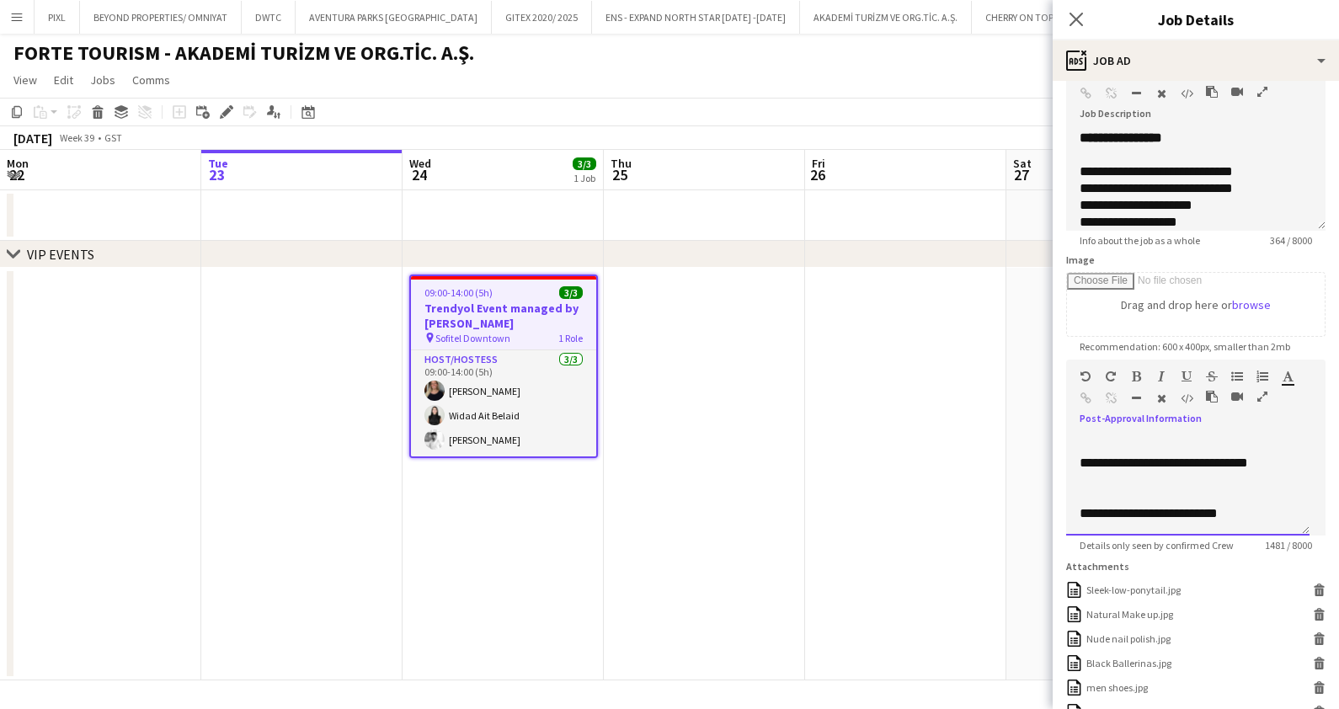
scroll to position [1261, 0]
click at [1076, 19] on icon at bounding box center [1076, 19] width 16 height 16
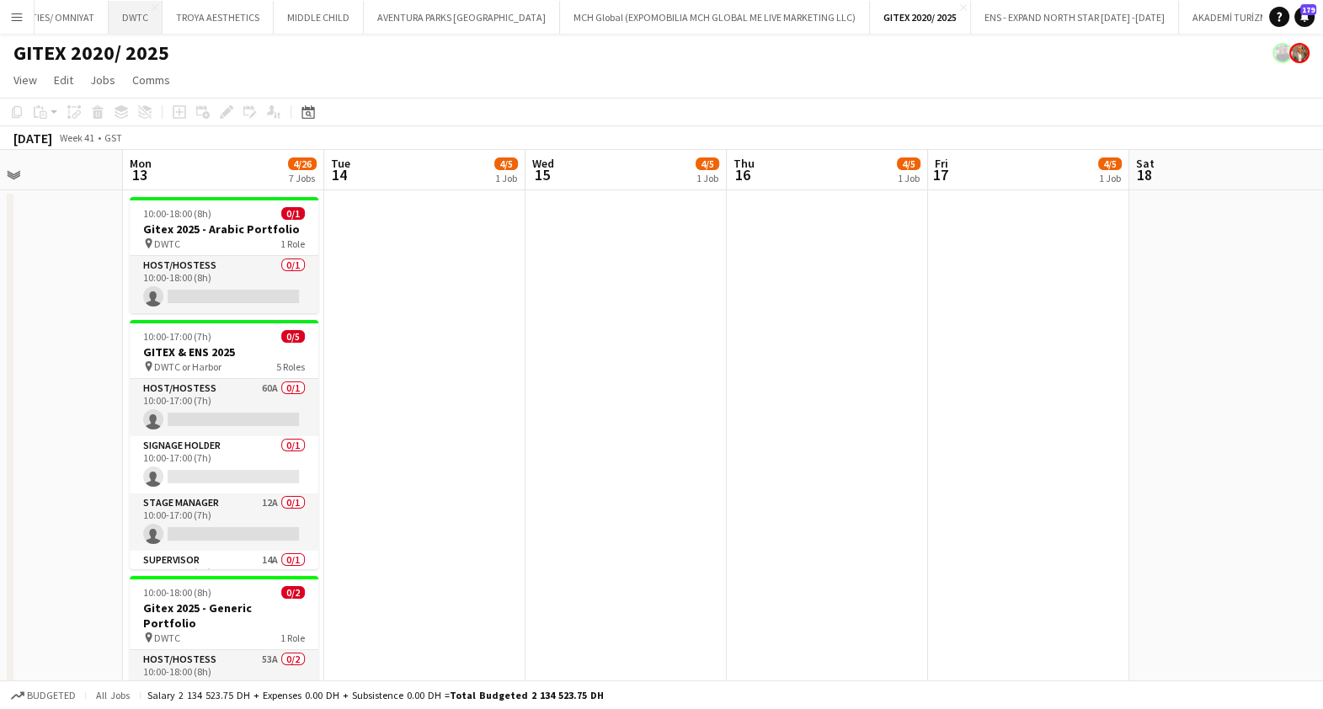
click at [136, 14] on button "DWTC Close" at bounding box center [136, 17] width 54 height 33
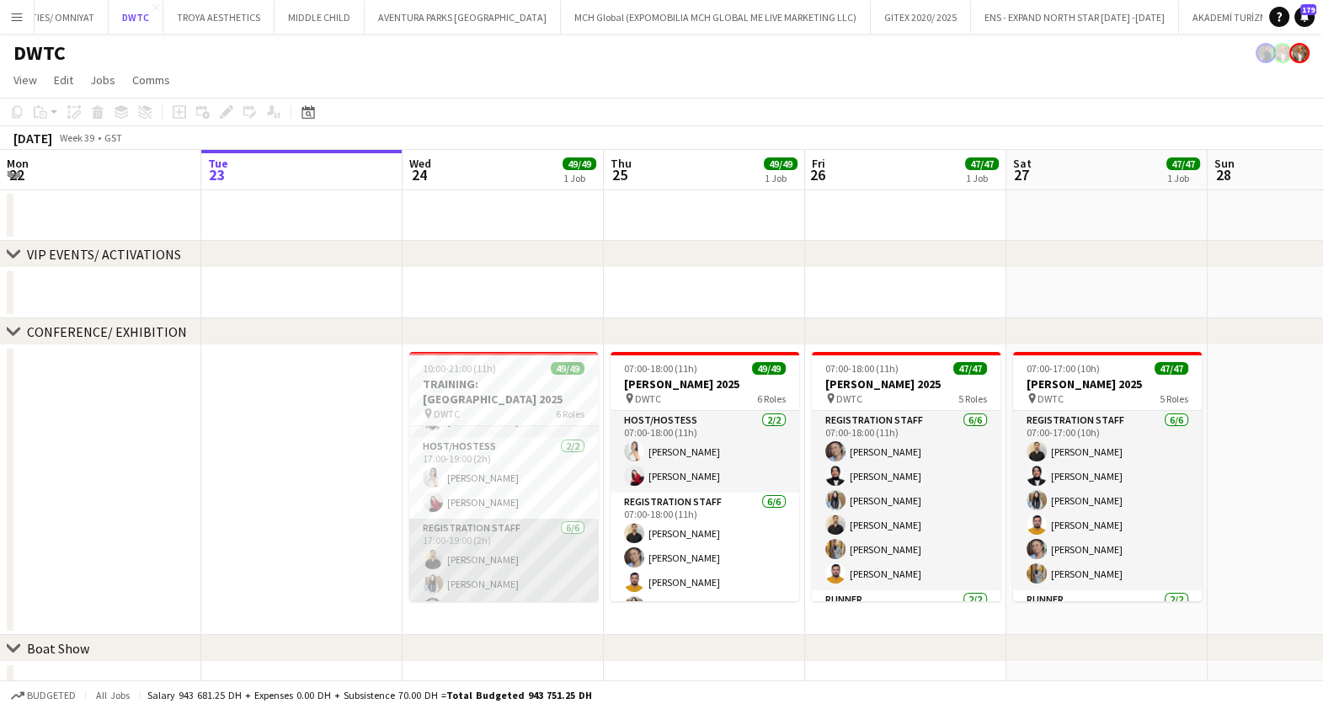
scroll to position [104, 0]
click at [506, 538] on app-card-role "Registration Staff 6/6 17:00-19:00 (2h) Ahmad Nadeem Aisha Inam janet singh Ahm…" at bounding box center [503, 574] width 189 height 179
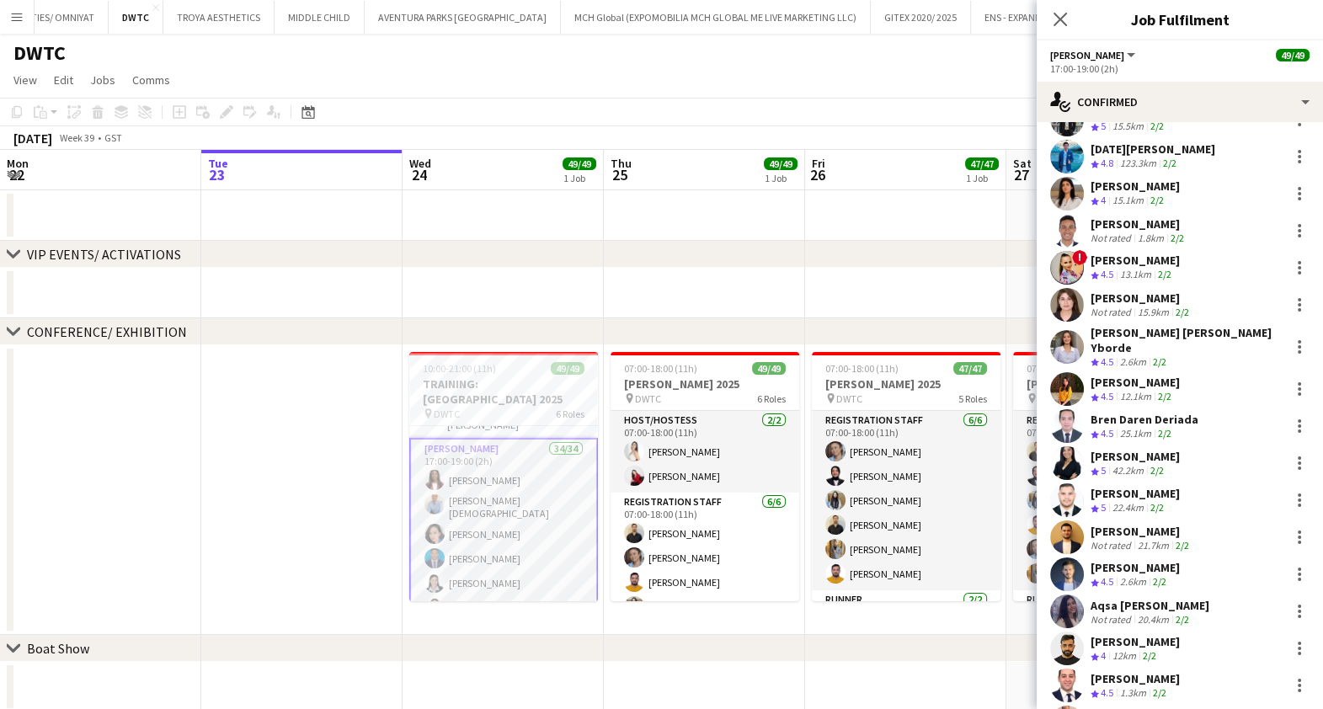
scroll to position [420, 0]
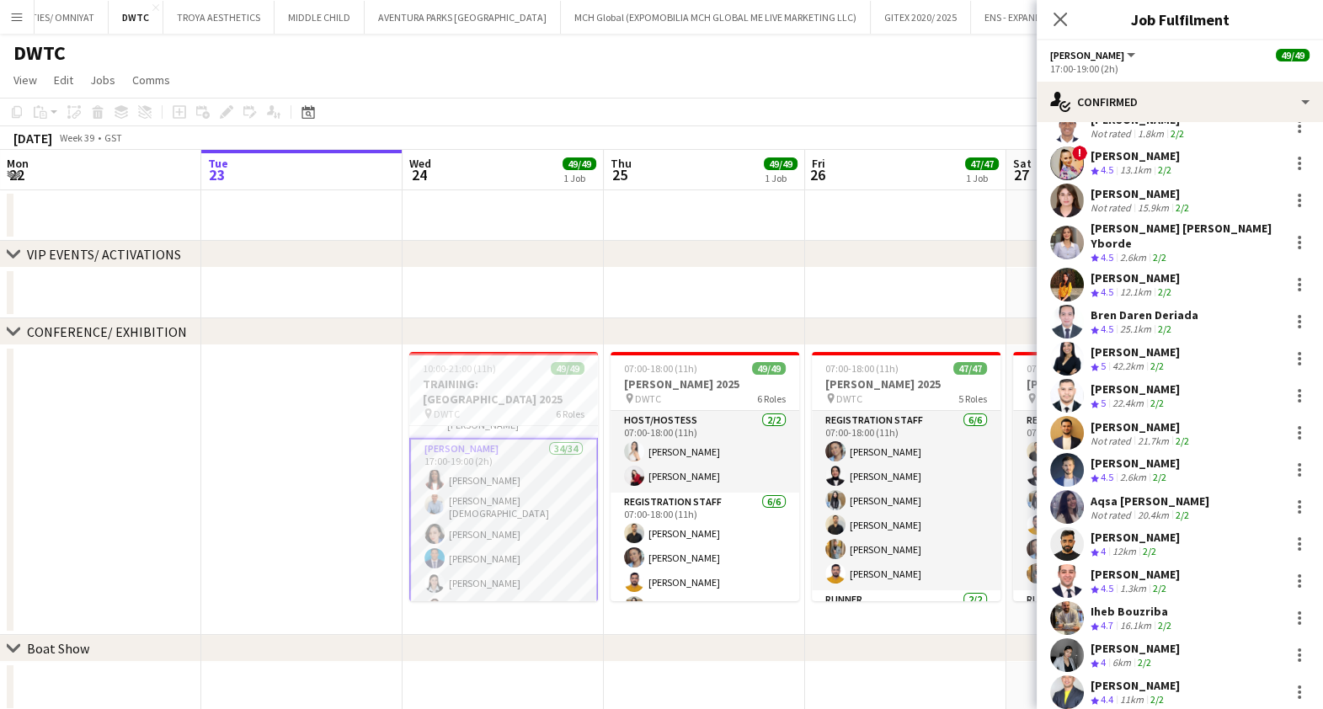
click at [1107, 641] on div "[PERSON_NAME]" at bounding box center [1134, 648] width 89 height 15
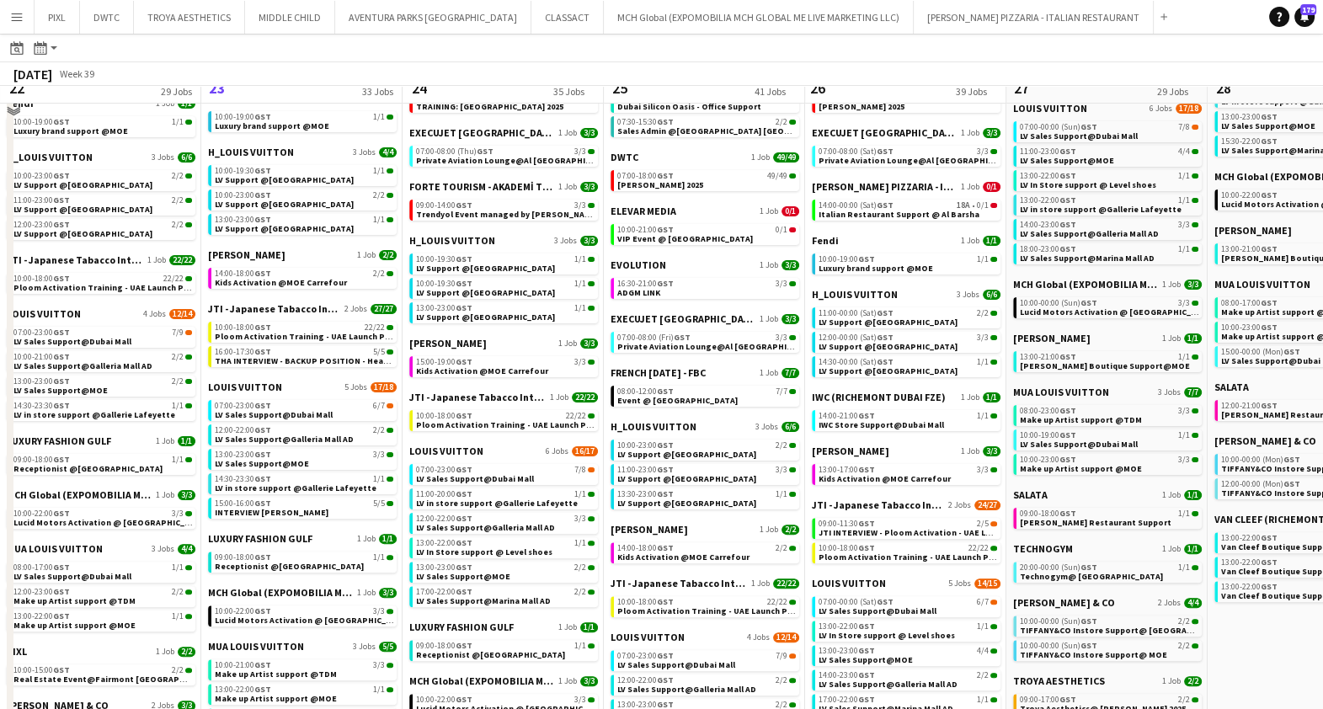
scroll to position [526, 0]
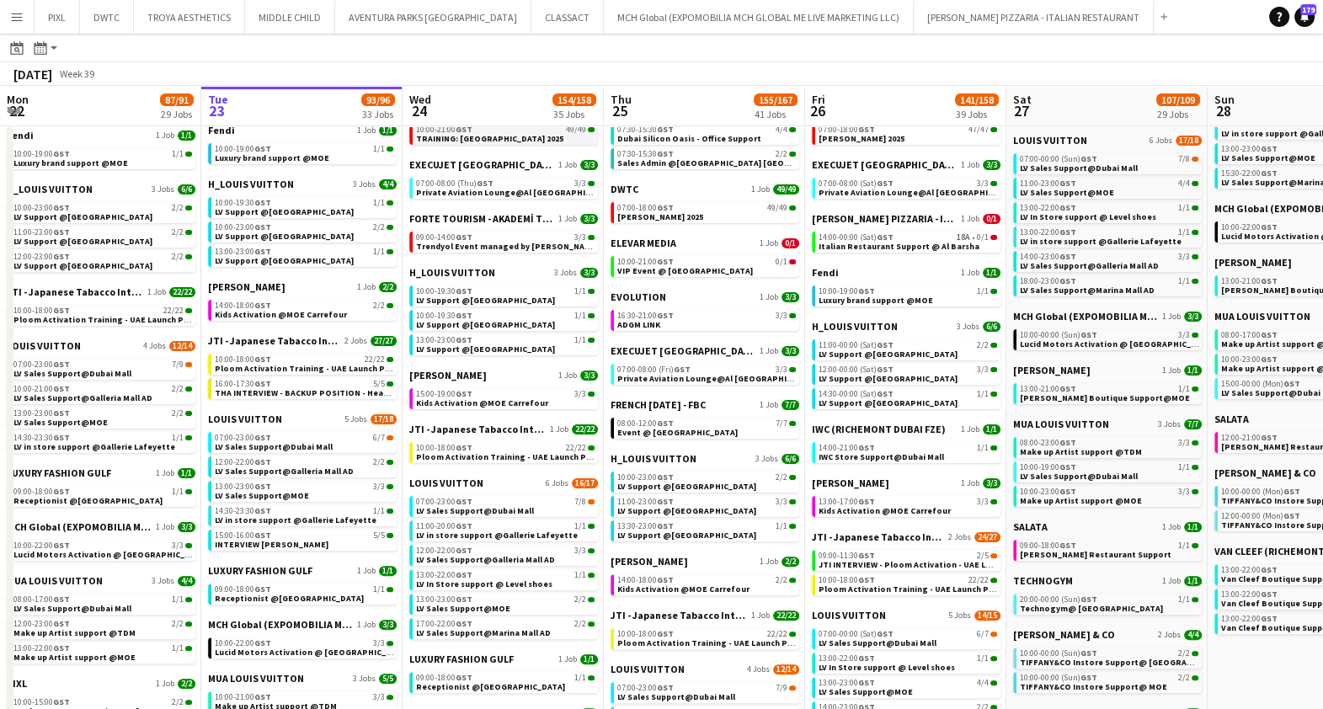
click at [477, 136] on span "TRAINING: Meidam 2025" at bounding box center [489, 138] width 147 height 11
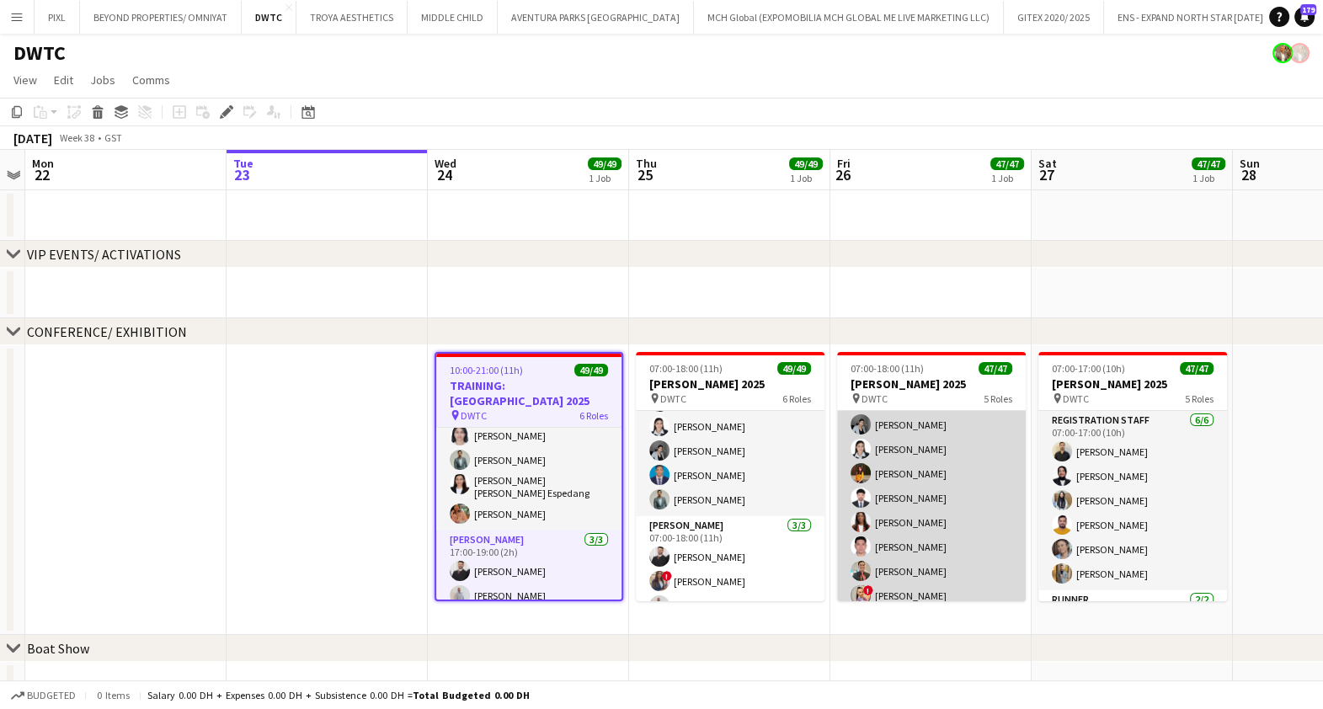
scroll to position [1052, 0]
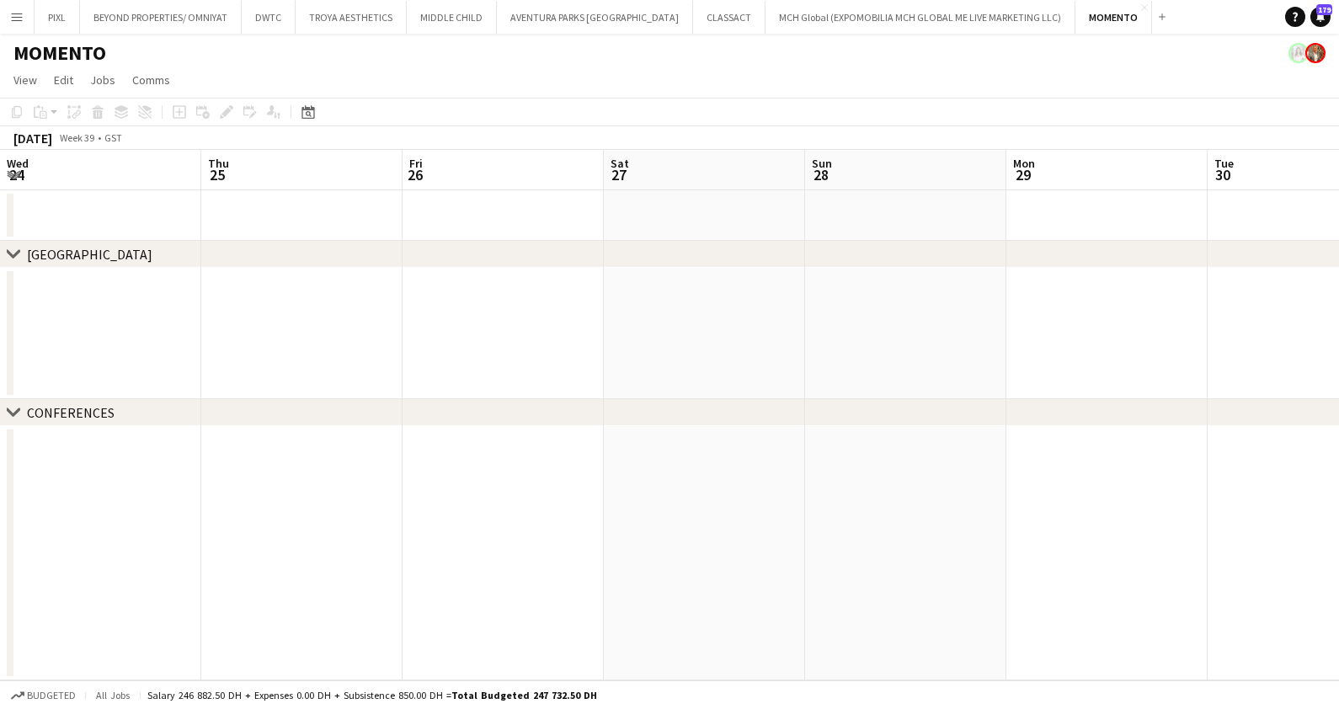
scroll to position [0, 726]
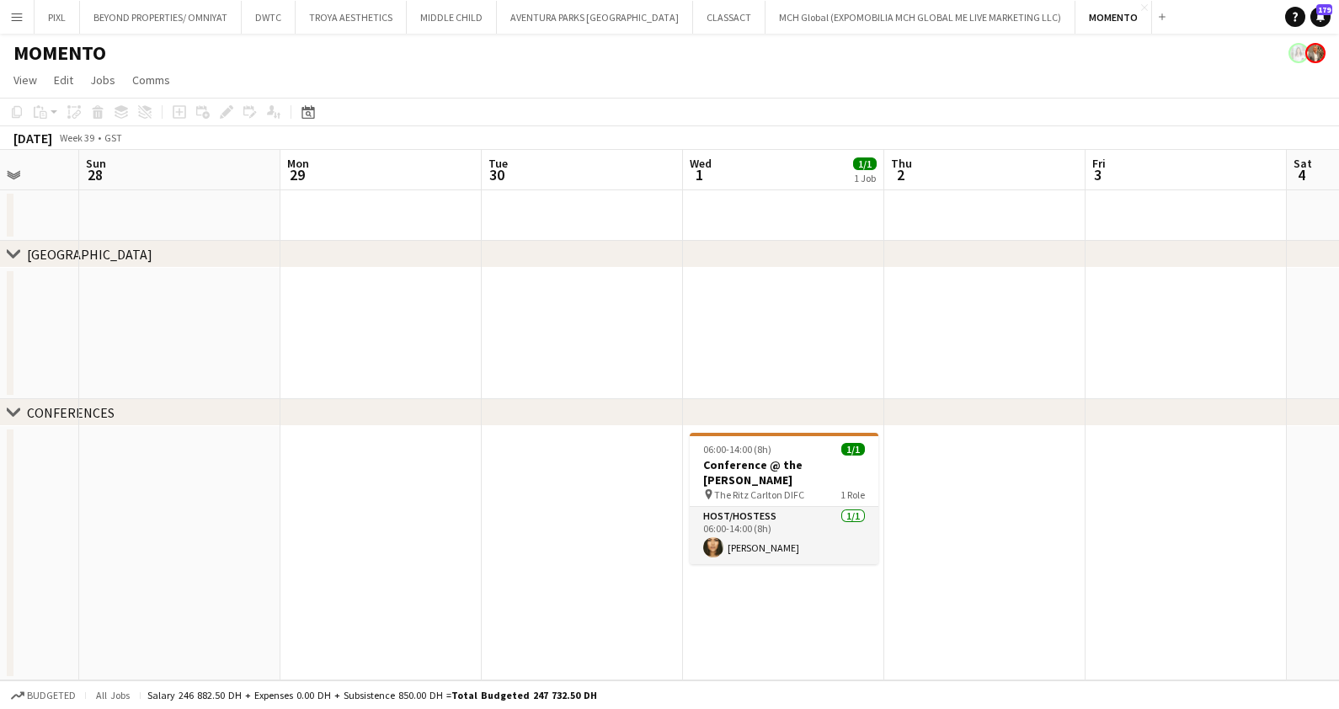
click at [11, 17] on app-icon "Menu" at bounding box center [16, 16] width 13 height 13
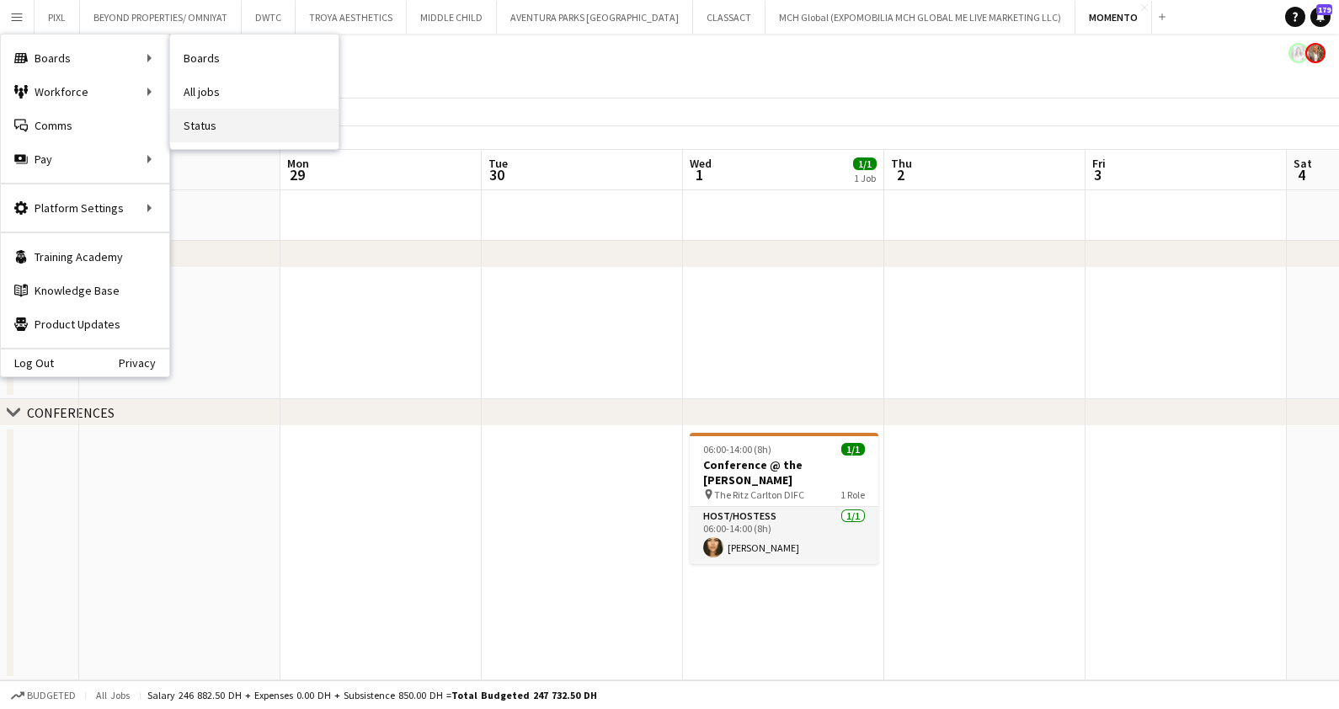
click at [210, 125] on link "Status" at bounding box center [254, 126] width 168 height 34
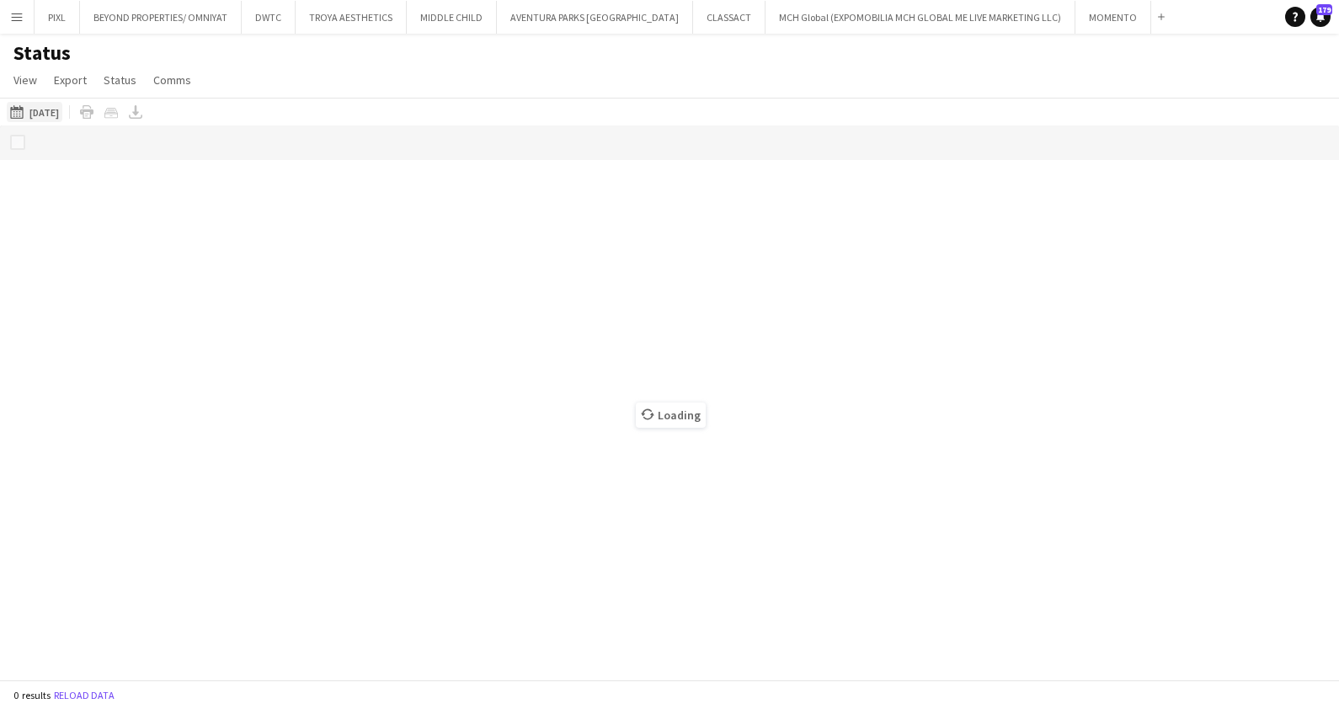
click at [13, 109] on app-icon "22-09-2025 to 28-09-2025" at bounding box center [19, 111] width 19 height 13
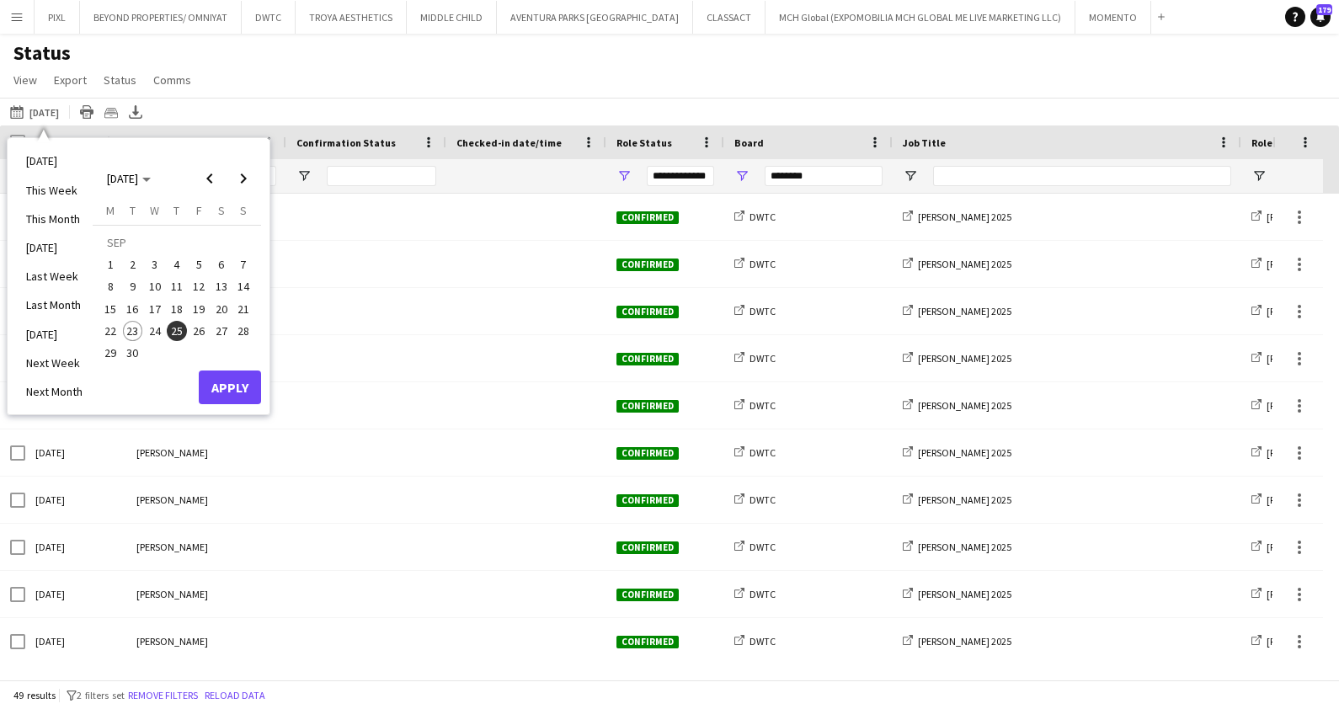
click at [154, 332] on span "24" at bounding box center [155, 331] width 20 height 20
click at [239, 379] on button "Apply" at bounding box center [230, 387] width 62 height 34
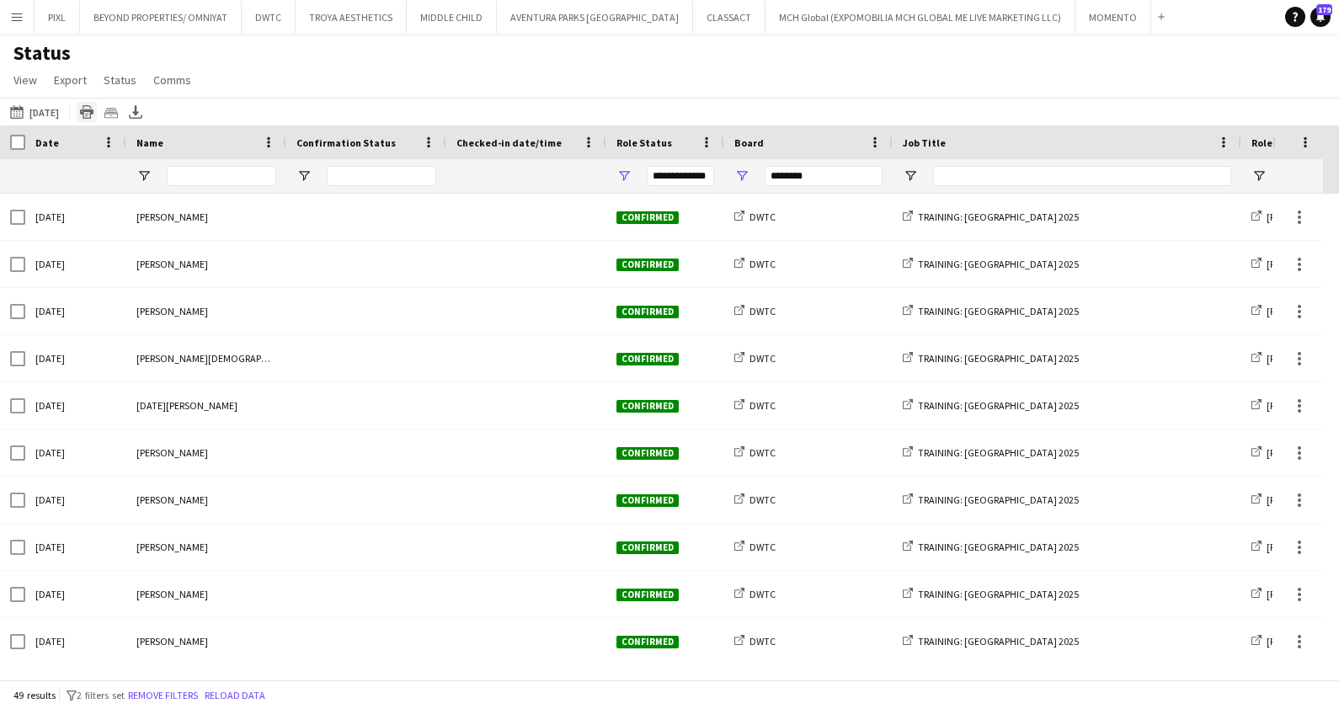
click at [93, 114] on icon "Print table" at bounding box center [86, 111] width 13 height 13
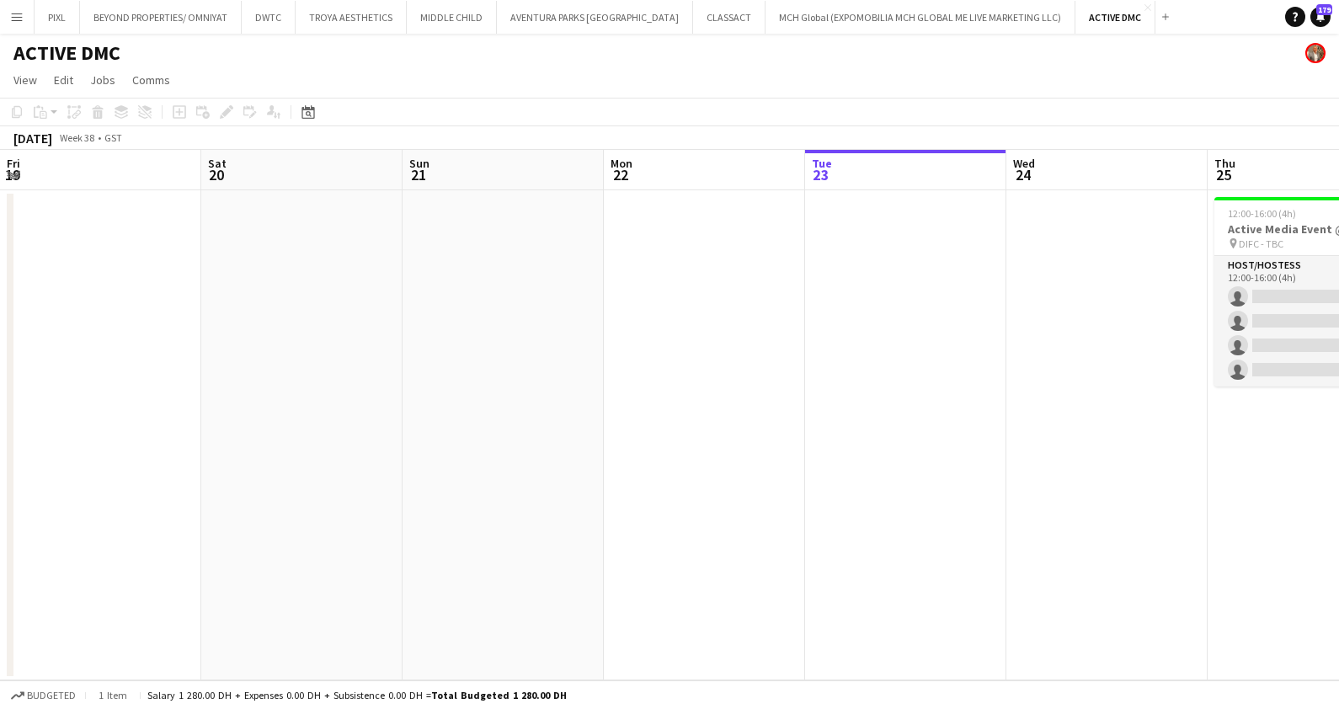
scroll to position [0, 402]
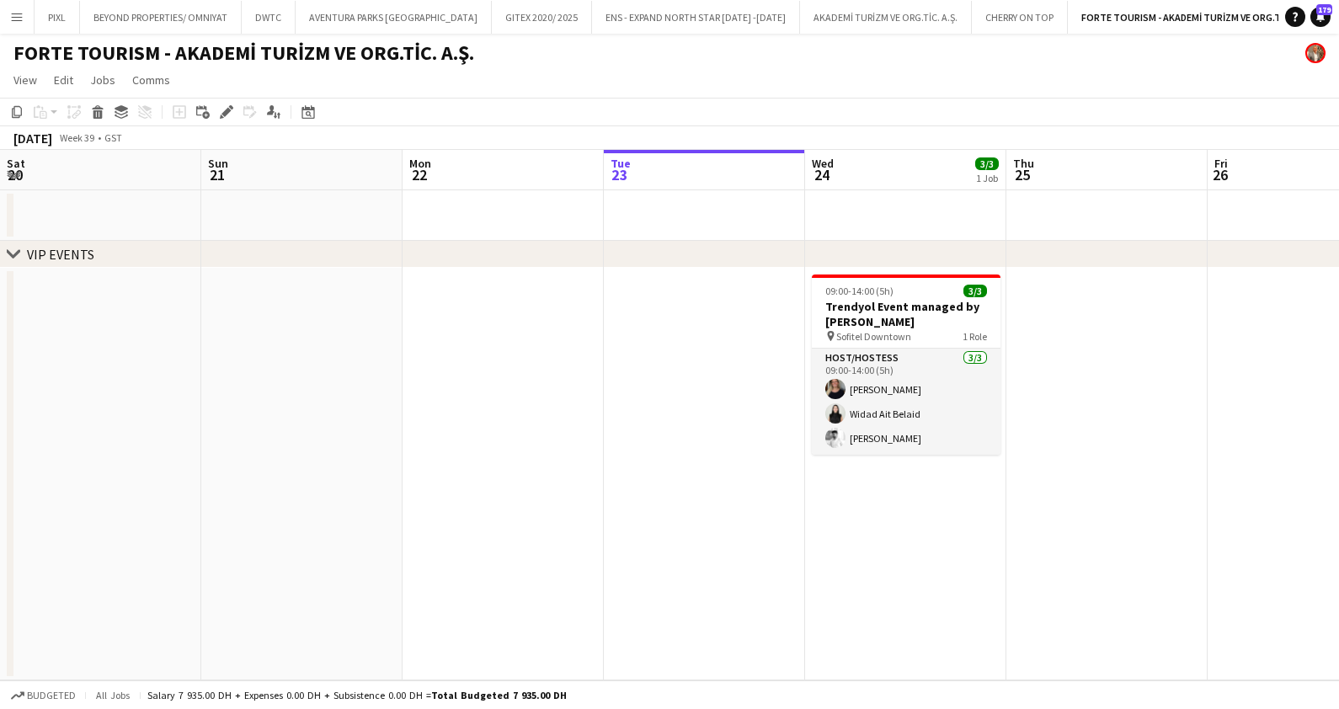
scroll to position [0, 402]
